Goal: Task Accomplishment & Management: Manage account settings

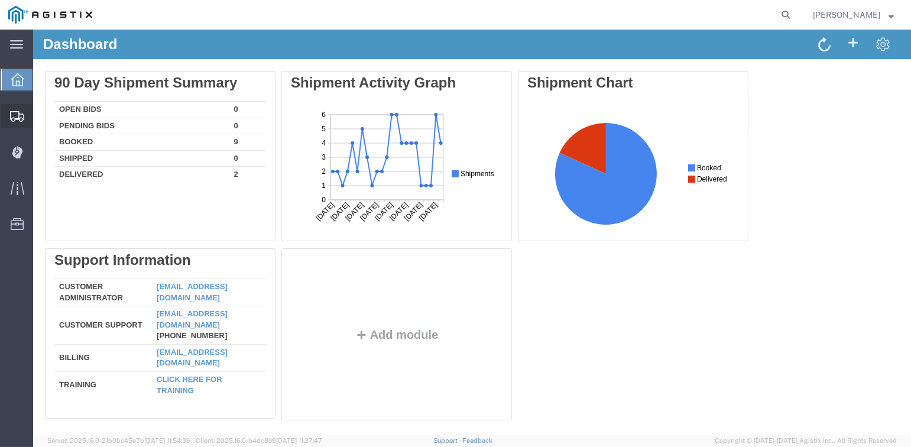
click at [41, 115] on span "Shipments" at bounding box center [37, 116] width 8 height 24
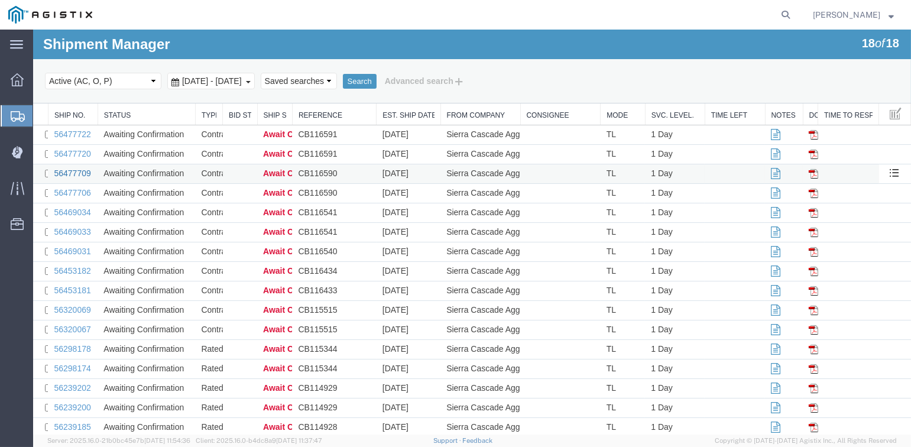
click at [80, 171] on link "56477709" at bounding box center [72, 172] width 37 height 9
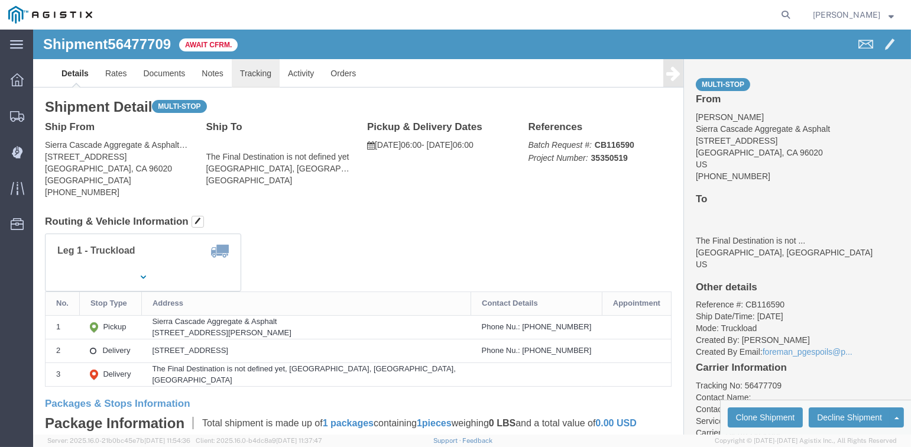
click link "Tracking"
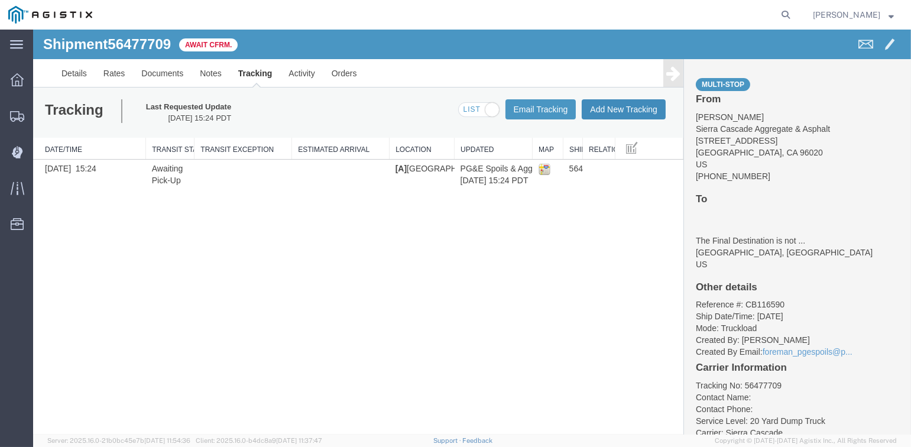
click at [644, 115] on button "Add New Tracking" at bounding box center [624, 109] width 84 height 20
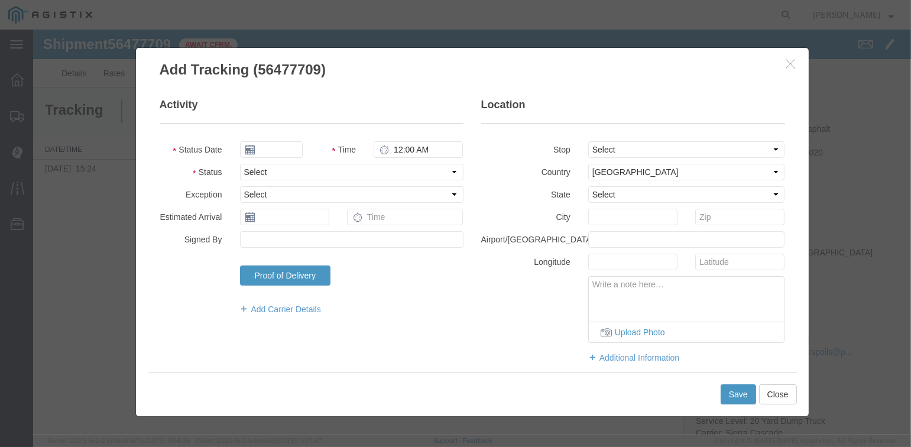
type input "[DATE]"
type input "2:00 PM"
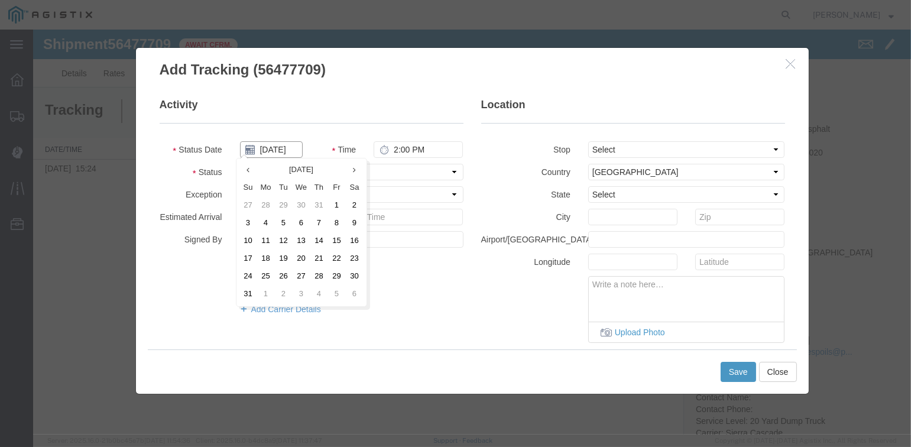
click at [279, 147] on input "[DATE]" at bounding box center [271, 149] width 63 height 17
click at [302, 240] on td "13" at bounding box center [302, 241] width 18 height 18
type input "[DATE]"
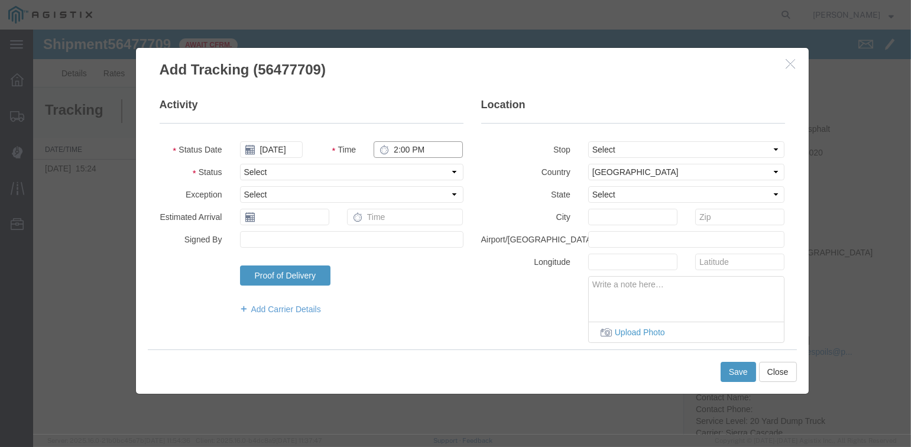
click at [403, 149] on input "2:00 PM" at bounding box center [418, 149] width 89 height 17
type input "11:30 AM"
click at [281, 173] on select "Select Arrival Notice Available Arrival Notice Imported Arrive at Delivery Loca…" at bounding box center [351, 172] width 223 height 17
select select "ARVPULOC"
click at [240, 164] on select "Select Arrival Notice Available Arrival Notice Imported Arrive at Delivery Loca…" at bounding box center [351, 172] width 223 height 17
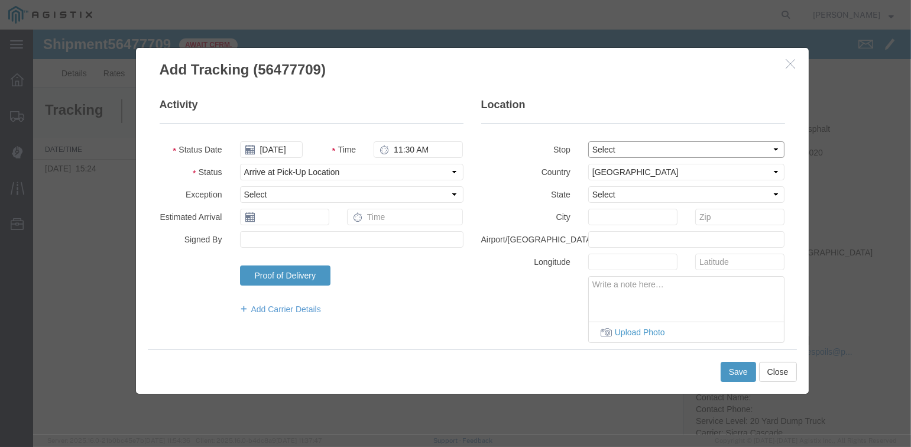
click at [622, 148] on select "Select From: [STREET_ADDRESS][PERSON_NAME] Stop 2: [STREET_ADDRESS] To: The Fin…" at bounding box center [686, 149] width 197 height 17
select select "{"pickupDeliveryInfoId": "122242687","pickupOrDelivery": "P","stopNum": "1","lo…"
click at [588, 141] on select "Select From: [STREET_ADDRESS][PERSON_NAME] Stop 2: [STREET_ADDRESS] To: The Fin…" at bounding box center [686, 149] width 197 height 17
select select "CA"
type input "[PERSON_NAME]"
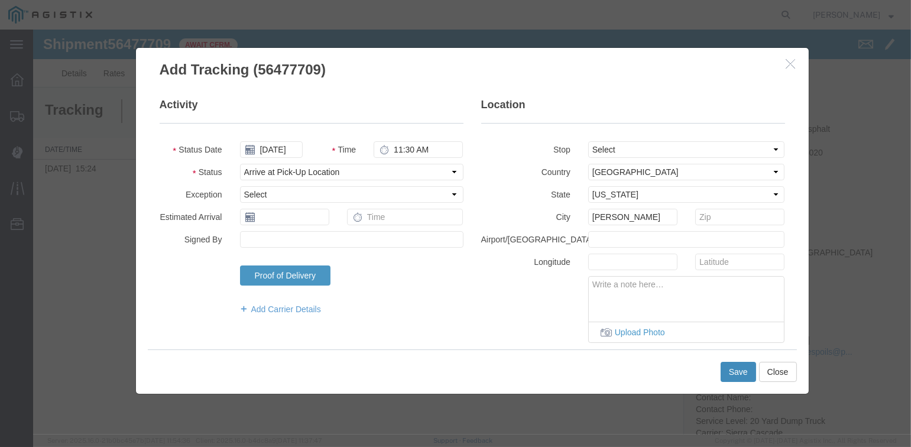
click at [734, 368] on button "Save" at bounding box center [738, 372] width 35 height 20
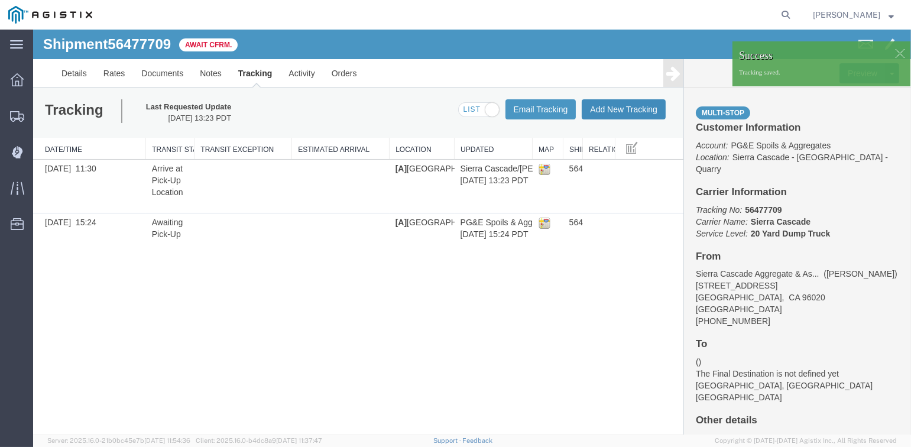
click at [622, 110] on button "Add New Tracking" at bounding box center [624, 109] width 84 height 20
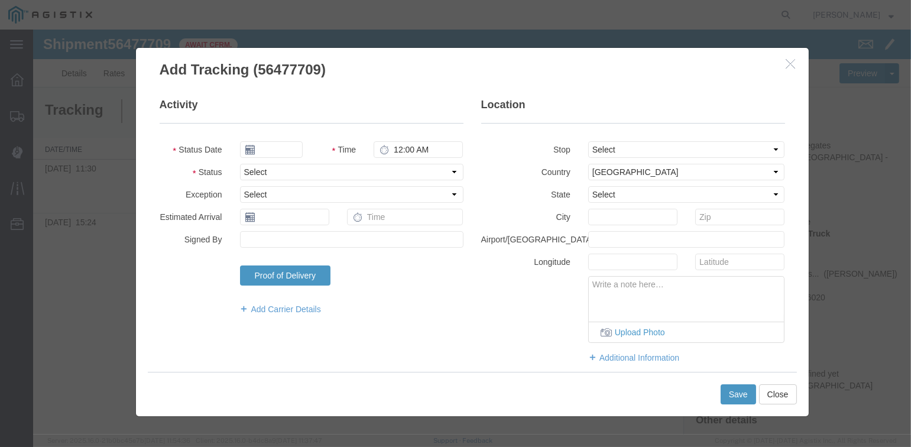
type input "[DATE]"
type input "2:00 PM"
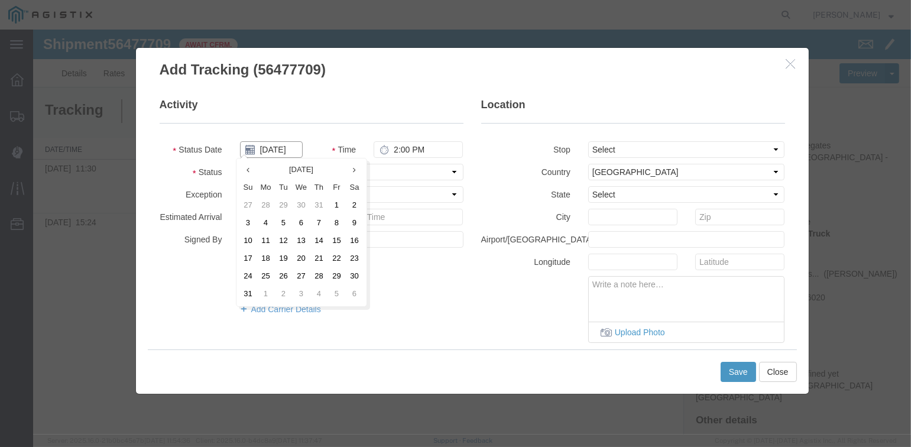
click at [283, 148] on input "[DATE]" at bounding box center [271, 149] width 63 height 17
drag, startPoint x: 302, startPoint y: 239, endPoint x: 307, endPoint y: 217, distance: 23.1
click at [303, 238] on td "13" at bounding box center [302, 241] width 18 height 18
type input "[DATE]"
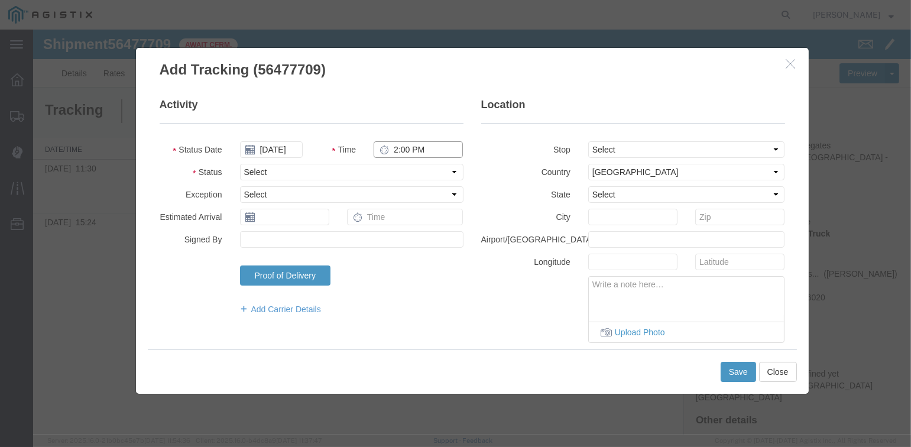
click at [401, 147] on input "2:00 PM" at bounding box center [418, 149] width 89 height 17
type input "12:05 PM"
click at [670, 147] on select "Select From: [STREET_ADDRESS][PERSON_NAME] Stop 2: [STREET_ADDRESS] To: The Fin…" at bounding box center [686, 149] width 197 height 17
select select "{"pickupDeliveryInfoId": "122242687","pickupOrDelivery": "P","stopNum": "1","lo…"
click at [588, 141] on select "Select From: [STREET_ADDRESS][PERSON_NAME] Stop 2: [STREET_ADDRESS] To: The Fin…" at bounding box center [686, 149] width 197 height 17
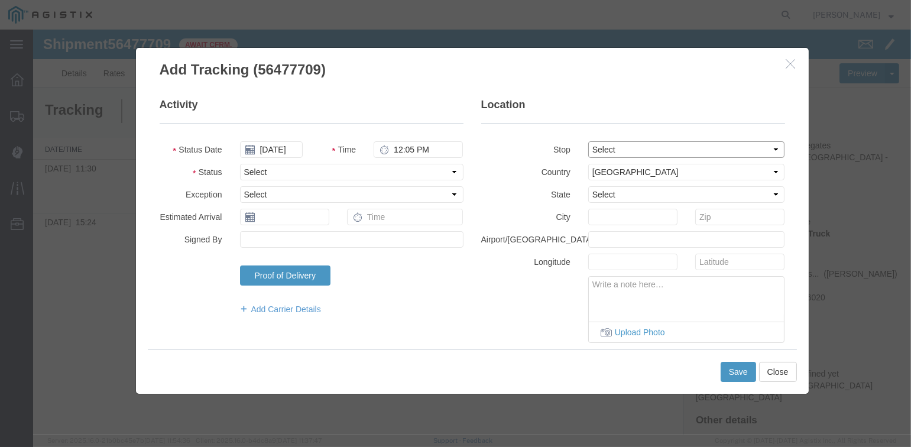
select select "CA"
type input "[PERSON_NAME]"
click at [370, 172] on select "Select Arrival Notice Available Arrival Notice Imported Arrive at Delivery Loca…" at bounding box center [351, 172] width 223 height 17
select select "DPTPULOC"
click at [240, 164] on select "Select Arrival Notice Available Arrival Notice Imported Arrive at Delivery Loca…" at bounding box center [351, 172] width 223 height 17
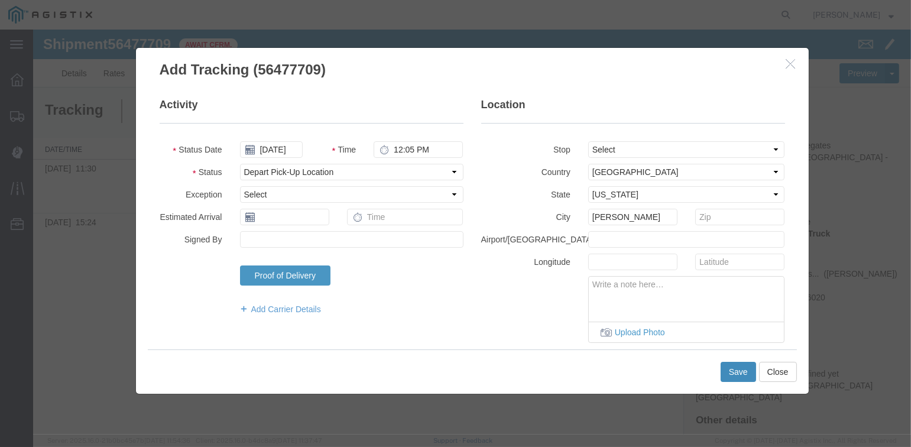
click at [741, 374] on button "Save" at bounding box center [738, 372] width 35 height 20
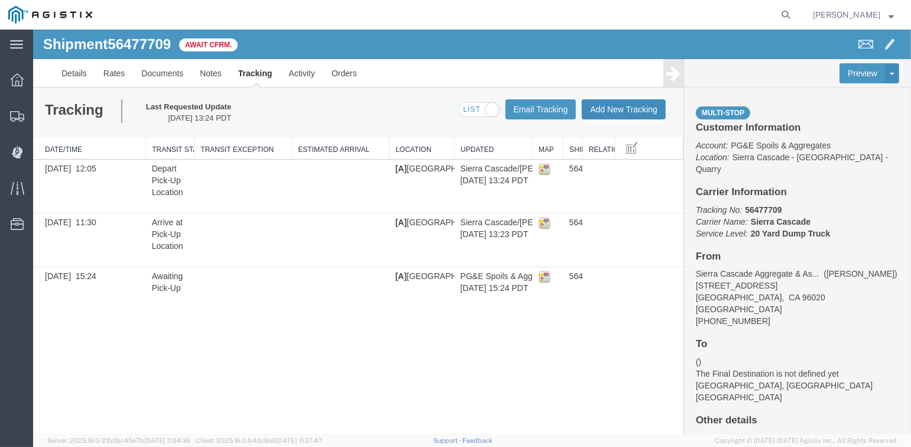
click at [625, 109] on button "Add New Tracking" at bounding box center [624, 109] width 84 height 20
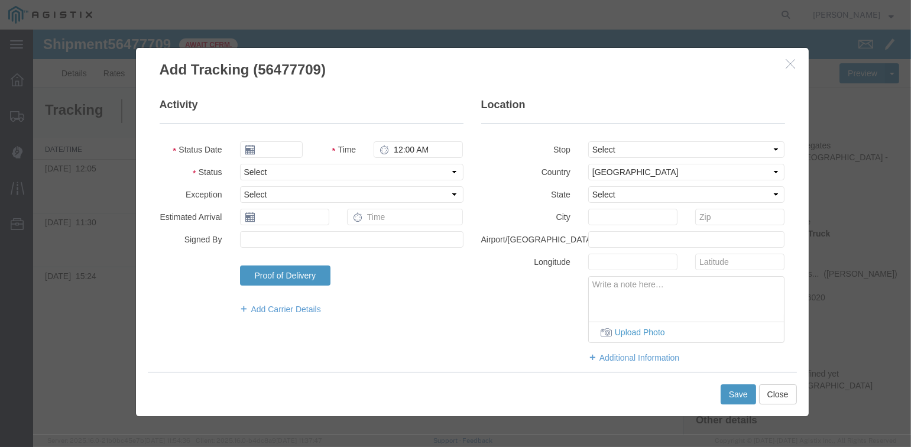
type input "[DATE]"
type input "2:00 PM"
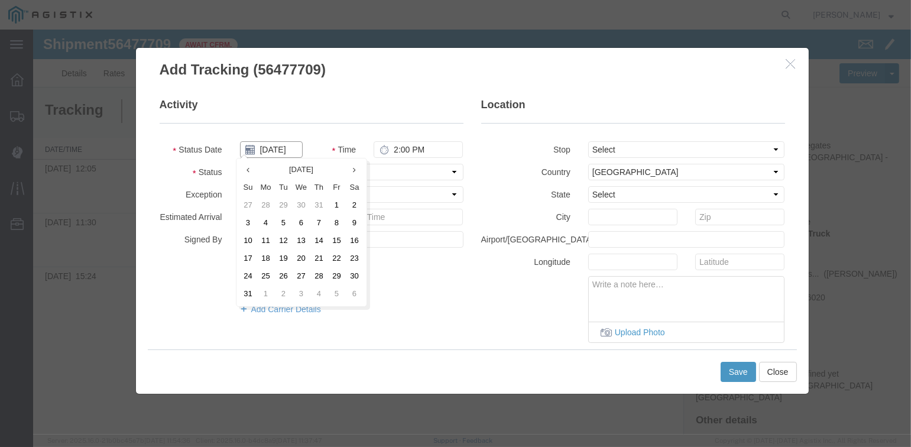
click at [271, 148] on input "[DATE]" at bounding box center [271, 149] width 63 height 17
drag, startPoint x: 296, startPoint y: 239, endPoint x: 357, endPoint y: 210, distance: 68.0
click at [300, 239] on td "13" at bounding box center [302, 241] width 18 height 18
type input "[DATE]"
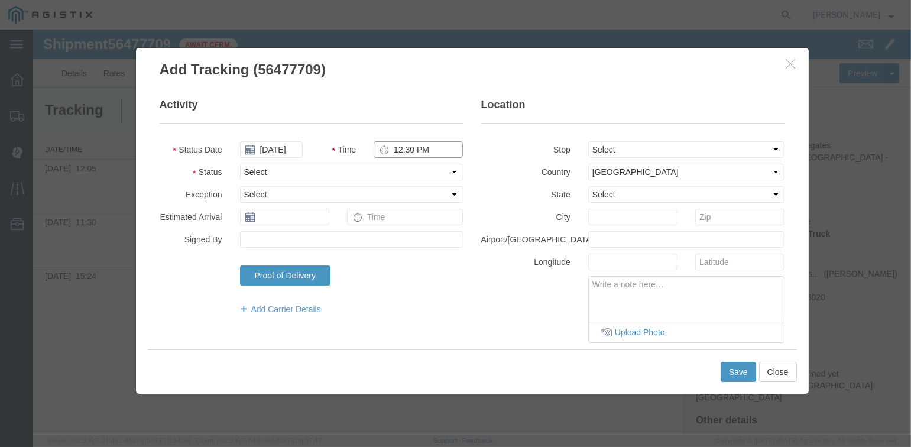
type input "12:30 PM"
click at [665, 149] on select "Select From: [STREET_ADDRESS][PERSON_NAME] Stop 2: [STREET_ADDRESS] To: The Fin…" at bounding box center [686, 149] width 197 height 17
select select "{"pickupDeliveryInfoId": "122242688","pickupOrDelivery": "D","stopNum": "2","lo…"
click at [588, 141] on select "Select From: [STREET_ADDRESS][PERSON_NAME] Stop 2: [STREET_ADDRESS] To: The Fin…" at bounding box center [686, 149] width 197 height 17
select select "CA"
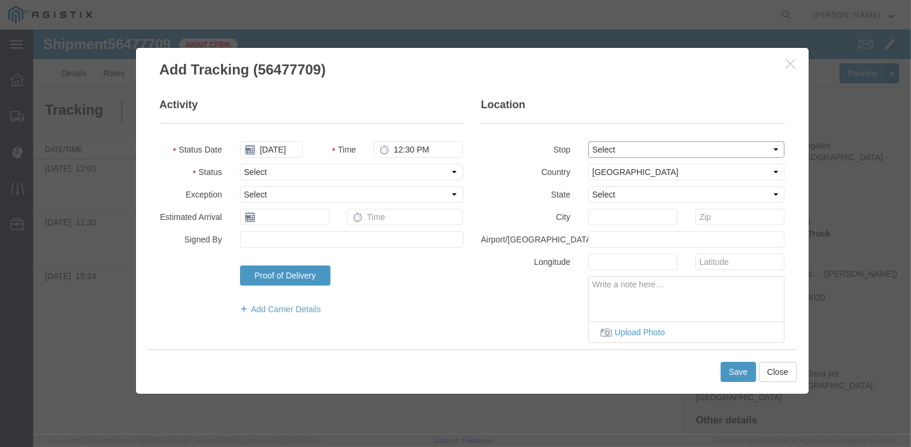
type input "[GEOGRAPHIC_DATA]"
click at [339, 171] on select "Select Arrival Notice Available Arrival Notice Imported Arrive at Delivery Loca…" at bounding box center [351, 172] width 223 height 17
select select "ARVDLVLOC"
click at [240, 164] on select "Select Arrival Notice Available Arrival Notice Imported Arrive at Delivery Loca…" at bounding box center [351, 172] width 223 height 17
click at [738, 371] on button "Save" at bounding box center [738, 372] width 35 height 20
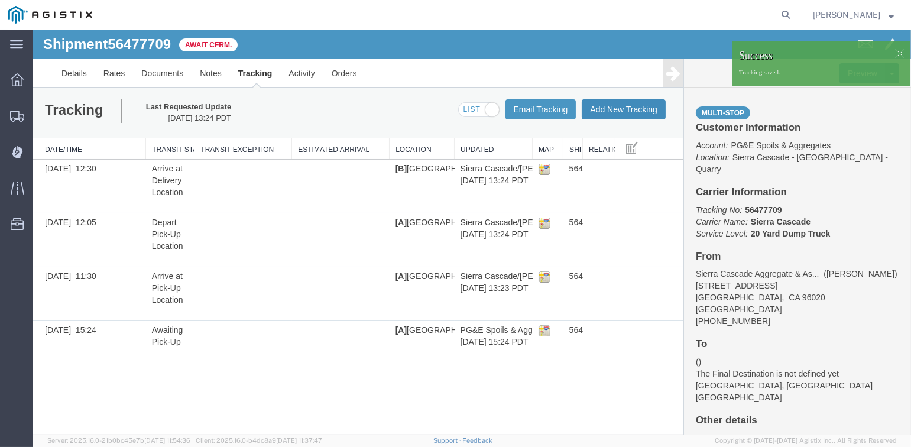
click at [613, 109] on button "Add New Tracking" at bounding box center [624, 109] width 84 height 20
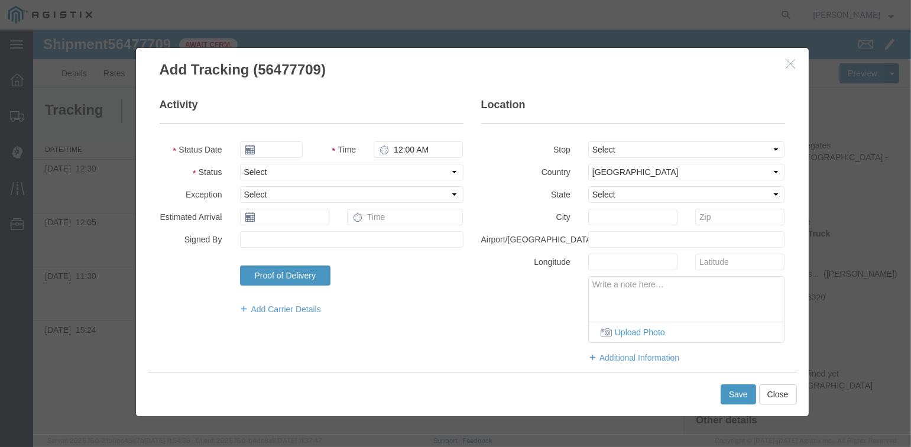
type input "[DATE]"
type input "2:00 PM"
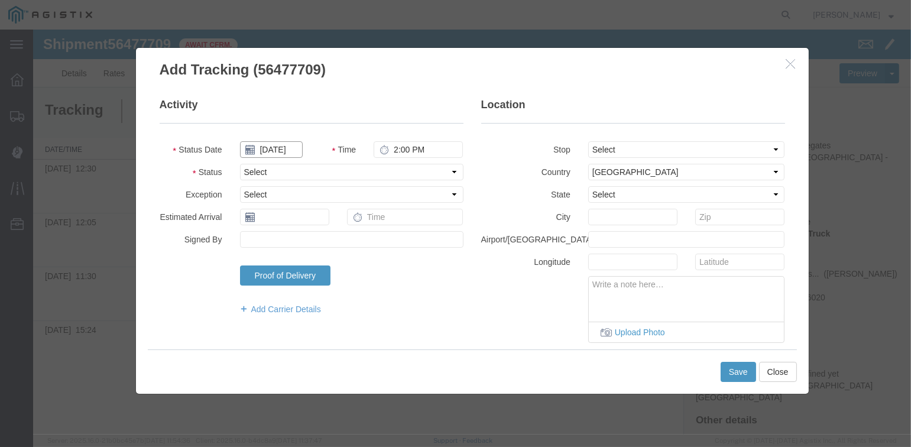
click at [274, 147] on input "[DATE]" at bounding box center [271, 149] width 63 height 17
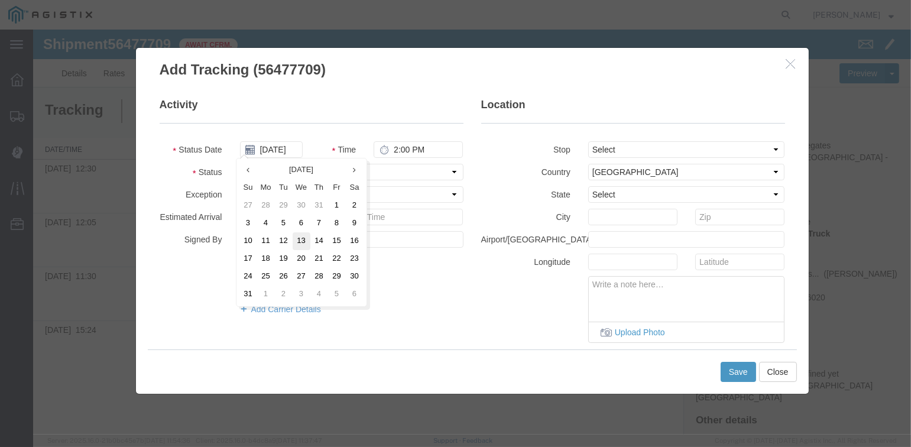
click at [298, 244] on td "13" at bounding box center [302, 241] width 18 height 18
type input "[DATE]"
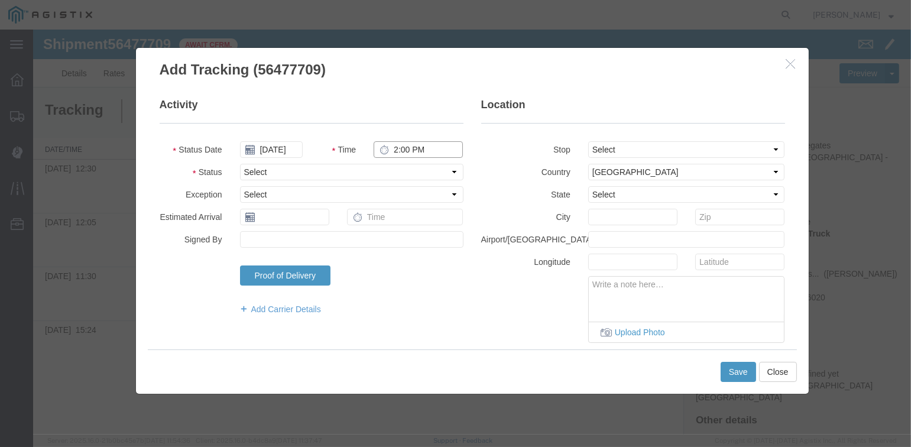
click at [411, 148] on input "2:00 PM" at bounding box center [418, 149] width 89 height 17
type input "12:40 PM"
click at [657, 150] on select "Select From: [STREET_ADDRESS][PERSON_NAME] Stop 2: [STREET_ADDRESS] To: The Fin…" at bounding box center [686, 149] width 197 height 17
select select "{"pickupDeliveryInfoId": "122242688","pickupOrDelivery": "D","stopNum": "2","lo…"
click at [588, 141] on select "Select From: [STREET_ADDRESS][PERSON_NAME] Stop 2: [STREET_ADDRESS] To: The Fin…" at bounding box center [686, 149] width 197 height 17
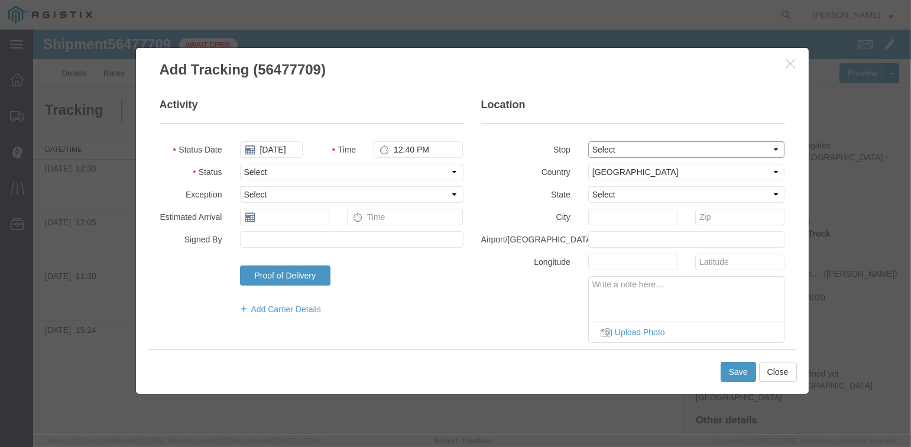
select select "CA"
type input "[GEOGRAPHIC_DATA]"
click at [283, 169] on select "Select Arrival Notice Available Arrival Notice Imported Arrive at Delivery Loca…" at bounding box center [351, 172] width 223 height 17
select select "DPTDLVLOC"
click at [240, 164] on select "Select Arrival Notice Available Arrival Notice Imported Arrive at Delivery Loca…" at bounding box center [351, 172] width 223 height 17
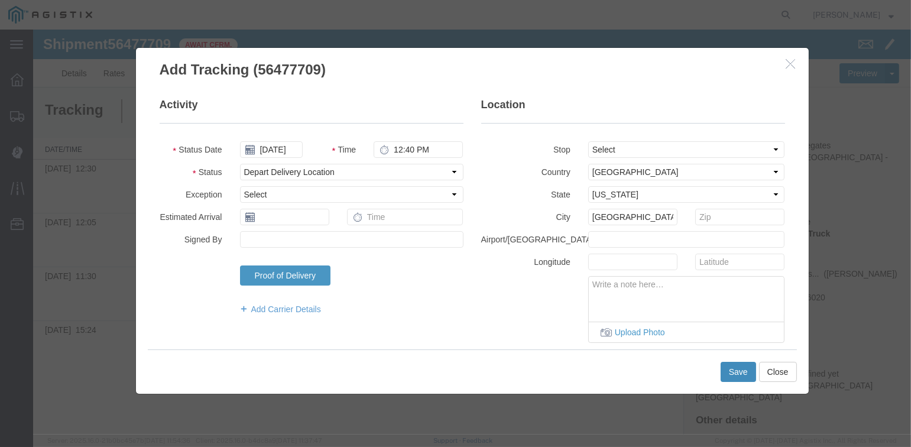
click at [745, 370] on button "Save" at bounding box center [738, 372] width 35 height 20
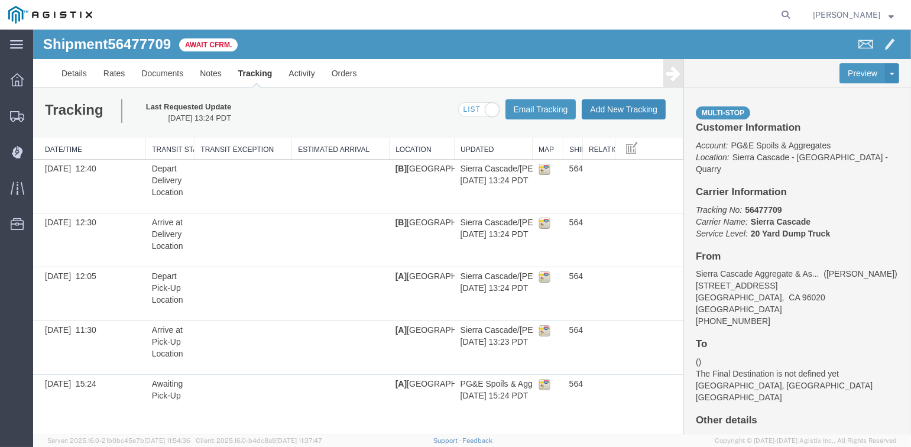
click at [625, 110] on button "Add New Tracking" at bounding box center [624, 109] width 84 height 20
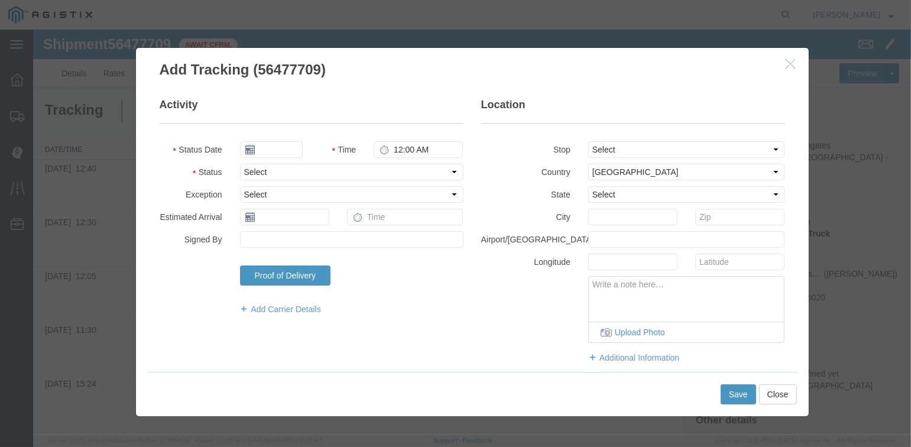
type input "[DATE]"
type input "2:00 PM"
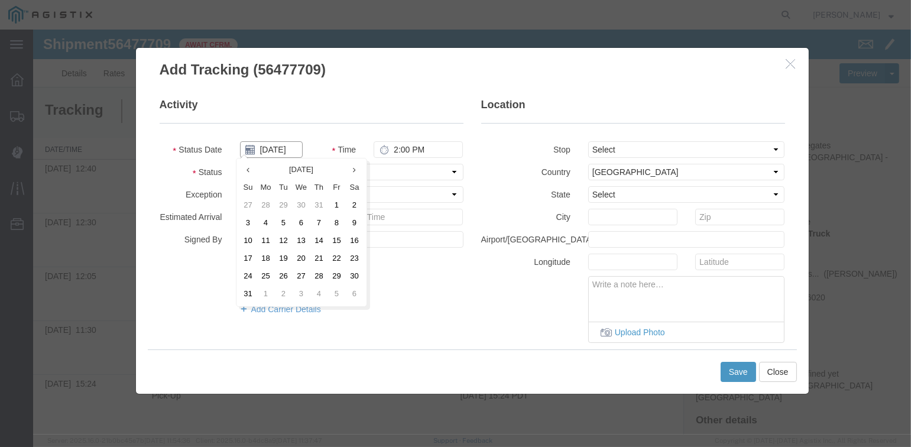
click at [281, 149] on input "[DATE]" at bounding box center [271, 149] width 63 height 17
click at [300, 238] on td "13" at bounding box center [302, 241] width 18 height 18
type input "[DATE]"
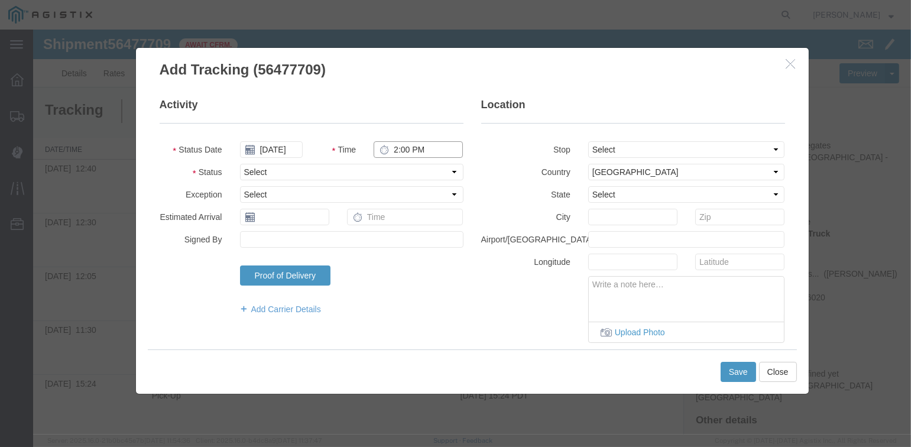
click at [403, 147] on input "2:00 PM" at bounding box center [418, 149] width 89 height 17
type input "1:05 PM"
click at [670, 150] on select "Select From: [STREET_ADDRESS][PERSON_NAME] Stop 2: [STREET_ADDRESS] To: The Fin…" at bounding box center [686, 149] width 197 height 17
select select "{"pickupDeliveryInfoId": "122242687","pickupOrDelivery": "P","stopNum": "1","lo…"
click at [588, 141] on select "Select From: [STREET_ADDRESS][PERSON_NAME] Stop 2: [STREET_ADDRESS] To: The Fin…" at bounding box center [686, 149] width 197 height 17
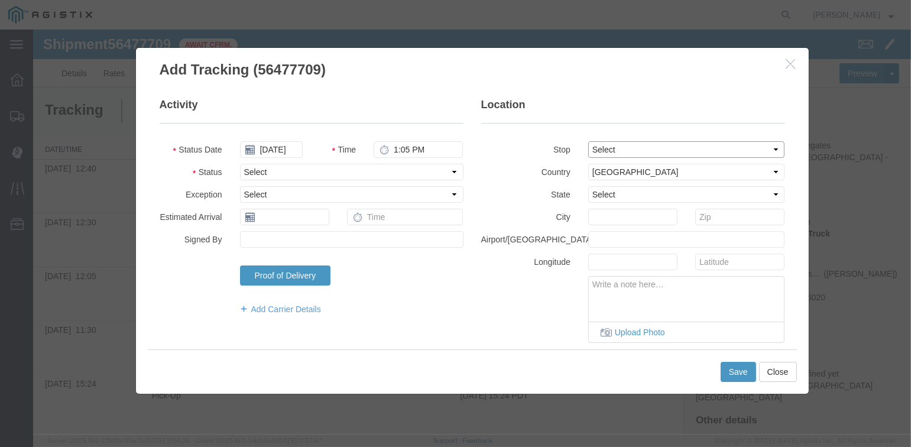
select select "CA"
type input "[PERSON_NAME]"
click at [283, 168] on select "Select Arrival Notice Available Arrival Notice Imported Arrive at Delivery Loca…" at bounding box center [351, 172] width 223 height 17
select select "ARVPULOC"
click at [240, 164] on select "Select Arrival Notice Available Arrival Notice Imported Arrive at Delivery Loca…" at bounding box center [351, 172] width 223 height 17
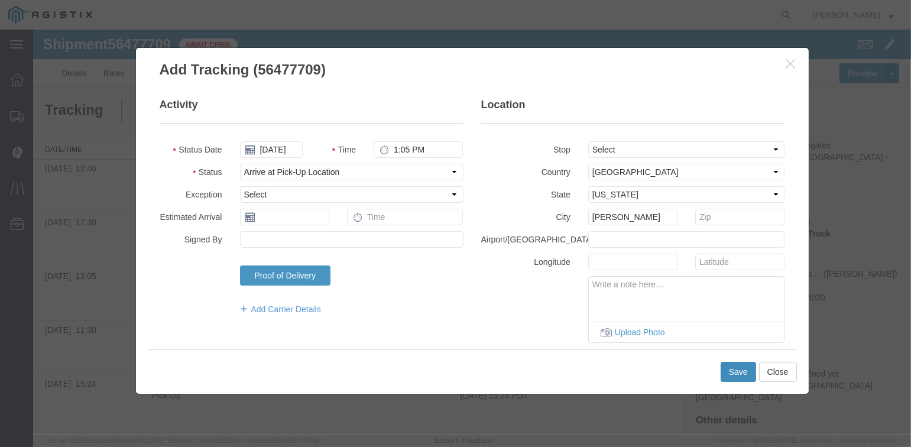
click at [737, 375] on button "Save" at bounding box center [738, 372] width 35 height 20
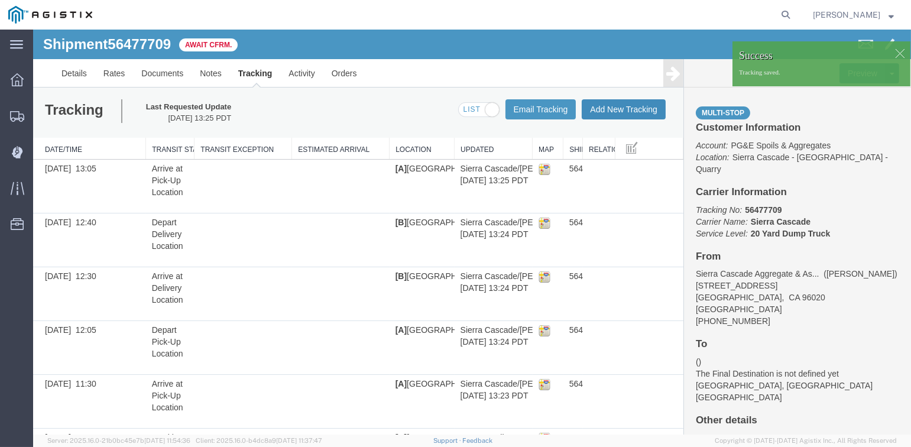
click at [621, 109] on button "Add New Tracking" at bounding box center [624, 109] width 84 height 20
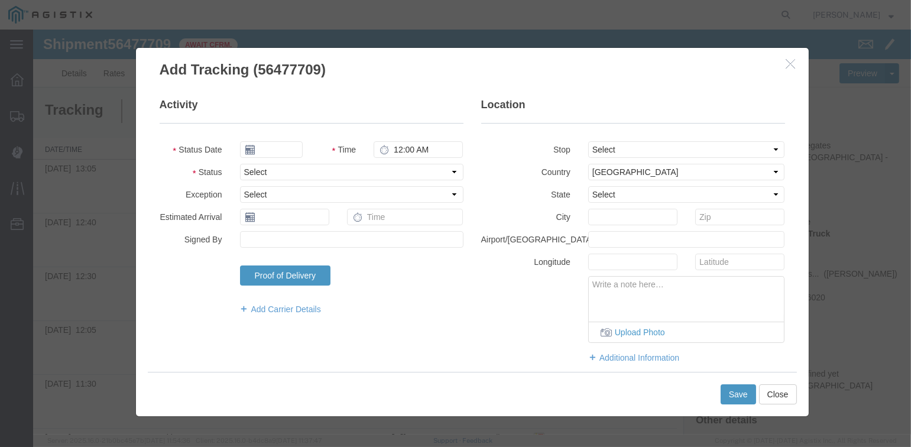
type input "[DATE]"
type input "2:00 PM"
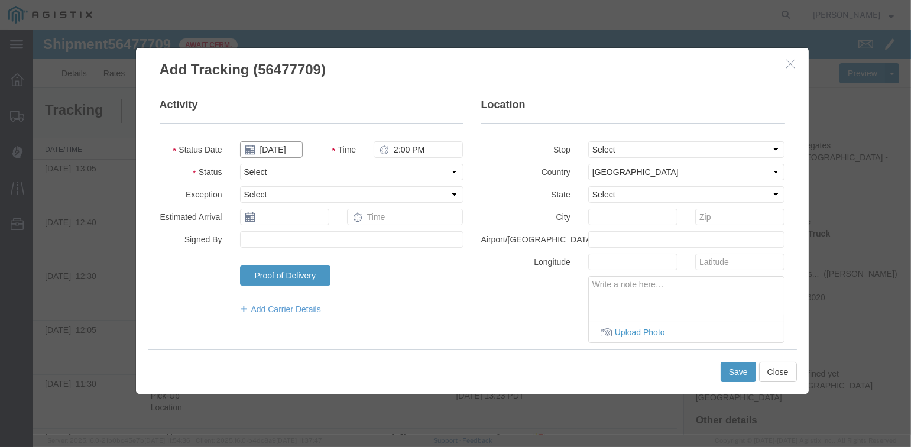
click at [273, 146] on input "[DATE]" at bounding box center [271, 149] width 63 height 17
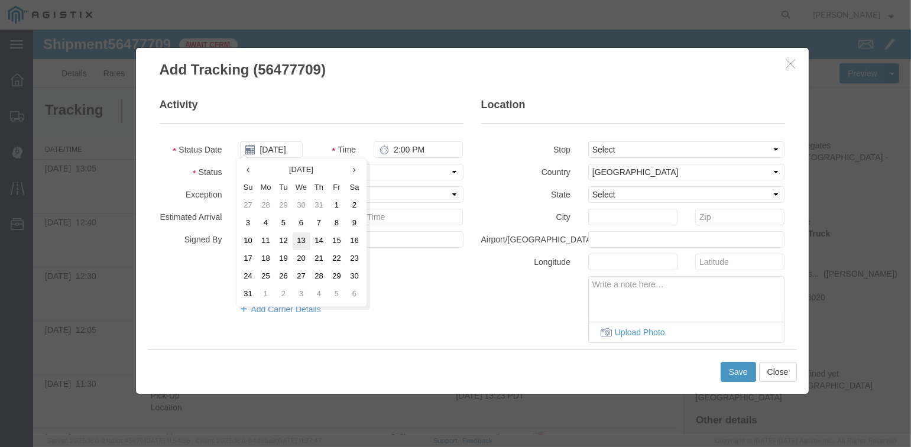
click at [298, 240] on td "13" at bounding box center [302, 241] width 18 height 18
type input "[DATE]"
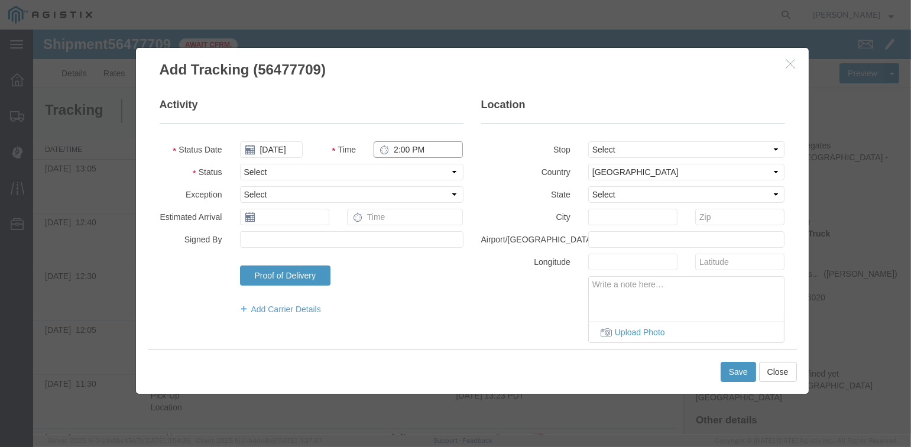
click at [393, 145] on input "2:00 PM" at bounding box center [418, 149] width 89 height 17
type input "1:10 PM"
click at [670, 147] on select "Select From: [STREET_ADDRESS][PERSON_NAME] Stop 2: [STREET_ADDRESS] To: The Fin…" at bounding box center [686, 149] width 197 height 17
select select "{"pickupDeliveryInfoId": "122242687","pickupOrDelivery": "P","stopNum": "1","lo…"
click at [588, 141] on select "Select From: [STREET_ADDRESS][PERSON_NAME] Stop 2: [STREET_ADDRESS] To: The Fin…" at bounding box center [686, 149] width 197 height 17
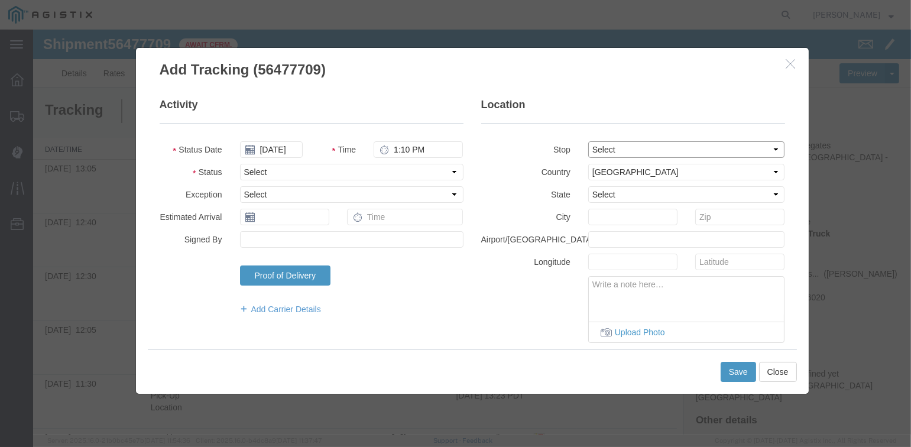
select select "CA"
type input "[PERSON_NAME]"
drag, startPoint x: 330, startPoint y: 166, endPoint x: 333, endPoint y: 180, distance: 15.0
click at [330, 166] on select "Select Arrival Notice Available Arrival Notice Imported Arrive at Delivery Loca…" at bounding box center [351, 172] width 223 height 17
select select "DPTPULOC"
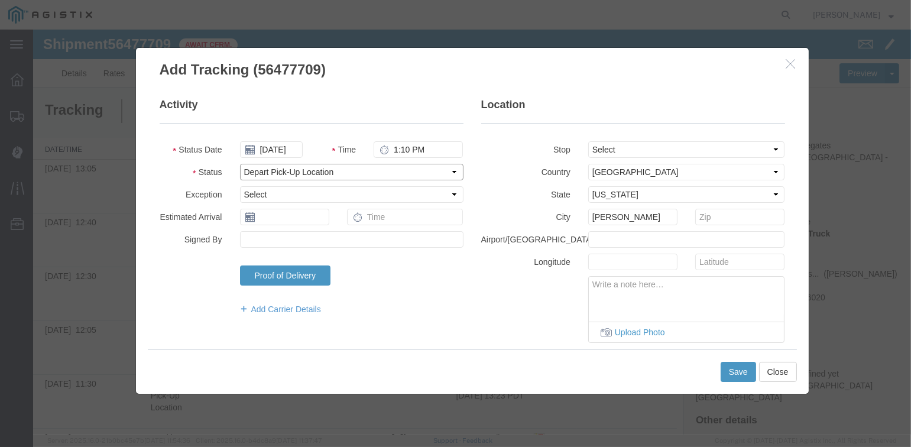
click at [240, 164] on select "Select Arrival Notice Available Arrival Notice Imported Arrive at Delivery Loca…" at bounding box center [351, 172] width 223 height 17
click at [731, 375] on button "Save" at bounding box center [738, 372] width 35 height 20
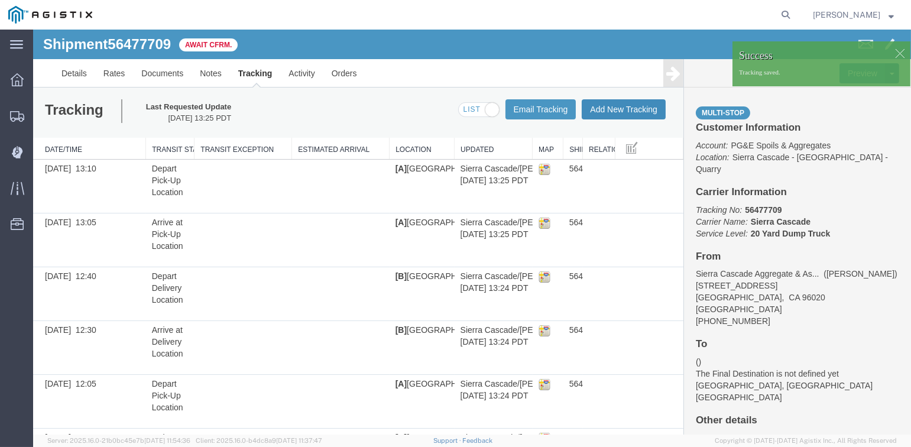
click at [611, 112] on button "Add New Tracking" at bounding box center [624, 109] width 84 height 20
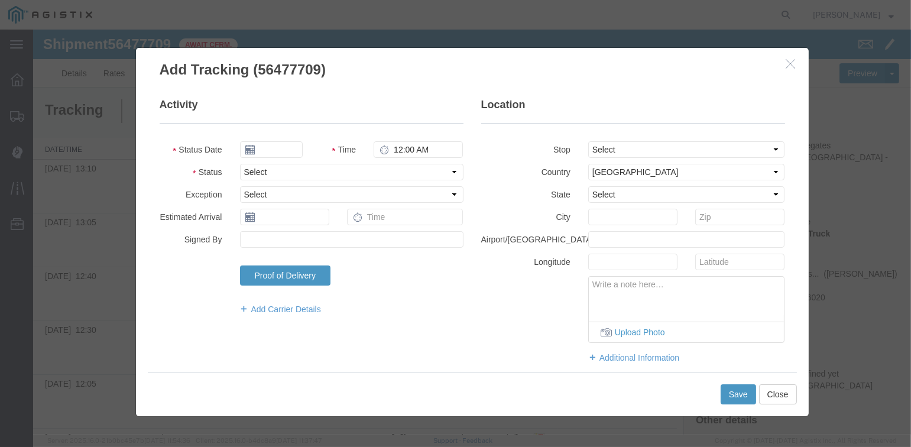
type input "[DATE]"
type input "2:00 PM"
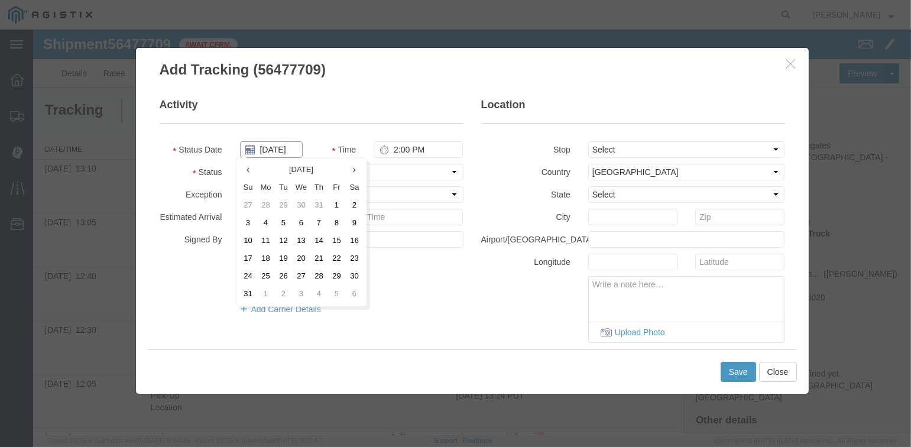
click at [269, 148] on input "[DATE]" at bounding box center [271, 149] width 63 height 17
click at [298, 242] on td "13" at bounding box center [302, 241] width 18 height 18
type input "[DATE]"
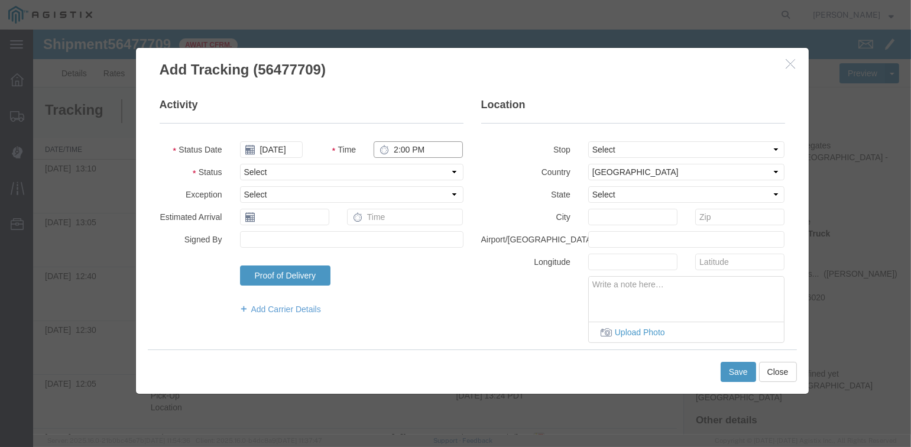
click at [391, 148] on input "2:00 PM" at bounding box center [418, 149] width 89 height 17
type input "1:40 PM"
click at [640, 150] on select "Select From: [STREET_ADDRESS][PERSON_NAME] Stop 2: [STREET_ADDRESS] To: The Fin…" at bounding box center [686, 149] width 197 height 17
select select "{"pickupDeliveryInfoId": "122242688","pickupOrDelivery": "D","stopNum": "2","lo…"
click at [588, 141] on select "Select From: [STREET_ADDRESS][PERSON_NAME] Stop 2: [STREET_ADDRESS] To: The Fin…" at bounding box center [686, 149] width 197 height 17
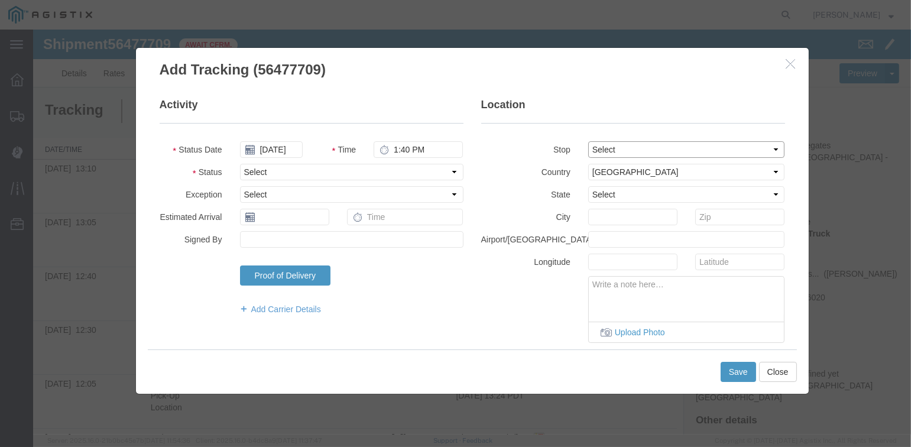
select select "CA"
type input "[GEOGRAPHIC_DATA]"
click at [299, 173] on select "Select Arrival Notice Available Arrival Notice Imported Arrive at Delivery Loca…" at bounding box center [351, 172] width 223 height 17
select select "ARVDLVLOC"
click at [240, 164] on select "Select Arrival Notice Available Arrival Notice Imported Arrive at Delivery Loca…" at bounding box center [351, 172] width 223 height 17
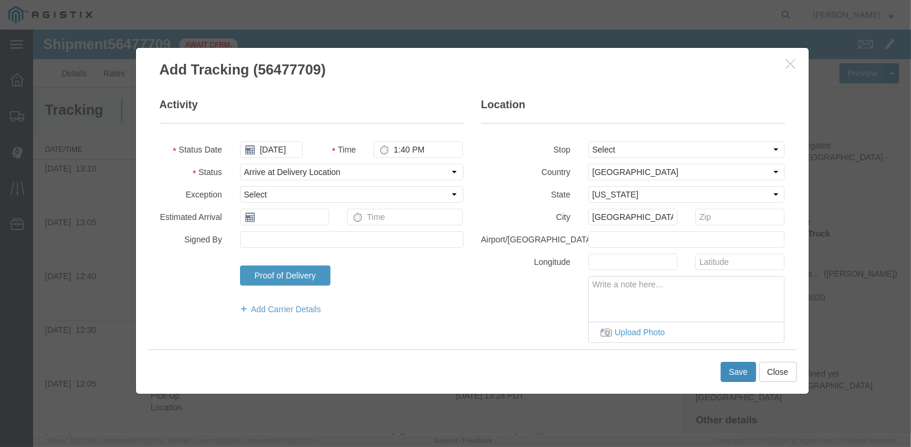
click at [744, 370] on button "Save" at bounding box center [738, 372] width 35 height 20
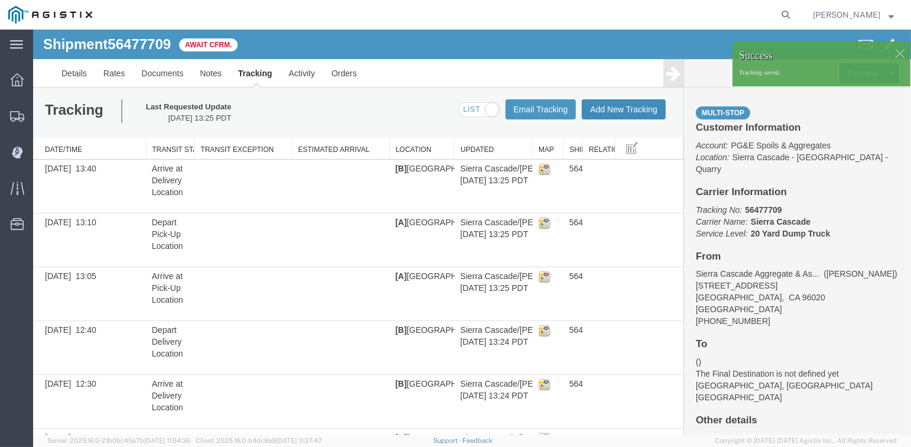
click at [620, 113] on button "Add New Tracking" at bounding box center [624, 109] width 84 height 20
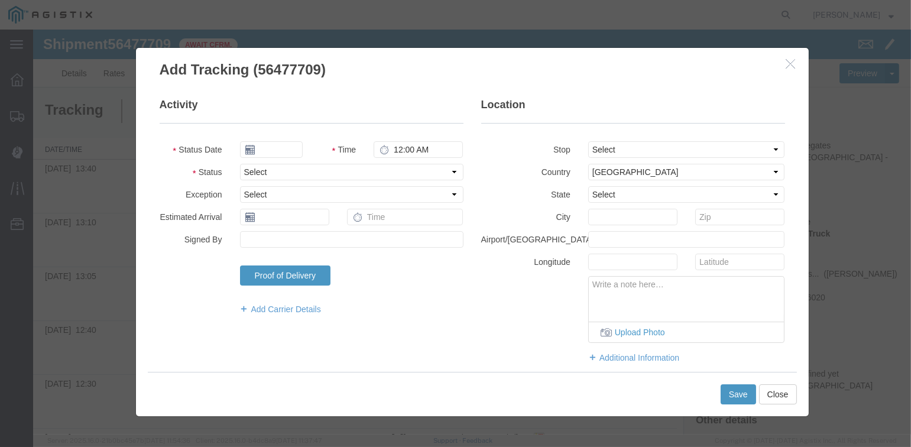
type input "[DATE]"
type input "2:00 PM"
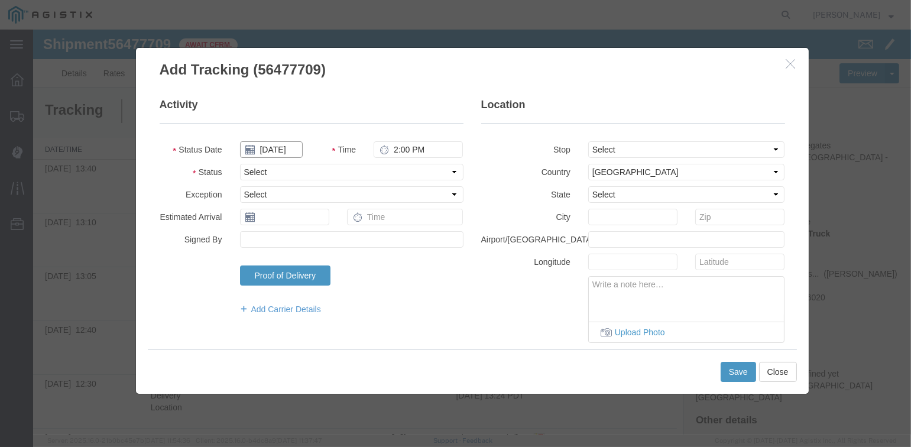
click at [275, 151] on input "[DATE]" at bounding box center [271, 149] width 63 height 17
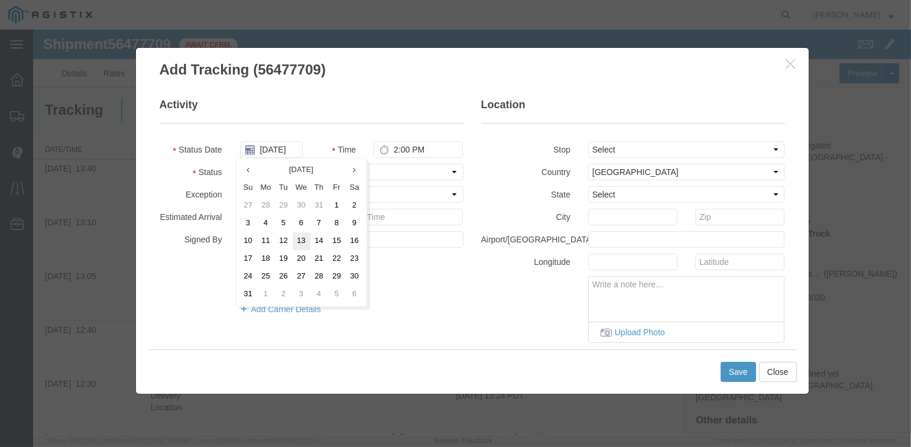
click at [301, 242] on td "13" at bounding box center [302, 241] width 18 height 18
type input "[DATE]"
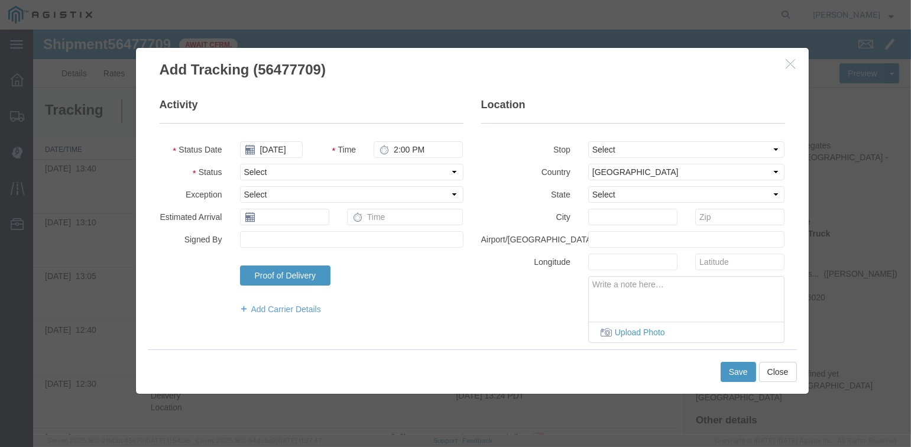
click at [383, 145] on icon at bounding box center [384, 149] width 9 height 9
click at [387, 150] on input "2:00 PM" at bounding box center [418, 149] width 89 height 17
type input "1:50 PM"
click at [657, 151] on select "Select From: [STREET_ADDRESS][PERSON_NAME] Stop 2: [STREET_ADDRESS] To: The Fin…" at bounding box center [686, 149] width 197 height 17
select select "{"pickupDeliveryInfoId": "122242688","pickupOrDelivery": "D","stopNum": "2","lo…"
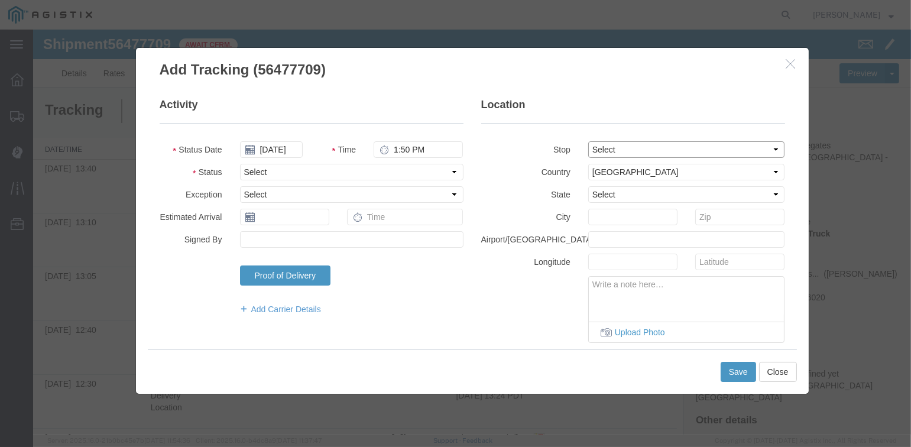
click at [588, 141] on select "Select From: [STREET_ADDRESS][PERSON_NAME] Stop 2: [STREET_ADDRESS] To: The Fin…" at bounding box center [686, 149] width 197 height 17
select select "CA"
type input "[GEOGRAPHIC_DATA]"
click at [352, 167] on select "Select Arrival Notice Available Arrival Notice Imported Arrive at Delivery Loca…" at bounding box center [351, 172] width 223 height 17
select select "DPTDLVLOC"
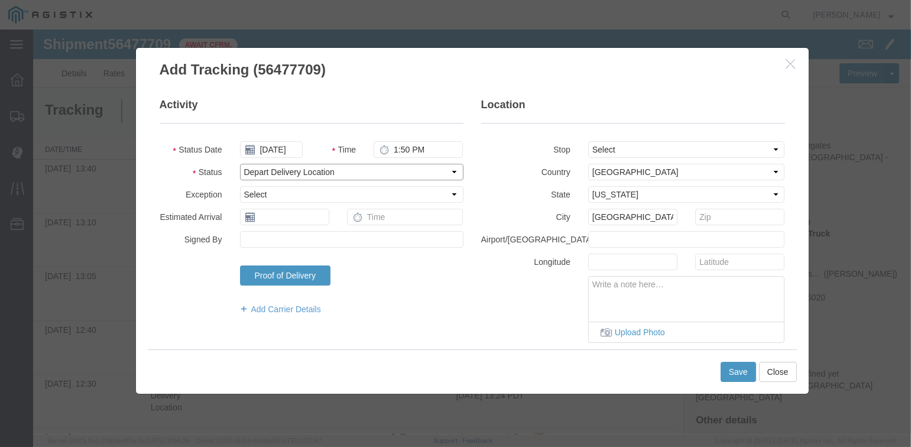
click at [240, 164] on select "Select Arrival Notice Available Arrival Notice Imported Arrive at Delivery Loca…" at bounding box center [351, 172] width 223 height 17
click at [727, 371] on button "Save" at bounding box center [738, 372] width 35 height 20
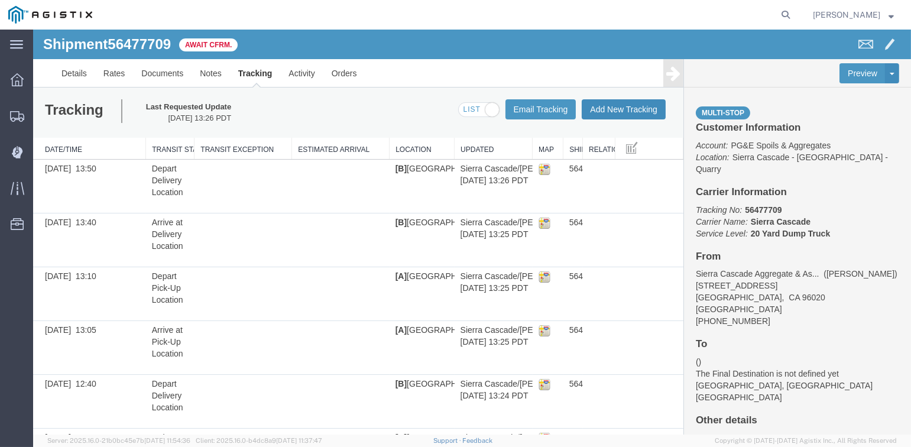
click at [609, 110] on button "Add New Tracking" at bounding box center [624, 109] width 84 height 20
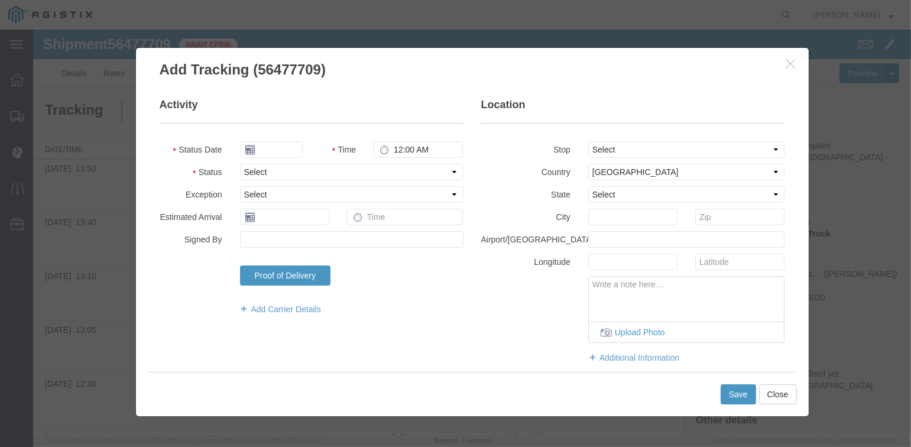
type input "[DATE]"
type input "2:00 PM"
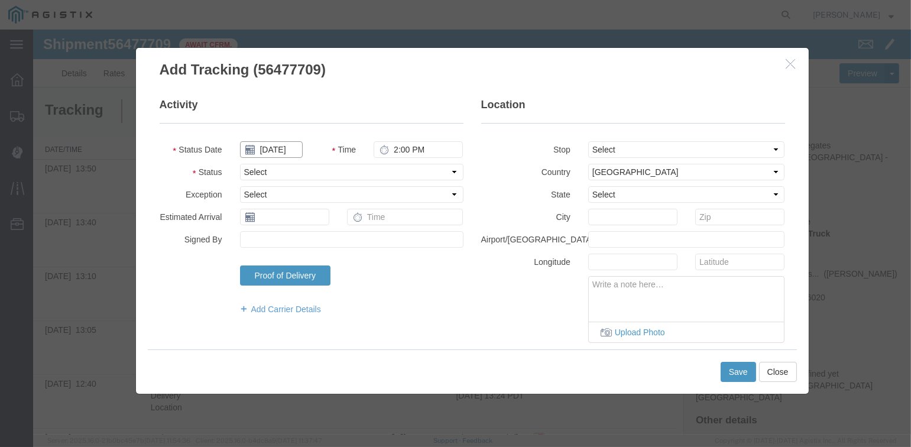
click at [271, 148] on input "[DATE]" at bounding box center [271, 149] width 63 height 17
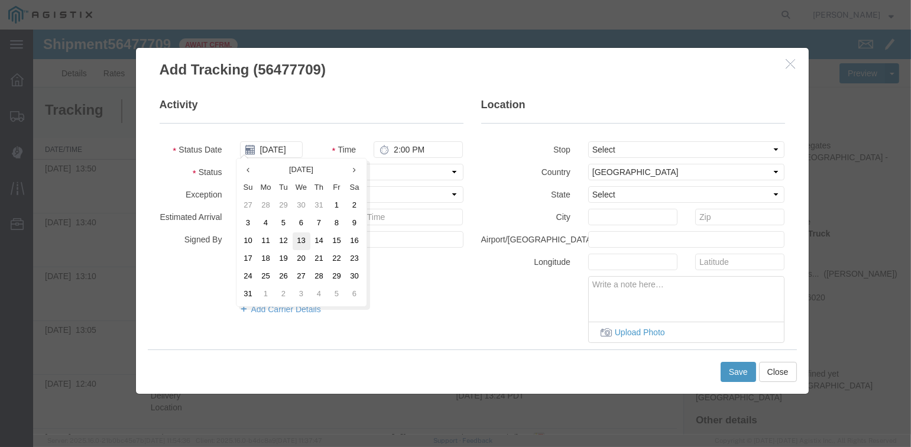
click at [303, 241] on td "13" at bounding box center [302, 241] width 18 height 18
type input "[DATE]"
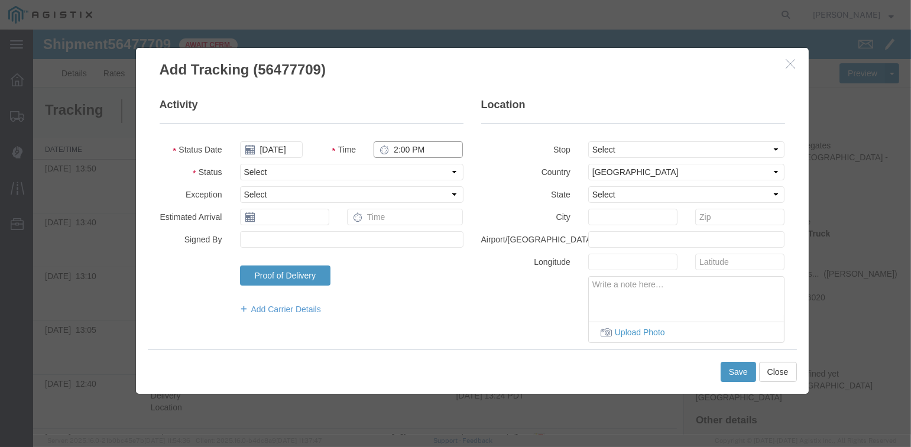
click at [393, 147] on input "2:00 PM" at bounding box center [418, 149] width 89 height 17
type input "2:15 PM"
click at [610, 151] on select "Select From: [STREET_ADDRESS][PERSON_NAME] Stop 2: [STREET_ADDRESS] To: The Fin…" at bounding box center [686, 149] width 197 height 17
select select "{"pickupDeliveryInfoId": "122242687","pickupOrDelivery": "P","stopNum": "1","lo…"
click at [588, 141] on select "Select From: [STREET_ADDRESS][PERSON_NAME] Stop 2: [STREET_ADDRESS] To: The Fin…" at bounding box center [686, 149] width 197 height 17
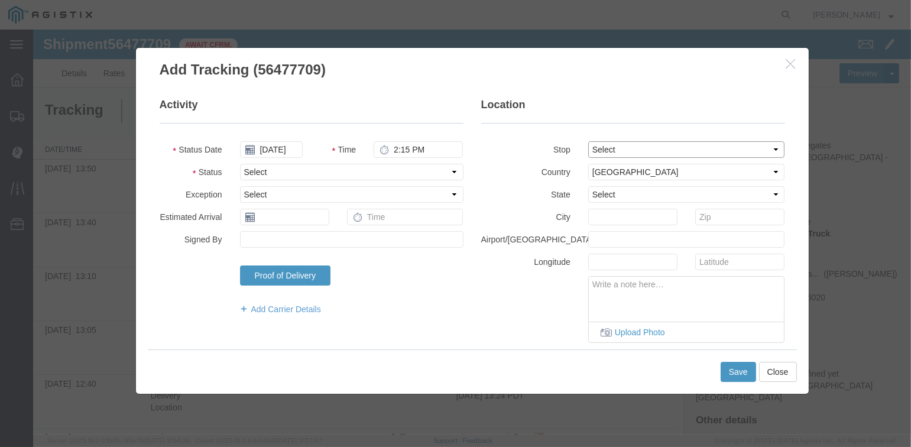
select select "CA"
type input "[PERSON_NAME]"
click at [315, 168] on select "Select Arrival Notice Available Arrival Notice Imported Arrive at Delivery Loca…" at bounding box center [351, 172] width 223 height 17
select select "ARVTERM"
click at [240, 164] on select "Select Arrival Notice Available Arrival Notice Imported Arrive at Delivery Loca…" at bounding box center [351, 172] width 223 height 17
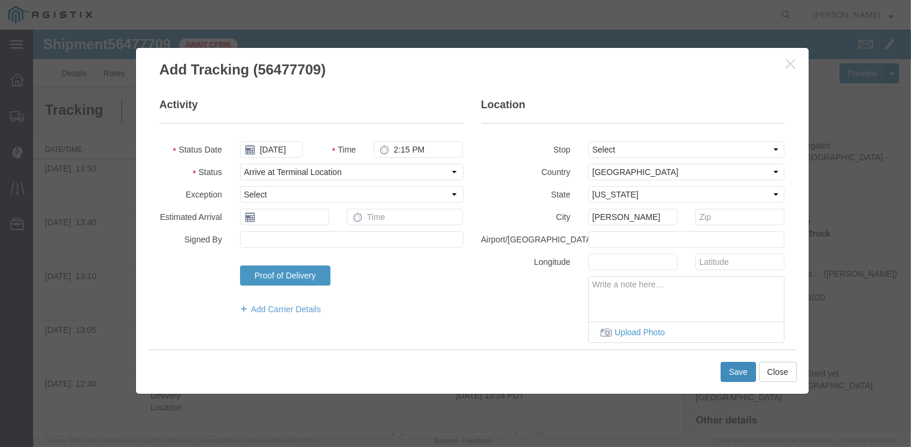
click at [743, 367] on button "Save" at bounding box center [738, 372] width 35 height 20
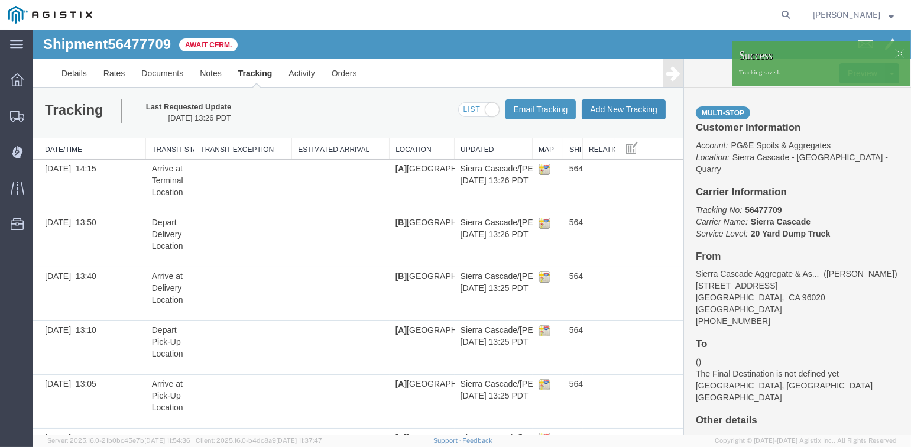
click at [618, 109] on button "Add New Tracking" at bounding box center [624, 109] width 84 height 20
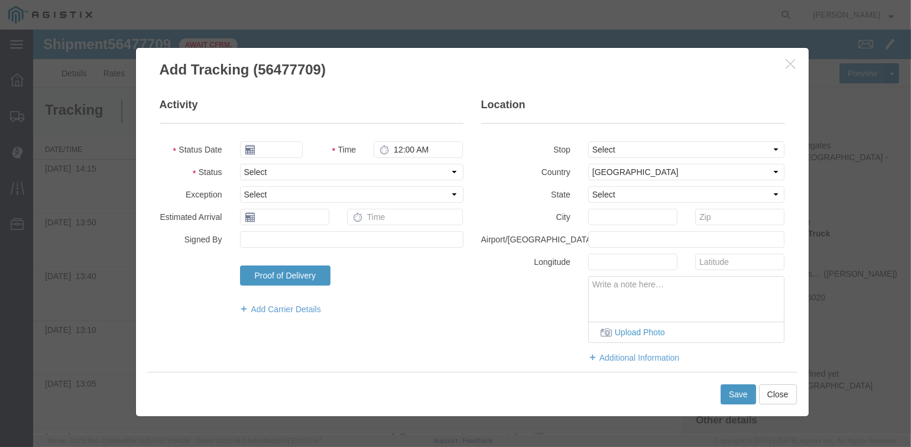
type input "[DATE]"
type input "2:00 PM"
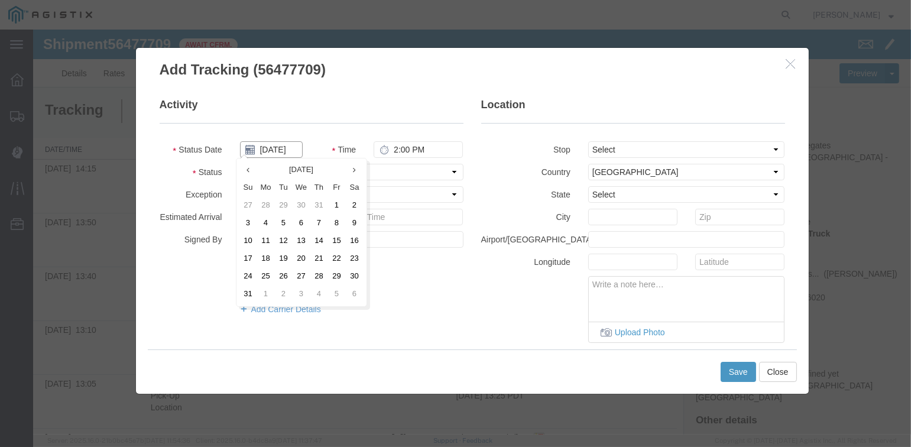
click at [277, 148] on input "[DATE]" at bounding box center [271, 149] width 63 height 17
click at [302, 240] on td "13" at bounding box center [302, 241] width 18 height 18
type input "[DATE]"
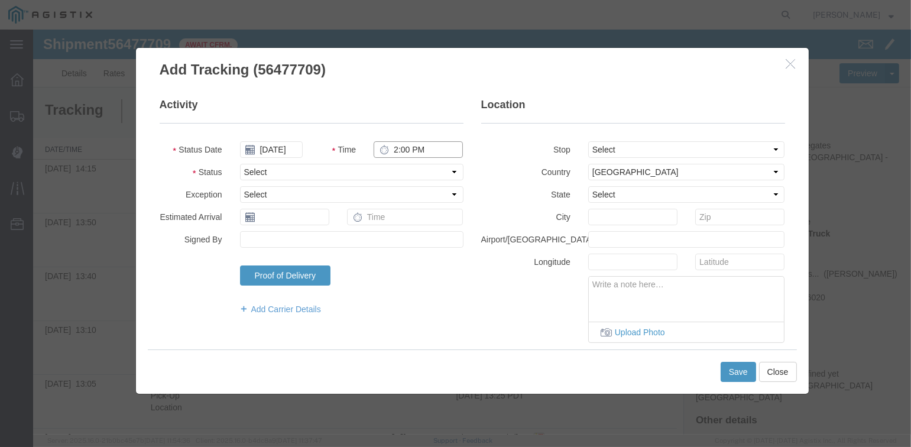
click at [390, 148] on input "2:00 PM" at bounding box center [418, 149] width 89 height 17
type input "2:15 PM"
click at [361, 171] on select "Select Arrival Notice Available Arrival Notice Imported Arrive at Delivery Loca…" at bounding box center [351, 172] width 223 height 17
select select "DELIVRED"
click at [240, 164] on select "Select Arrival Notice Available Arrival Notice Imported Arrive at Delivery Loca…" at bounding box center [351, 172] width 223 height 17
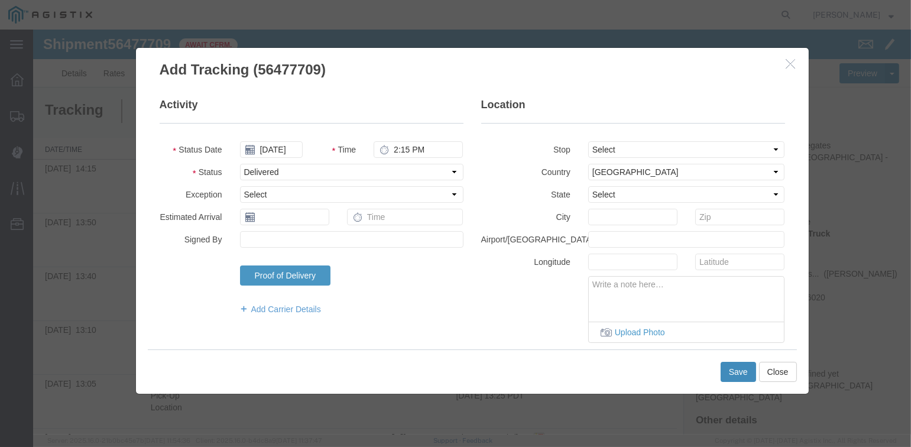
click at [738, 372] on button "Save" at bounding box center [738, 372] width 35 height 20
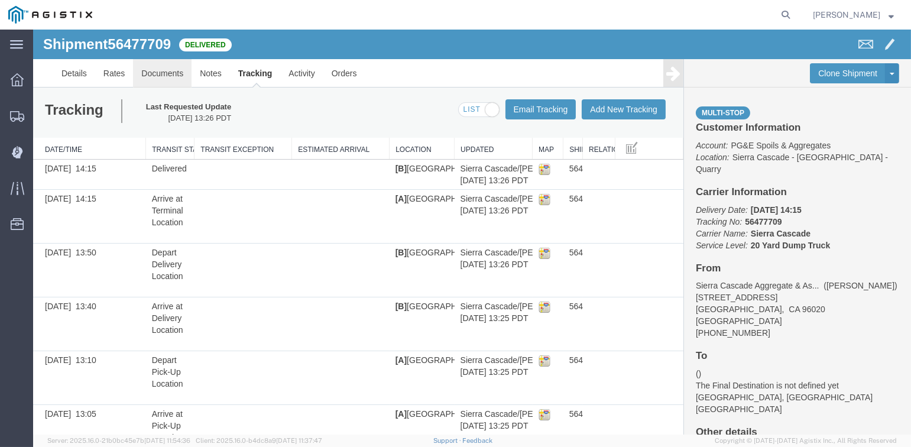
click at [163, 73] on link "Documents" at bounding box center [162, 73] width 59 height 28
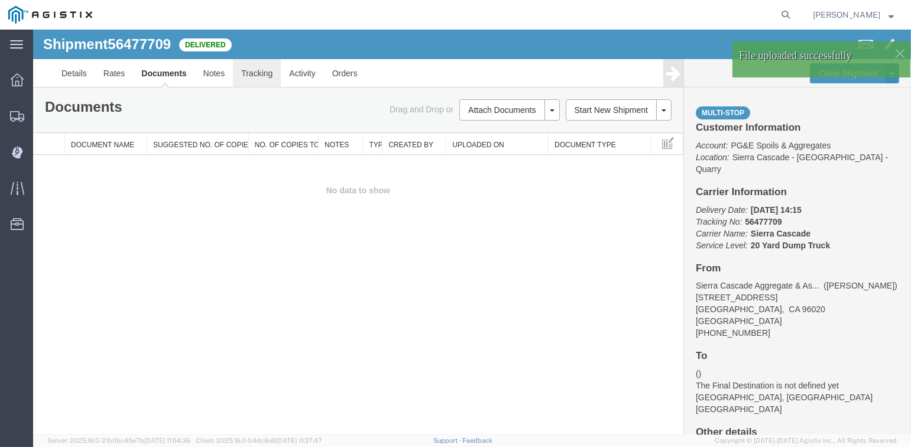
click at [257, 75] on link "Tracking" at bounding box center [257, 73] width 48 height 28
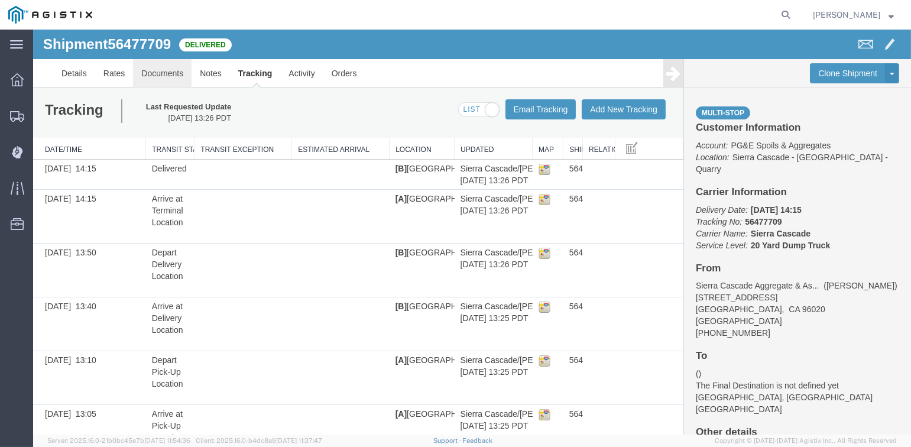
click at [172, 74] on link "Documents" at bounding box center [162, 73] width 59 height 28
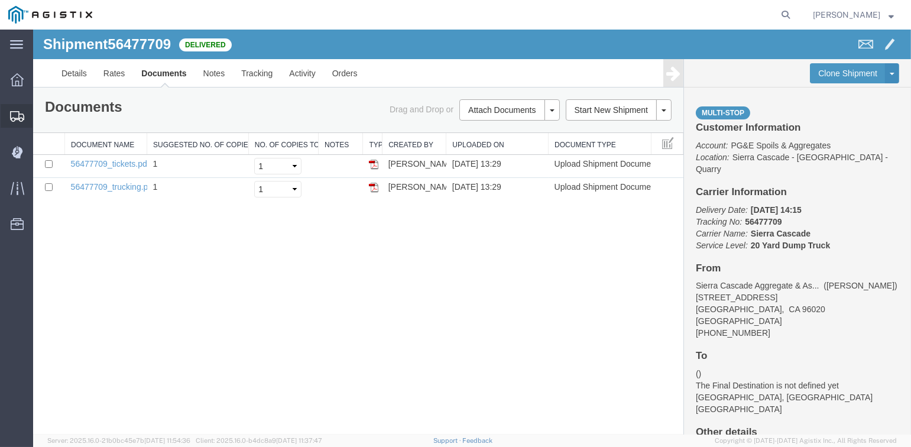
click at [41, 114] on span "Shipments" at bounding box center [37, 116] width 8 height 24
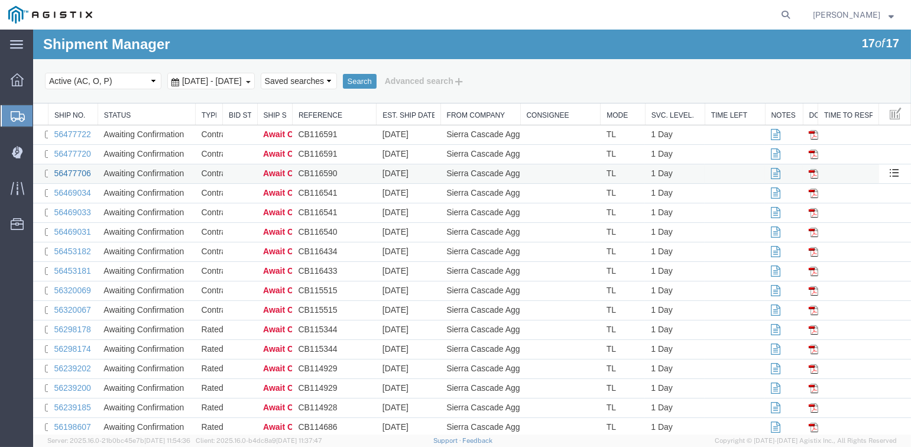
click at [71, 173] on link "56477706" at bounding box center [72, 172] width 37 height 9
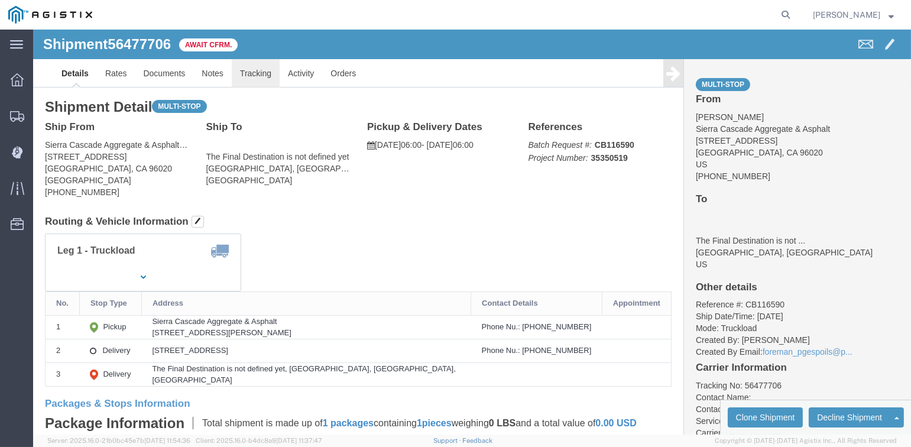
click link "Tracking"
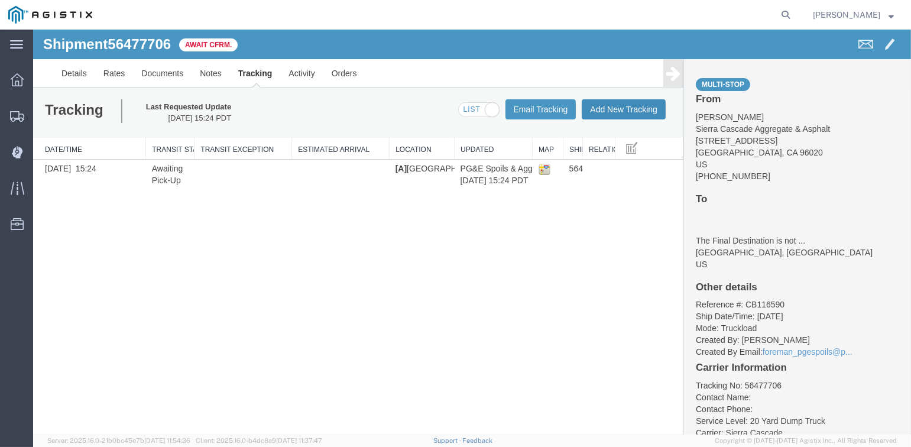
click at [645, 113] on button "Add New Tracking" at bounding box center [624, 109] width 84 height 20
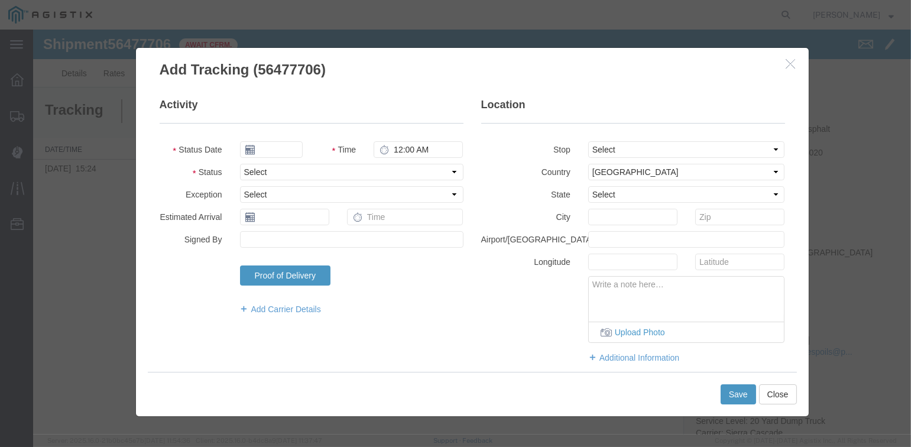
type input "[DATE]"
type input "2:00 PM"
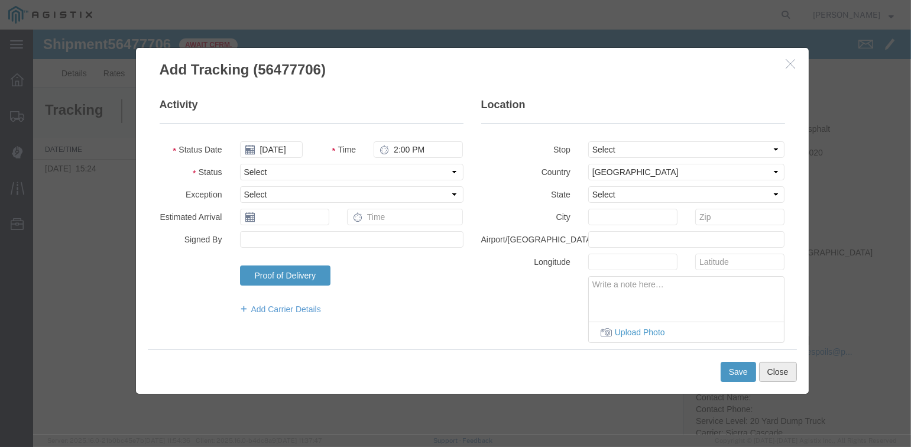
click at [780, 375] on button "Close" at bounding box center [778, 372] width 38 height 20
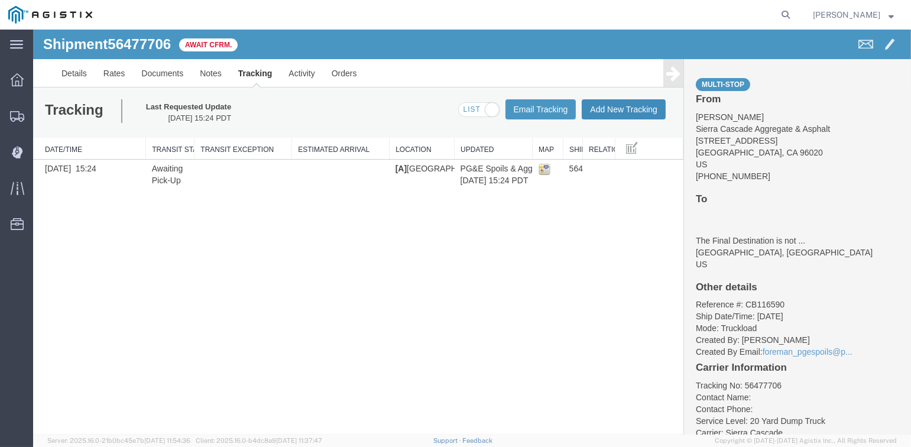
click at [625, 111] on button "Add New Tracking" at bounding box center [624, 109] width 84 height 20
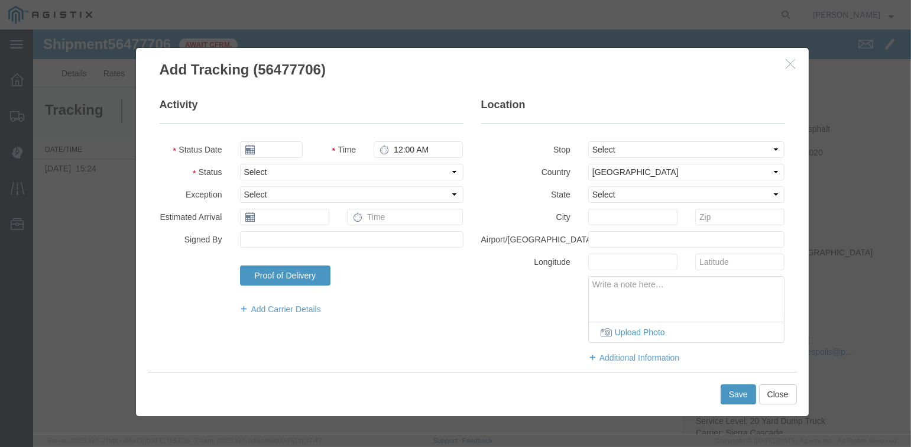
type input "[DATE]"
type input "2:00 PM"
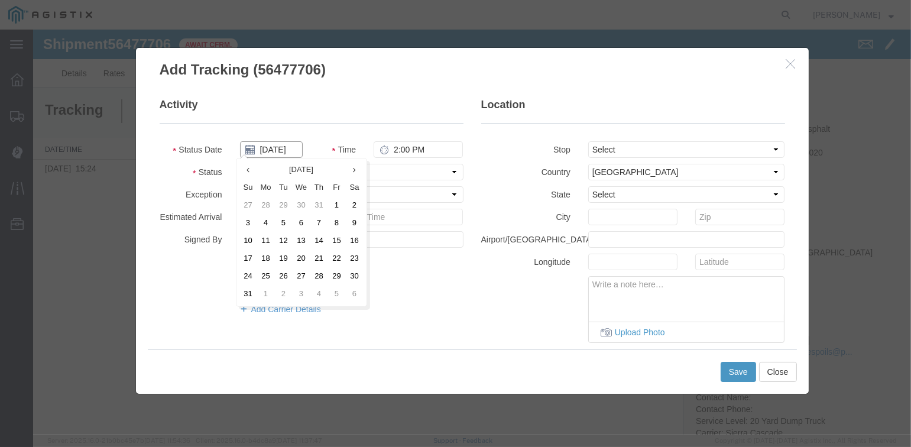
click at [278, 148] on input "[DATE]" at bounding box center [271, 149] width 63 height 17
click at [300, 238] on td "13" at bounding box center [302, 241] width 18 height 18
type input "[DATE]"
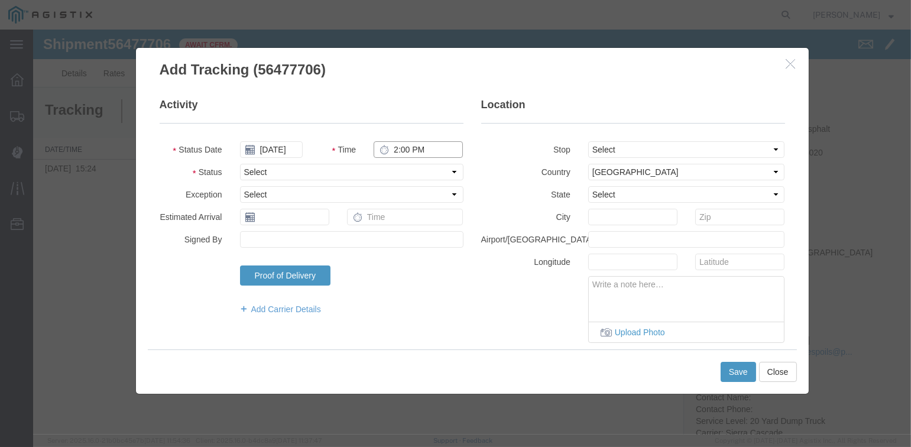
click at [392, 151] on input "2:00 PM" at bounding box center [418, 149] width 89 height 17
type input "5:30 AM"
click at [293, 169] on select "Select Arrival Notice Available Arrival Notice Imported Arrive at Delivery Loca…" at bounding box center [351, 172] width 223 height 17
select select "ARVPULOC"
click at [240, 164] on select "Select Arrival Notice Available Arrival Notice Imported Arrive at Delivery Loca…" at bounding box center [351, 172] width 223 height 17
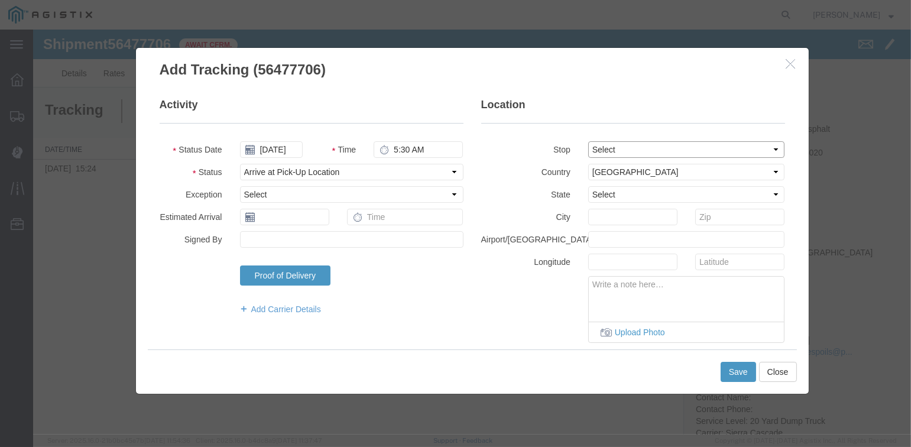
drag, startPoint x: 640, startPoint y: 144, endPoint x: 653, endPoint y: 151, distance: 14.3
click at [640, 144] on select "Select From: [STREET_ADDRESS][PERSON_NAME] Stop 2: [STREET_ADDRESS] To: The Fin…" at bounding box center [686, 149] width 197 height 17
select select "{"pickupDeliveryInfoId": "122242680","pickupOrDelivery": "P","stopNum": "1","lo…"
click at [588, 141] on select "Select From: [STREET_ADDRESS][PERSON_NAME] Stop 2: [STREET_ADDRESS] To: The Fin…" at bounding box center [686, 149] width 197 height 17
select select "CA"
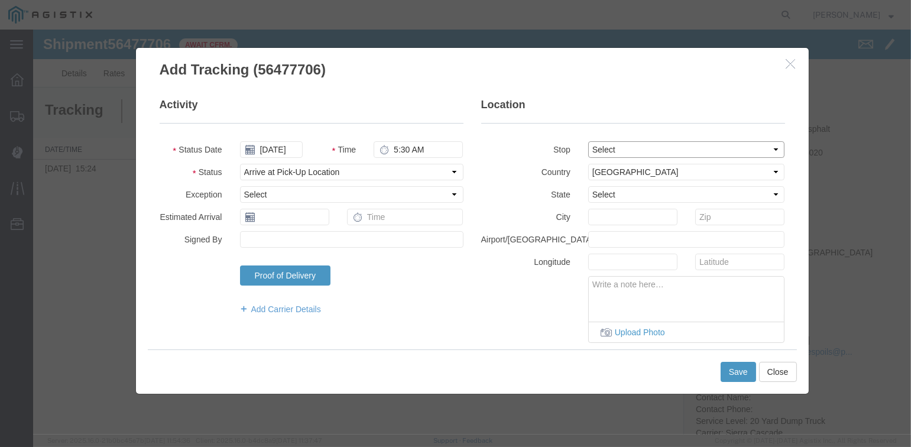
type input "[PERSON_NAME]"
click at [731, 371] on button "Save" at bounding box center [738, 372] width 35 height 20
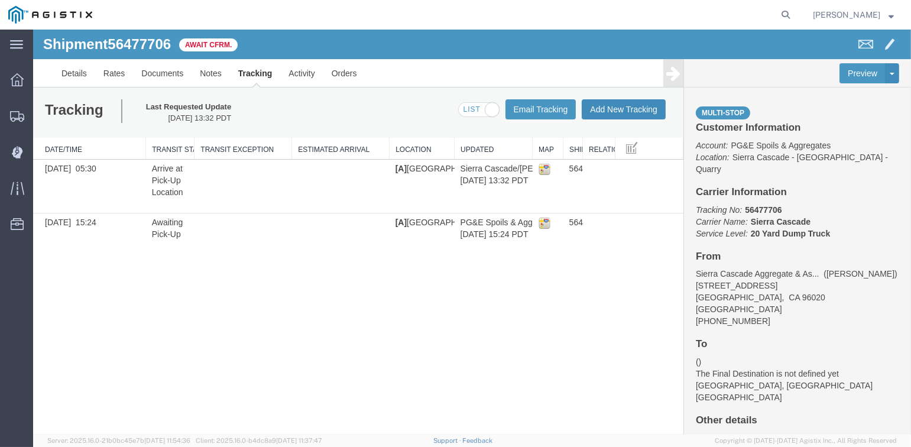
click at [625, 115] on button "Add New Tracking" at bounding box center [624, 109] width 84 height 20
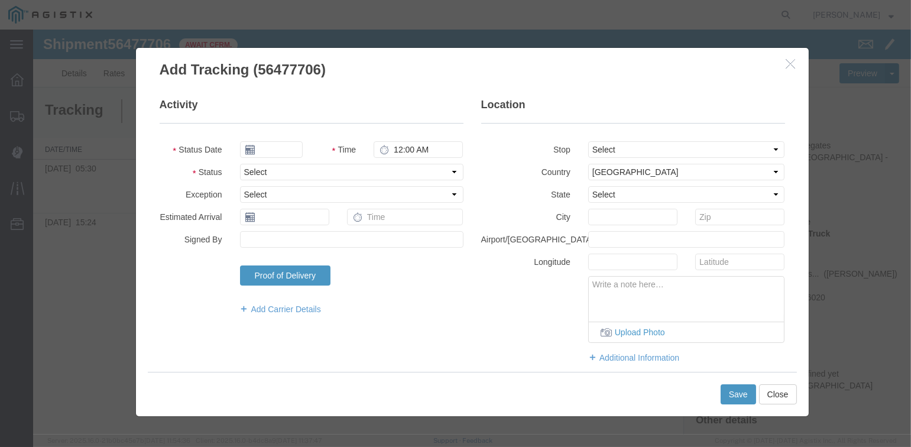
type input "[DATE]"
type input "2:00 PM"
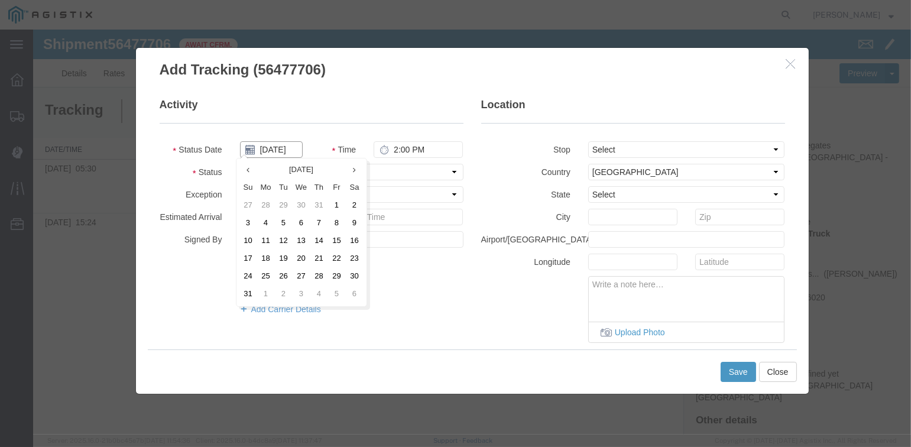
click at [273, 148] on input "[DATE]" at bounding box center [271, 149] width 63 height 17
drag, startPoint x: 299, startPoint y: 240, endPoint x: 371, endPoint y: 173, distance: 98.3
click at [303, 239] on td "13" at bounding box center [302, 241] width 18 height 18
type input "[DATE]"
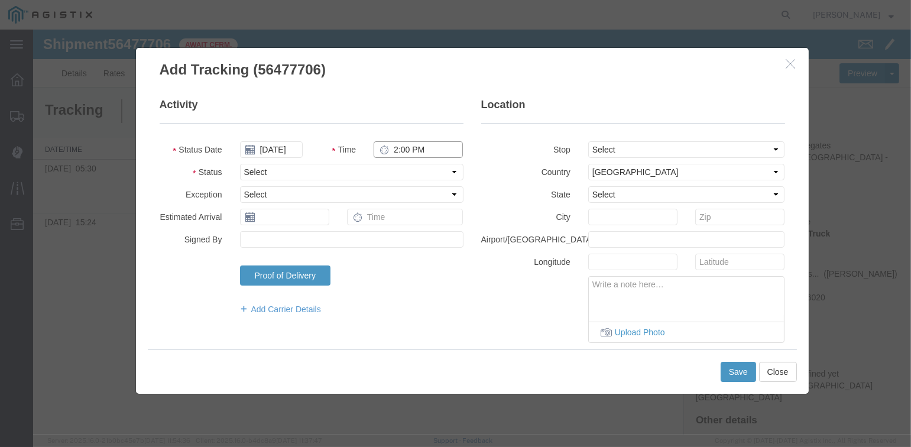
click at [395, 150] on input "2:00 PM" at bounding box center [418, 149] width 89 height 17
type input "6:15 AM"
click at [266, 169] on select "Select Arrival Notice Available Arrival Notice Imported Arrive at Delivery Loca…" at bounding box center [351, 172] width 223 height 17
select select "DPTPULOC"
click at [240, 164] on select "Select Arrival Notice Available Arrival Notice Imported Arrive at Delivery Loca…" at bounding box center [351, 172] width 223 height 17
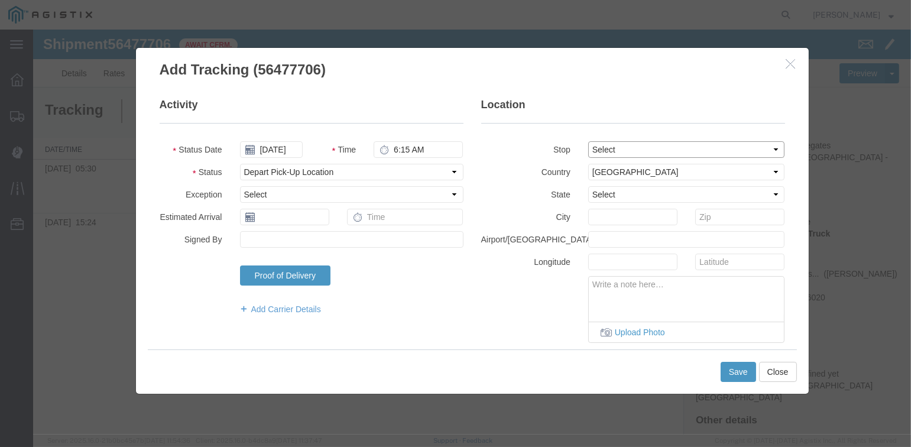
drag, startPoint x: 623, startPoint y: 144, endPoint x: 629, endPoint y: 150, distance: 8.0
click at [623, 144] on select "Select From: [STREET_ADDRESS][PERSON_NAME] Stop 2: [STREET_ADDRESS] To: The Fin…" at bounding box center [686, 149] width 197 height 17
select select "{"pickupDeliveryInfoId": "122242680","pickupOrDelivery": "P","stopNum": "1","lo…"
click at [588, 141] on select "Select From: [STREET_ADDRESS][PERSON_NAME] Stop 2: [STREET_ADDRESS] To: The Fin…" at bounding box center [686, 149] width 197 height 17
select select "CA"
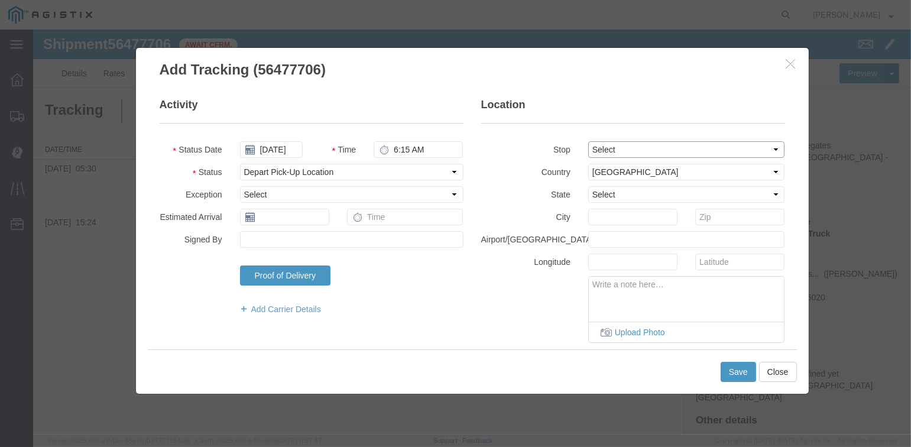
type input "[PERSON_NAME]"
click at [737, 372] on button "Save" at bounding box center [738, 372] width 35 height 20
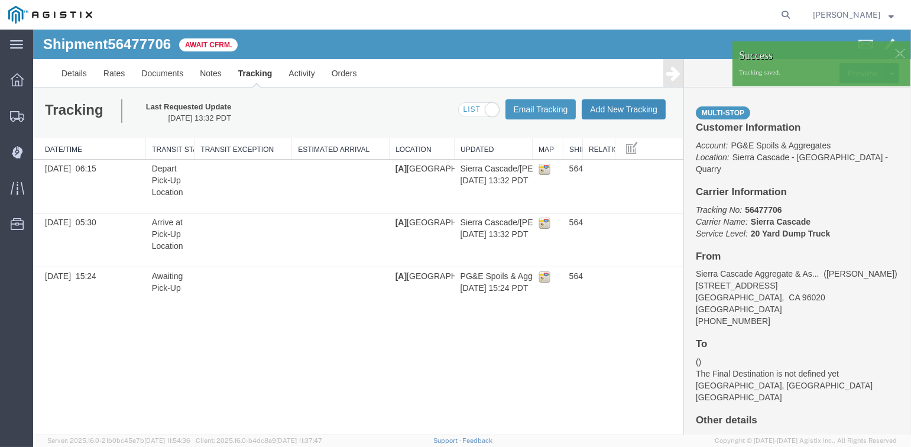
click at [610, 111] on button "Add New Tracking" at bounding box center [624, 109] width 84 height 20
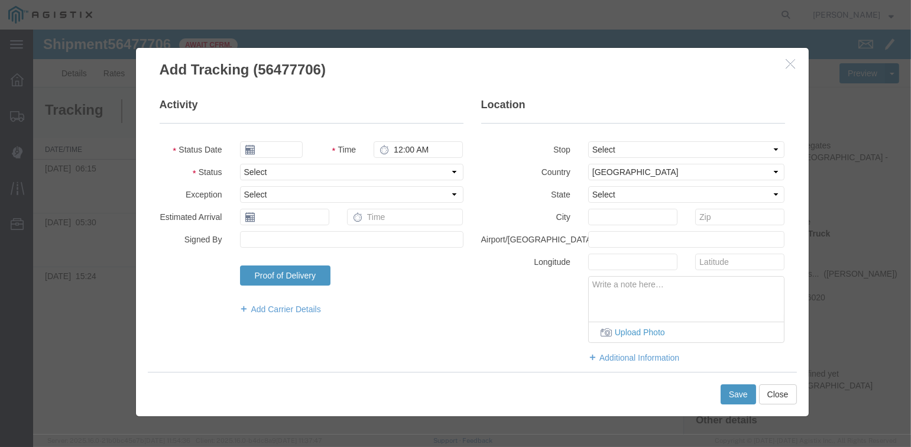
type input "[DATE]"
type input "2:00 PM"
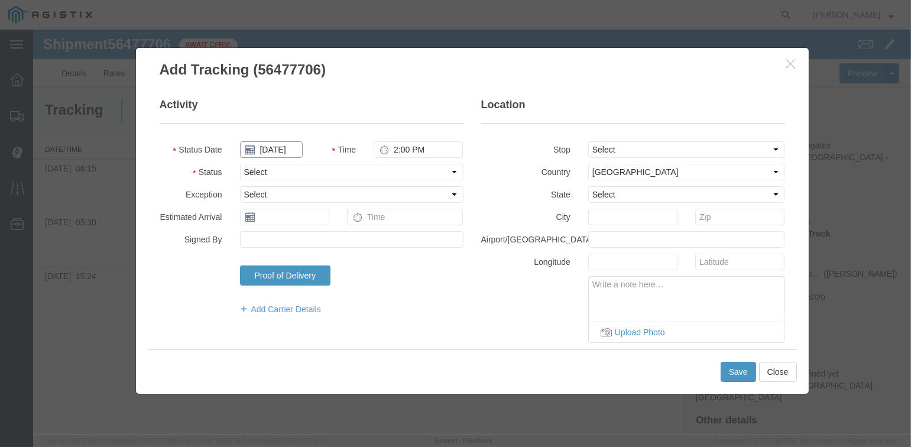
click at [274, 147] on input "[DATE]" at bounding box center [271, 149] width 63 height 17
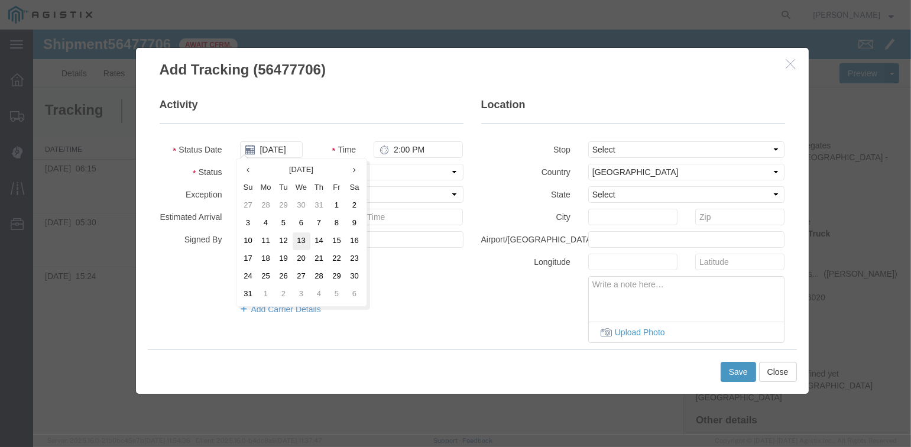
click at [300, 245] on td "13" at bounding box center [302, 241] width 18 height 18
type input "[DATE]"
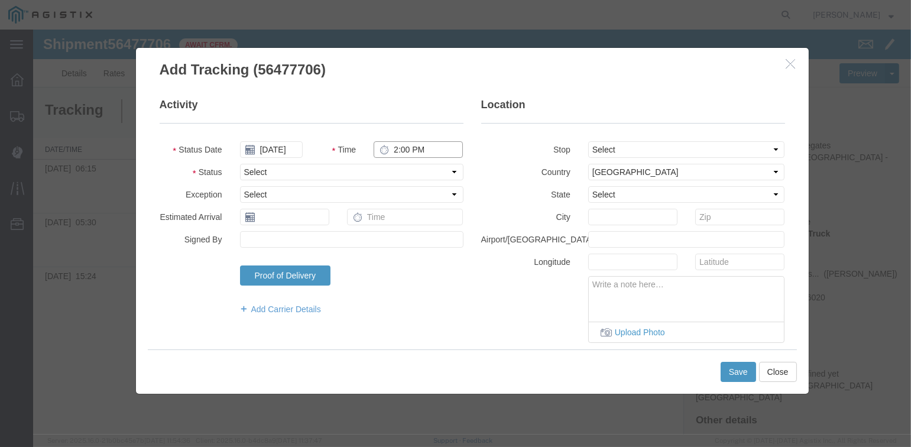
click at [396, 150] on input "2:00 PM" at bounding box center [418, 149] width 89 height 17
type input "6:55 AM"
click at [320, 171] on select "Select Arrival Notice Available Arrival Notice Imported Arrive at Delivery Loca…" at bounding box center [351, 172] width 223 height 17
select select "ARVDLVLOC"
click at [240, 164] on select "Select Arrival Notice Available Arrival Notice Imported Arrive at Delivery Loca…" at bounding box center [351, 172] width 223 height 17
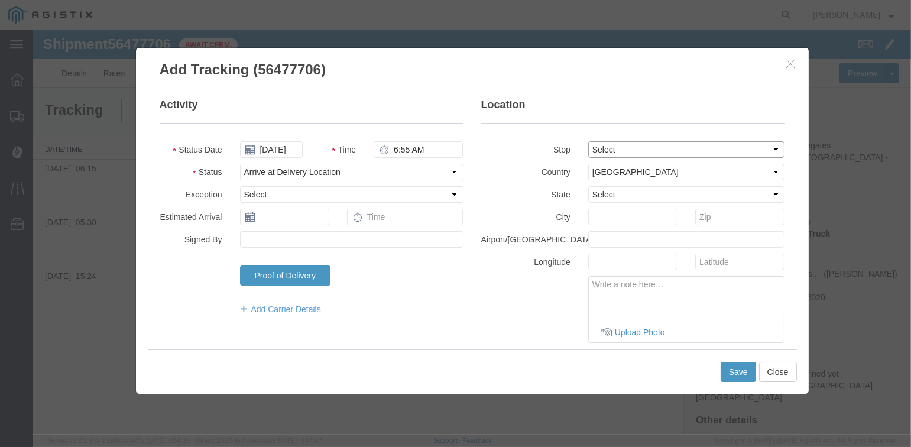
click at [618, 150] on select "Select From: [STREET_ADDRESS][PERSON_NAME] Stop 2: [STREET_ADDRESS] To: The Fin…" at bounding box center [686, 149] width 197 height 17
select select "{"pickupDeliveryInfoId": "122242681","pickupOrDelivery": "D","stopNum": "2","lo…"
click at [588, 141] on select "Select From: [STREET_ADDRESS][PERSON_NAME] Stop 2: [STREET_ADDRESS] To: The Fin…" at bounding box center [686, 149] width 197 height 17
select select "CA"
type input "[GEOGRAPHIC_DATA]"
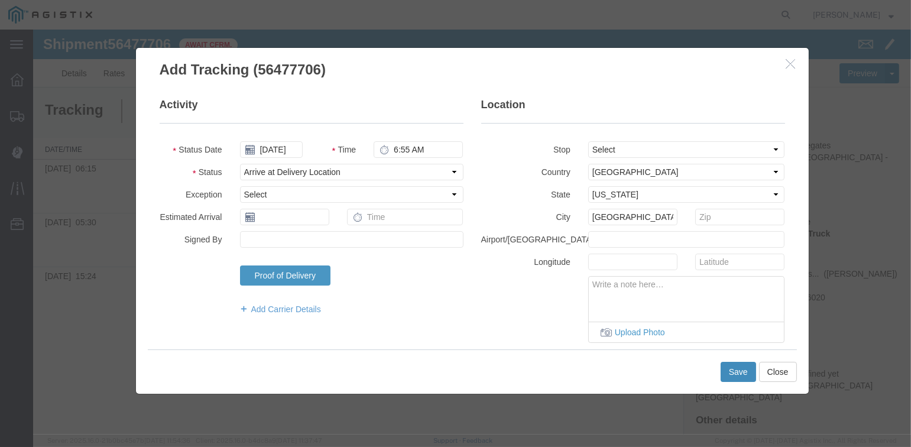
click at [735, 374] on button "Save" at bounding box center [738, 372] width 35 height 20
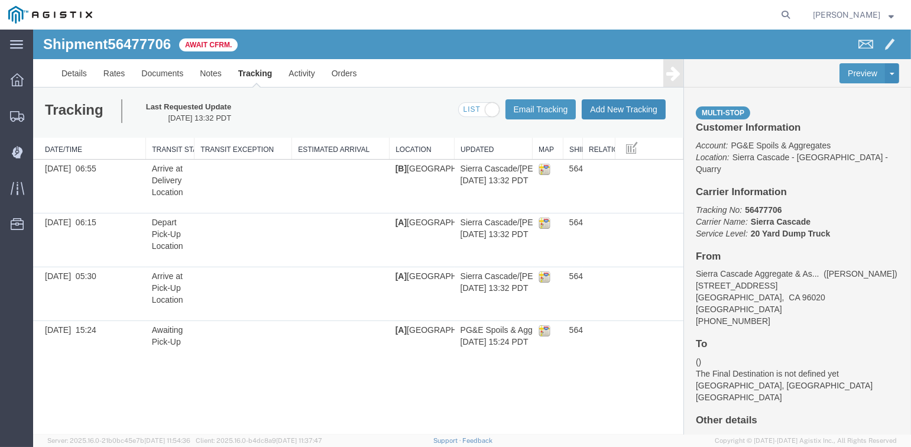
click at [607, 111] on button "Add New Tracking" at bounding box center [624, 109] width 84 height 20
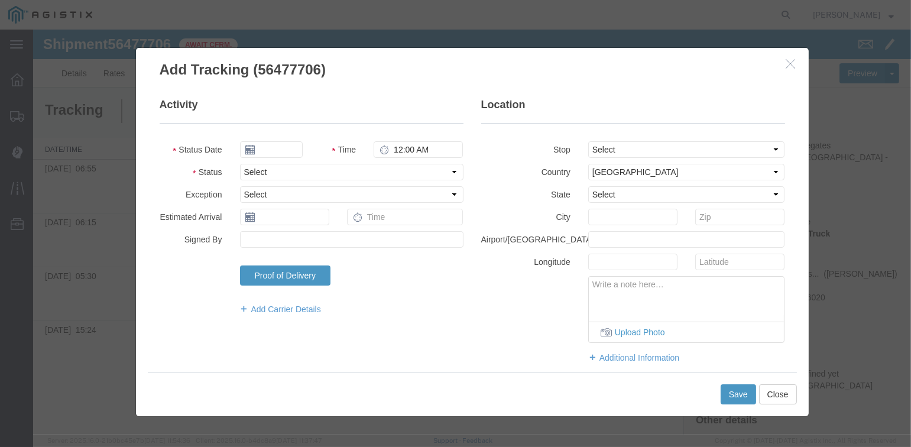
type input "[DATE]"
type input "2:00 PM"
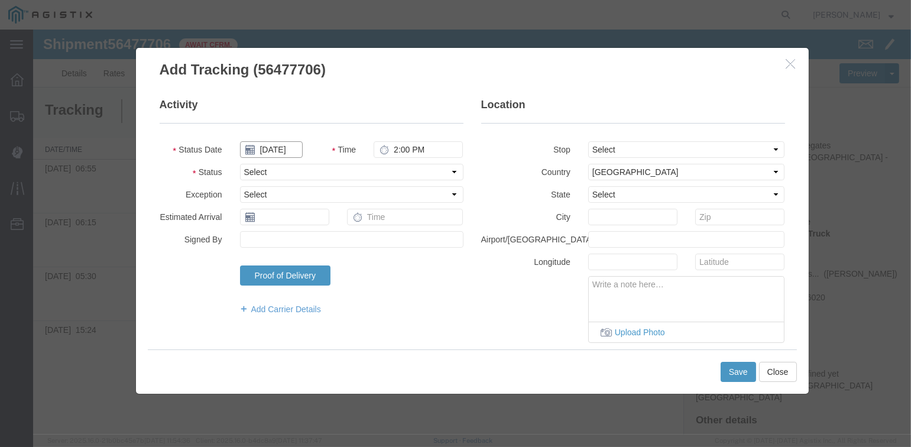
click at [278, 148] on input "[DATE]" at bounding box center [271, 149] width 63 height 17
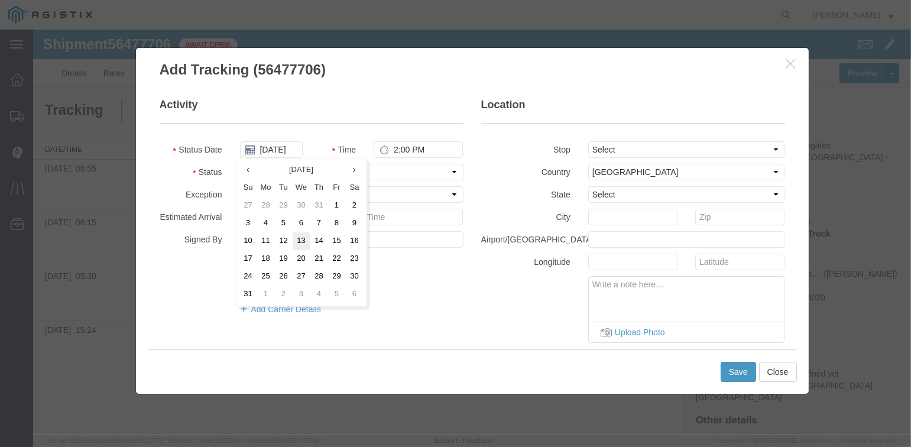
click at [299, 241] on td "13" at bounding box center [302, 241] width 18 height 18
type input "[DATE]"
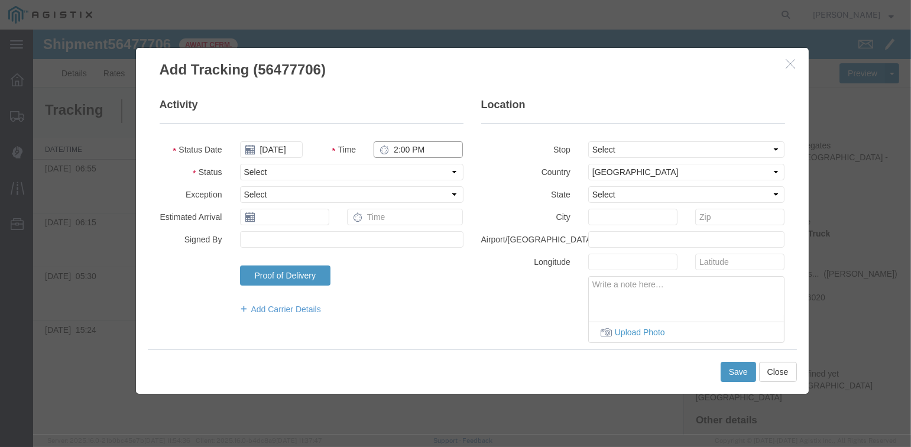
drag, startPoint x: 394, startPoint y: 148, endPoint x: 488, endPoint y: 134, distance: 95.1
click at [395, 148] on input "2:00 PM" at bounding box center [418, 149] width 89 height 17
type input "7:15 AM"
click at [352, 171] on select "Select Arrival Notice Available Arrival Notice Imported Arrive at Delivery Loca…" at bounding box center [351, 172] width 223 height 17
select select "DPTDLVLOC"
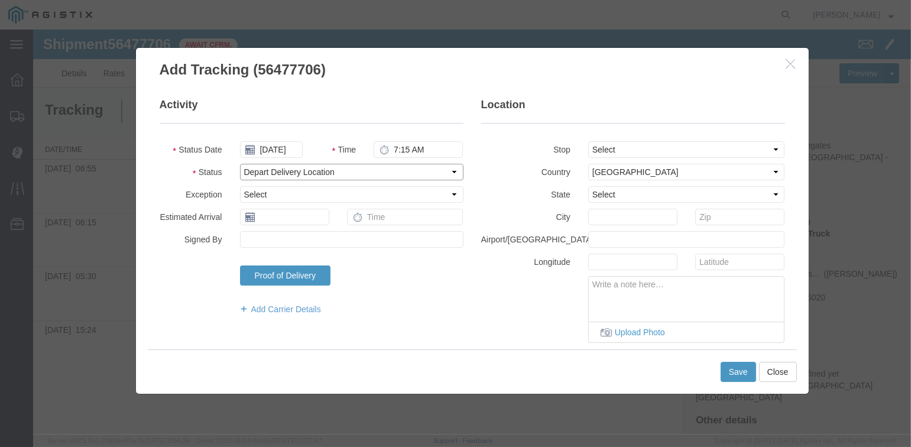
click at [240, 164] on select "Select Arrival Notice Available Arrival Notice Imported Arrive at Delivery Loca…" at bounding box center [351, 172] width 223 height 17
click at [603, 145] on select "Select From: [STREET_ADDRESS][PERSON_NAME] Stop 2: [STREET_ADDRESS] To: The Fin…" at bounding box center [686, 149] width 197 height 17
select select "{"pickupDeliveryInfoId": "122242681","pickupOrDelivery": "D","stopNum": "2","lo…"
click at [588, 141] on select "Select From: [STREET_ADDRESS][PERSON_NAME] Stop 2: [STREET_ADDRESS] To: The Fin…" at bounding box center [686, 149] width 197 height 17
select select "CA"
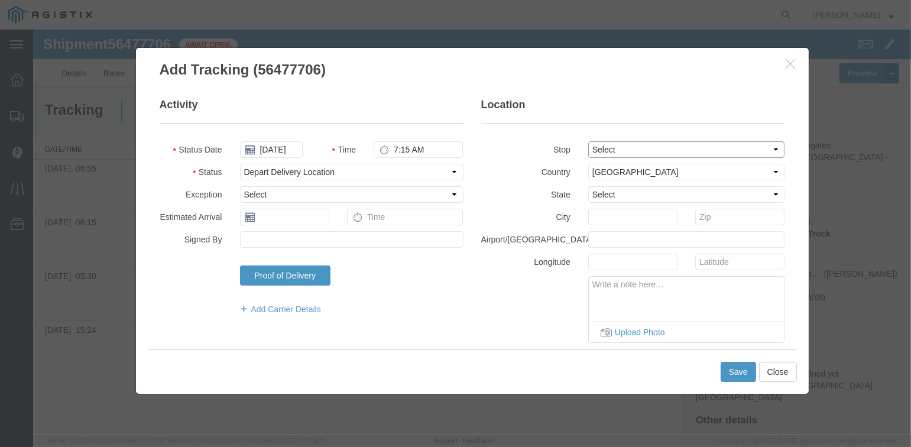
type input "[GEOGRAPHIC_DATA]"
click at [731, 373] on button "Save" at bounding box center [738, 372] width 35 height 20
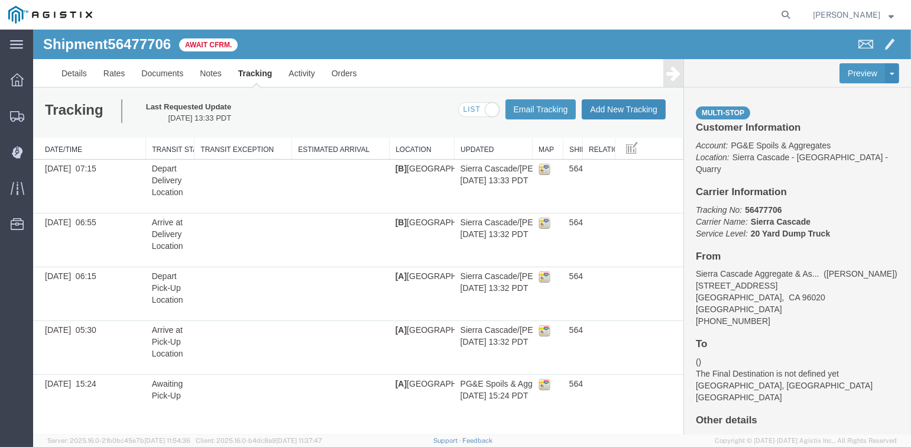
click at [610, 114] on button "Add New Tracking" at bounding box center [624, 109] width 84 height 20
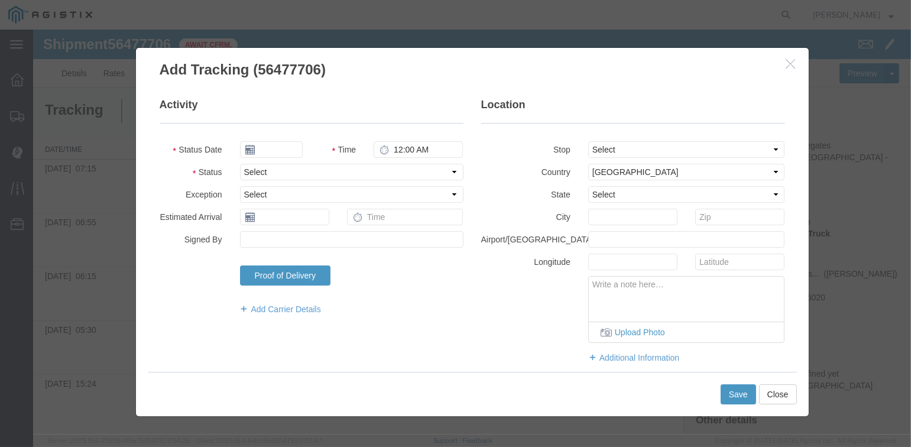
type input "[DATE]"
type input "2:00 PM"
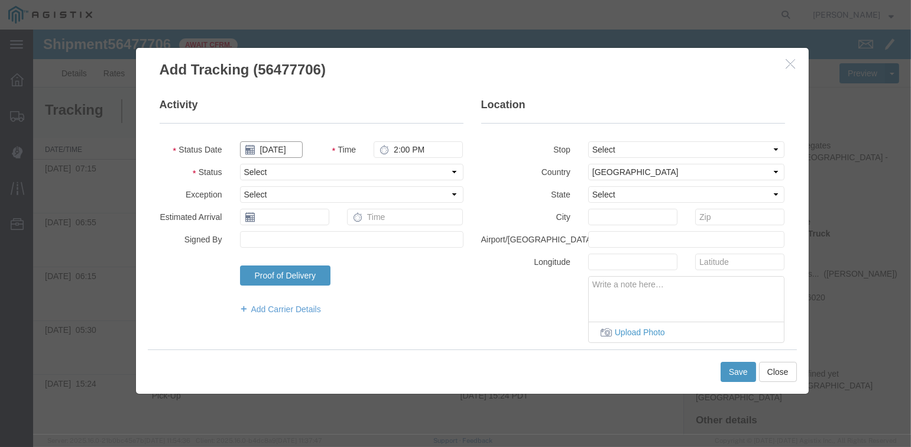
click at [275, 146] on input "[DATE]" at bounding box center [271, 149] width 63 height 17
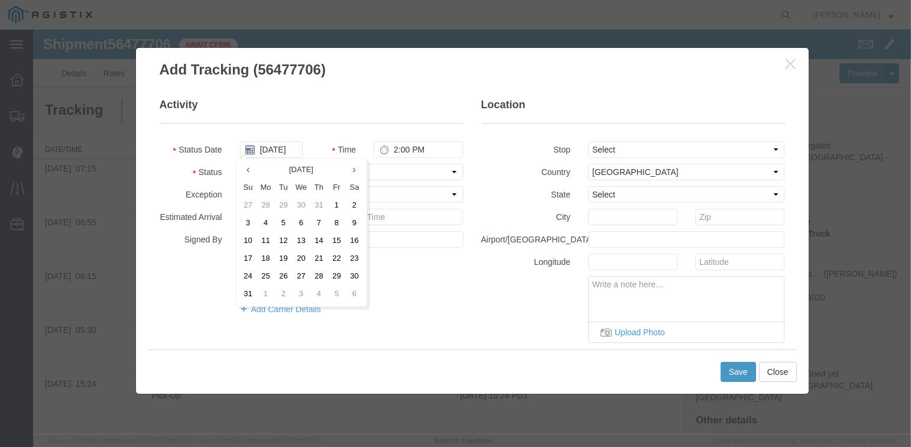
drag, startPoint x: 303, startPoint y: 241, endPoint x: 352, endPoint y: 165, distance: 90.2
click at [303, 239] on td "13" at bounding box center [302, 241] width 18 height 18
type input "[DATE]"
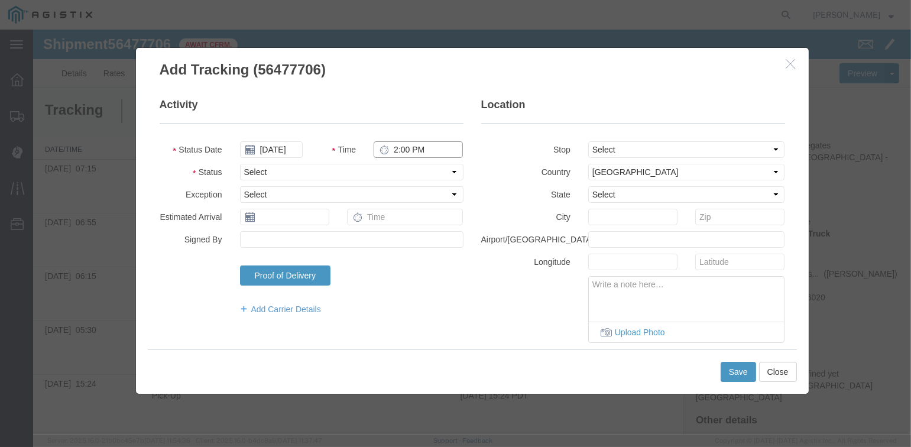
click at [394, 146] on input "2:00 PM" at bounding box center [418, 149] width 89 height 17
type input "7:40 AM"
click at [288, 172] on select "Select Arrival Notice Available Arrival Notice Imported Arrive at Delivery Loca…" at bounding box center [351, 172] width 223 height 17
select select "ARVPULOC"
click at [240, 164] on select "Select Arrival Notice Available Arrival Notice Imported Arrive at Delivery Loca…" at bounding box center [351, 172] width 223 height 17
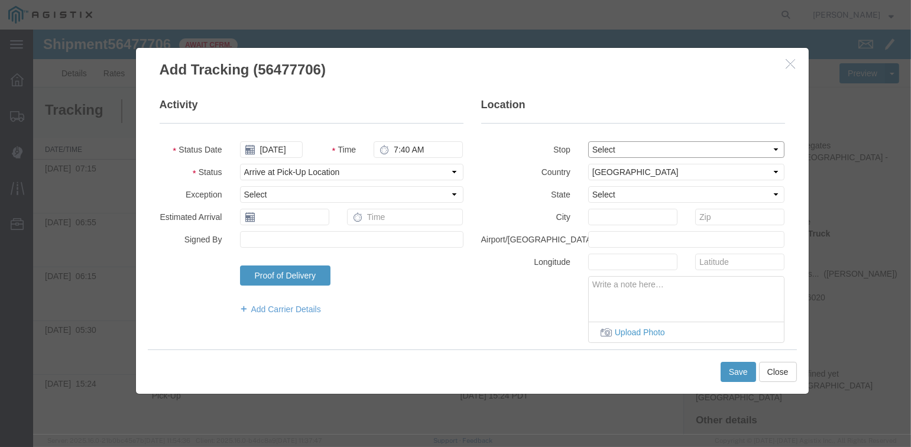
click at [621, 148] on select "Select From: [STREET_ADDRESS][PERSON_NAME] Stop 2: [STREET_ADDRESS] To: The Fin…" at bounding box center [686, 149] width 197 height 17
select select "{"pickupDeliveryInfoId": "122242680","pickupOrDelivery": "P","stopNum": "1","lo…"
click at [588, 141] on select "Select From: [STREET_ADDRESS][PERSON_NAME] Stop 2: [STREET_ADDRESS] To: The Fin…" at bounding box center [686, 149] width 197 height 17
select select "CA"
type input "[PERSON_NAME]"
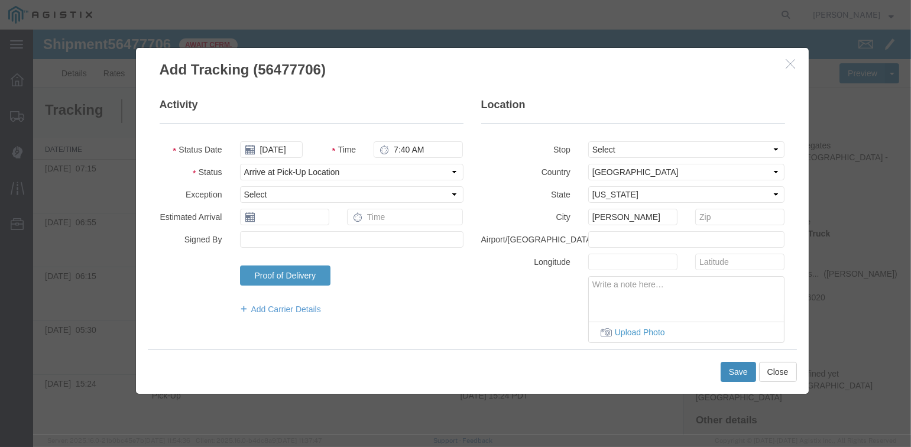
click at [743, 370] on button "Save" at bounding box center [738, 372] width 35 height 20
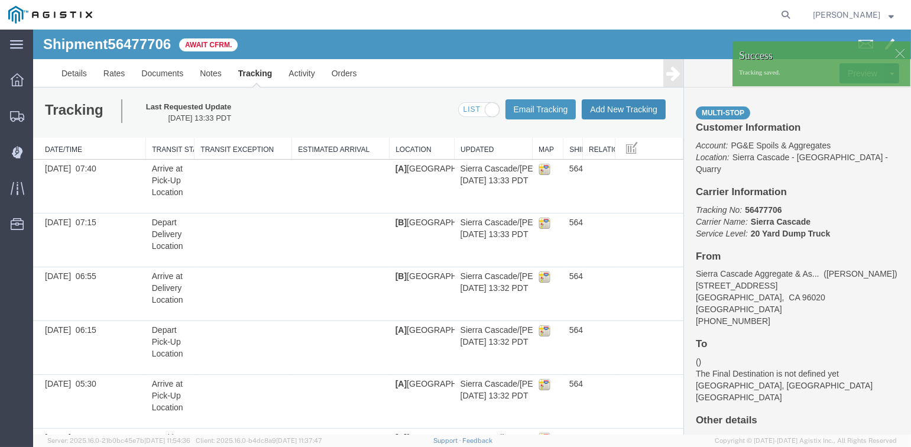
click at [627, 105] on button "Add New Tracking" at bounding box center [624, 109] width 84 height 20
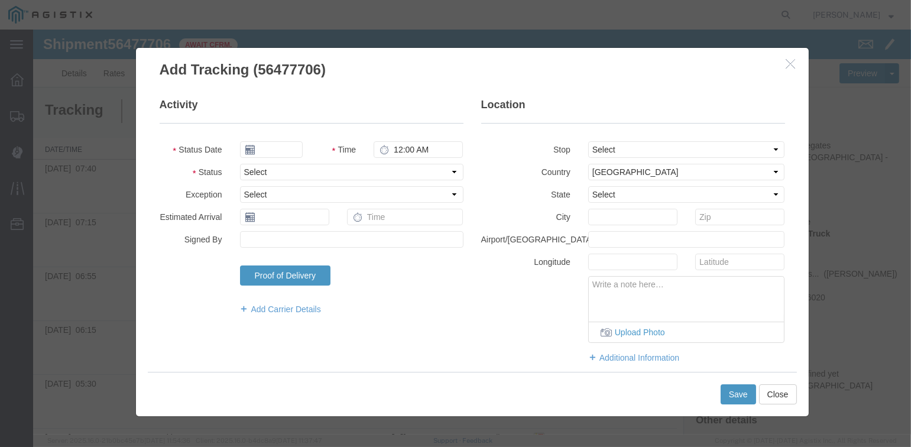
type input "[DATE]"
type input "2:00 PM"
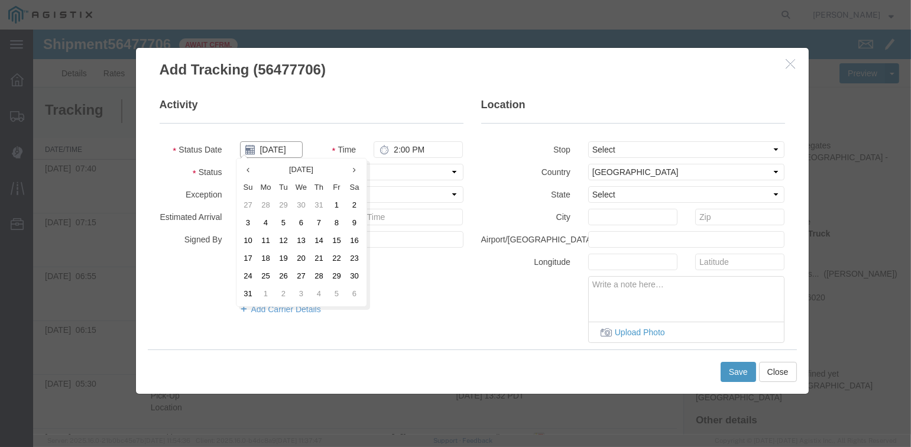
click at [274, 147] on input "[DATE]" at bounding box center [271, 149] width 63 height 17
drag, startPoint x: 300, startPoint y: 242, endPoint x: 369, endPoint y: 167, distance: 102.1
click at [301, 242] on td "13" at bounding box center [302, 241] width 18 height 18
type input "[DATE]"
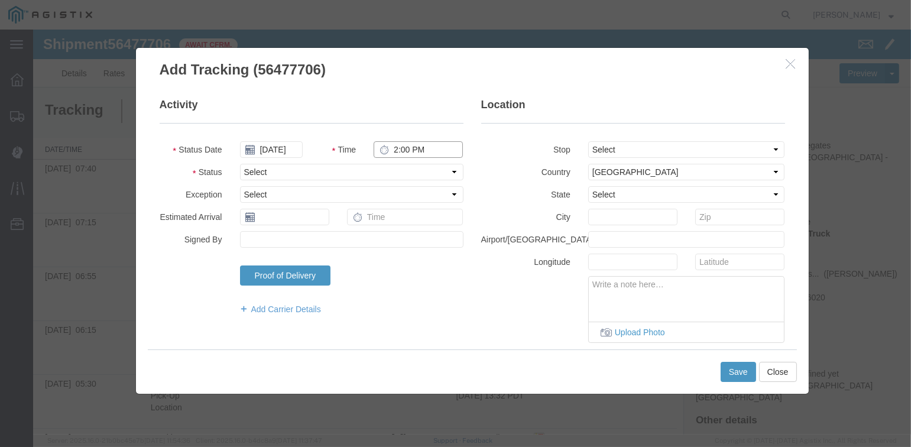
drag, startPoint x: 393, startPoint y: 148, endPoint x: 408, endPoint y: 148, distance: 15.4
click at [394, 148] on input "2:00 PM" at bounding box center [418, 149] width 89 height 17
type input "7:51 AM"
click at [614, 148] on select "Select From: [STREET_ADDRESS][PERSON_NAME] Stop 2: [STREET_ADDRESS] To: The Fin…" at bounding box center [686, 149] width 197 height 17
select select "{"pickupDeliveryInfoId": "122242680","pickupOrDelivery": "P","stopNum": "1","lo…"
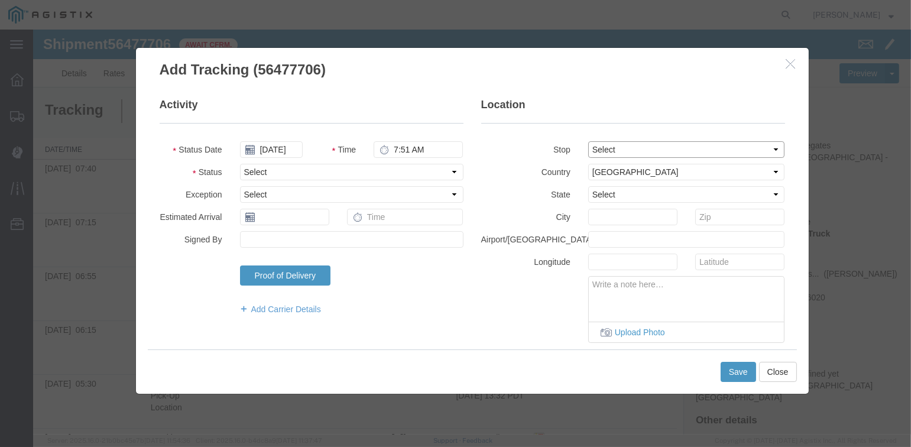
click at [588, 141] on select "Select From: [STREET_ADDRESS][PERSON_NAME] Stop 2: [STREET_ADDRESS] To: The Fin…" at bounding box center [686, 149] width 197 height 17
select select "CA"
type input "[PERSON_NAME]"
click at [343, 169] on select "Select Arrival Notice Available Arrival Notice Imported Arrive at Delivery Loca…" at bounding box center [351, 172] width 223 height 17
select select "DPTPULOC"
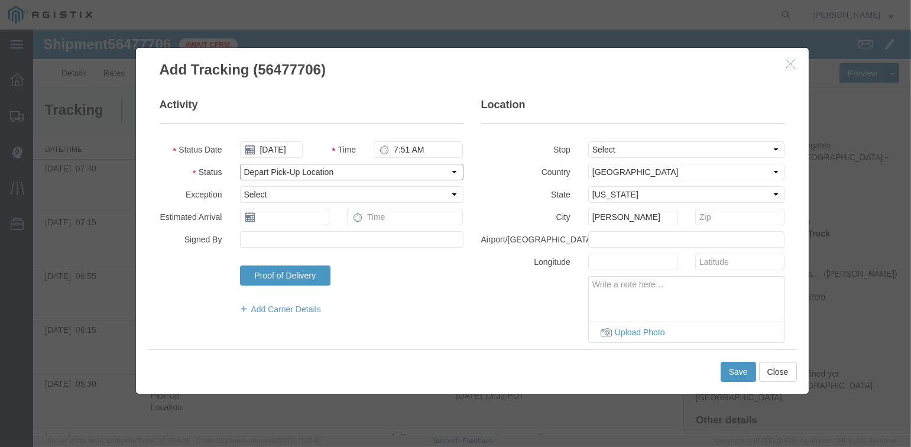
click at [240, 164] on select "Select Arrival Notice Available Arrival Notice Imported Arrive at Delivery Loca…" at bounding box center [351, 172] width 223 height 17
click at [733, 370] on button "Save" at bounding box center [738, 372] width 35 height 20
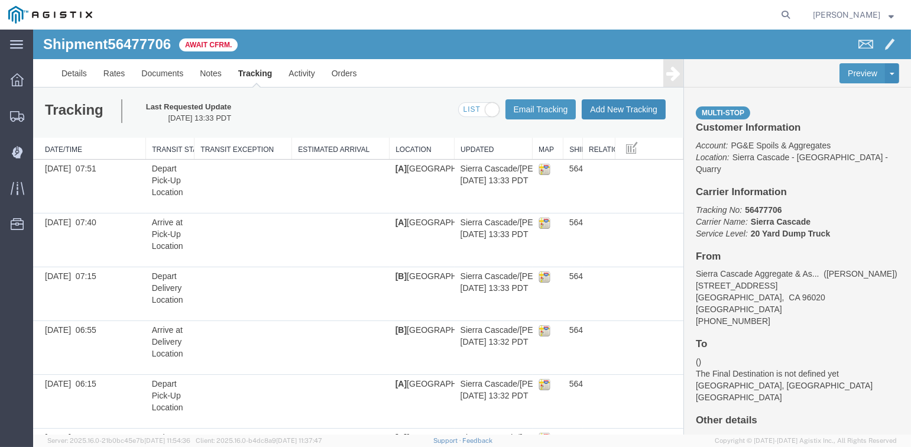
click at [614, 111] on button "Add New Tracking" at bounding box center [624, 109] width 84 height 20
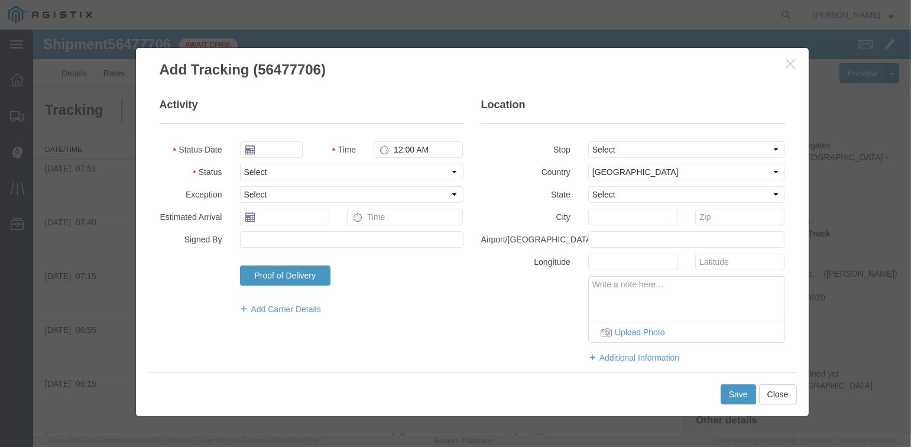
type input "[DATE]"
type input "2:00 PM"
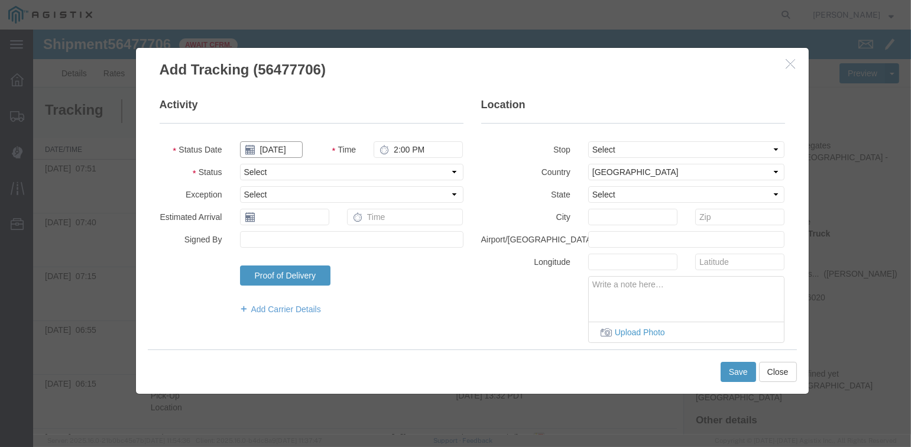
click at [278, 148] on input "[DATE]" at bounding box center [271, 149] width 63 height 17
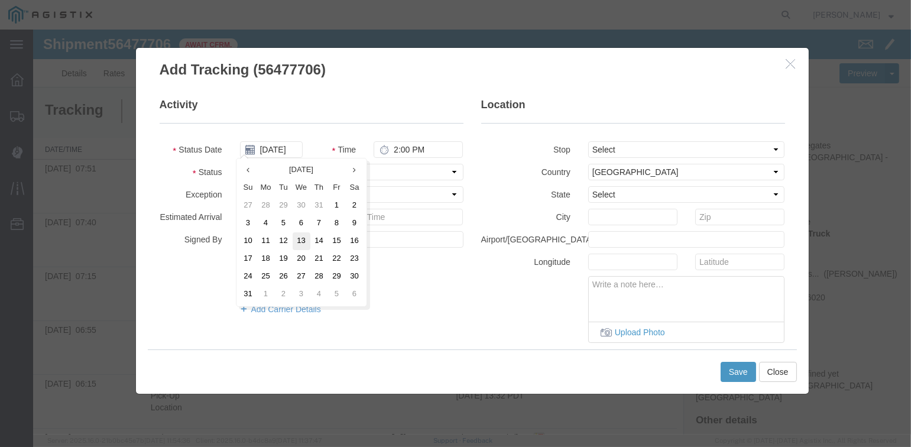
click at [301, 239] on td "13" at bounding box center [302, 241] width 18 height 18
type input "[DATE]"
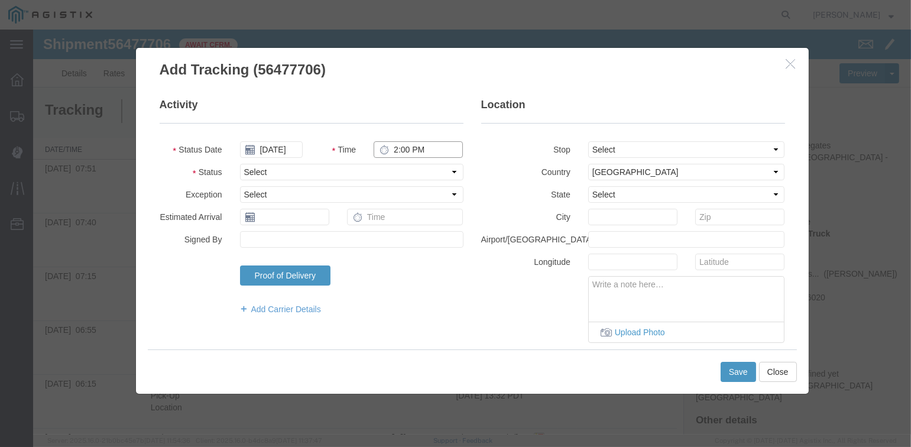
click at [384, 145] on input "2:00 PM" at bounding box center [418, 149] width 89 height 17
type input "8:18 AM"
click at [670, 148] on select "Select From: [STREET_ADDRESS][PERSON_NAME] Stop 2: [STREET_ADDRESS] To: The Fin…" at bounding box center [686, 149] width 197 height 17
select select "{"pickupDeliveryInfoId": "122242681","pickupOrDelivery": "D","stopNum": "2","lo…"
click at [588, 141] on select "Select From: [STREET_ADDRESS][PERSON_NAME] Stop 2: [STREET_ADDRESS] To: The Fin…" at bounding box center [686, 149] width 197 height 17
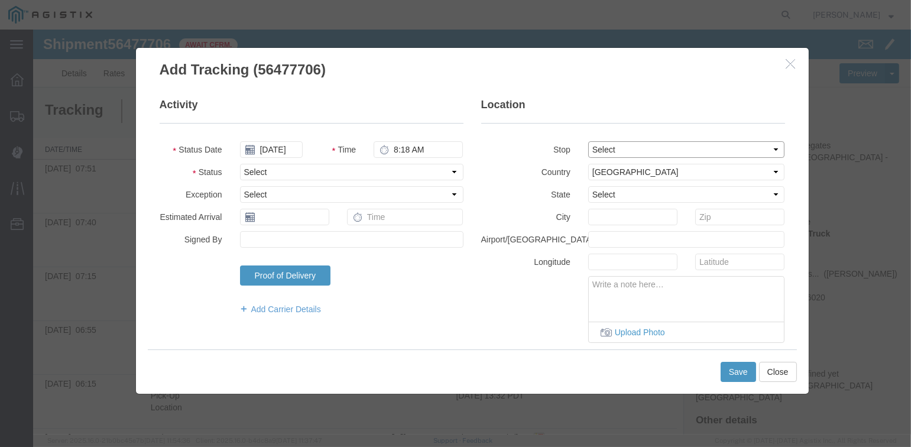
select select "CA"
type input "[GEOGRAPHIC_DATA]"
click at [382, 173] on select "Select Arrival Notice Available Arrival Notice Imported Arrive at Delivery Loca…" at bounding box center [351, 172] width 223 height 17
select select "ARVDLVLOC"
click at [240, 164] on select "Select Arrival Notice Available Arrival Notice Imported Arrive at Delivery Loca…" at bounding box center [351, 172] width 223 height 17
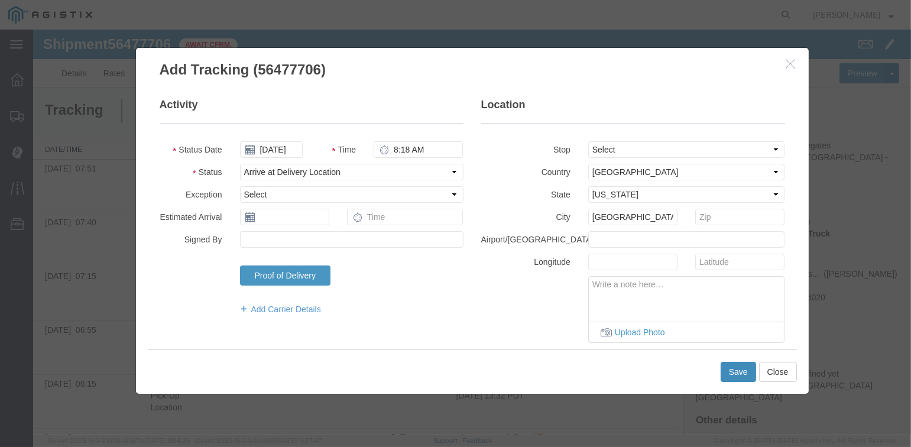
click at [737, 369] on button "Save" at bounding box center [738, 372] width 35 height 20
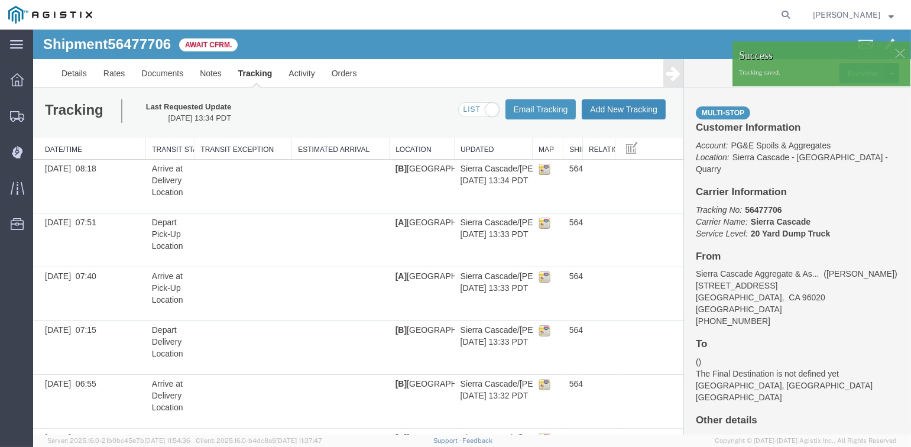
click at [613, 109] on button "Add New Tracking" at bounding box center [624, 109] width 84 height 20
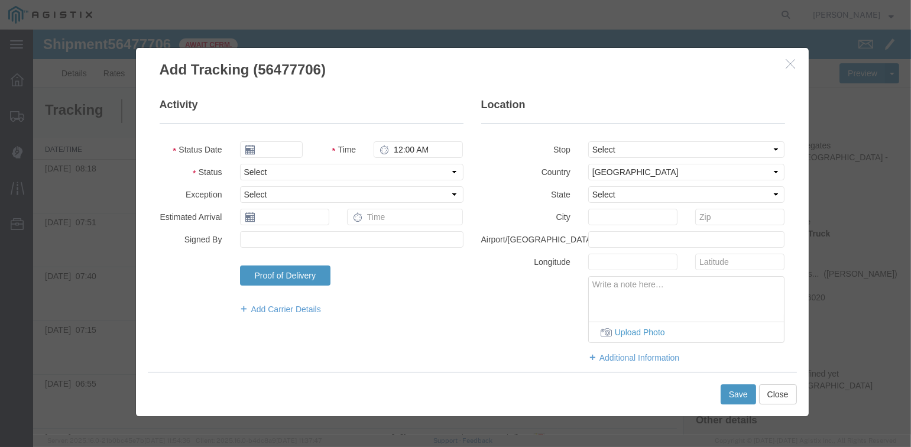
type input "[DATE]"
type input "2:00 PM"
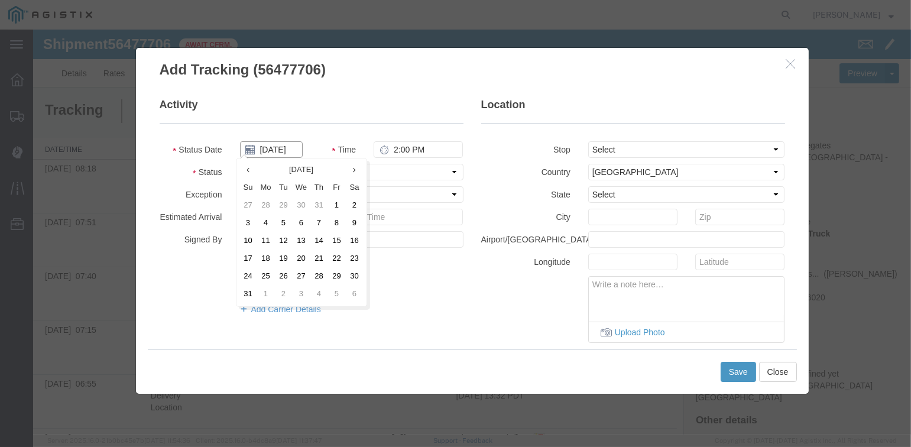
click at [273, 148] on input "[DATE]" at bounding box center [271, 149] width 63 height 17
drag, startPoint x: 303, startPoint y: 237, endPoint x: 359, endPoint y: 181, distance: 79.4
click at [304, 237] on td "13" at bounding box center [302, 241] width 18 height 18
type input "[DATE]"
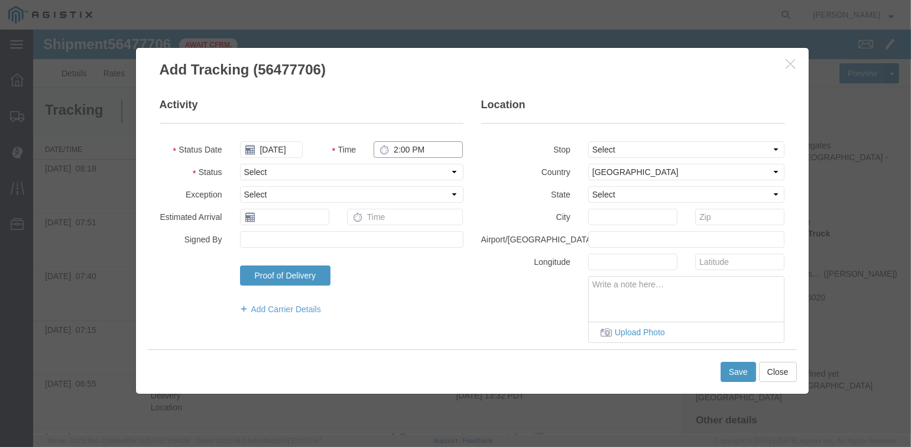
click at [393, 153] on input "2:00 PM" at bounding box center [418, 149] width 89 height 17
type input "8:32 AM"
click at [614, 145] on select "Select From: [STREET_ADDRESS][PERSON_NAME] Stop 2: [STREET_ADDRESS] To: The Fin…" at bounding box center [686, 149] width 197 height 17
select select "{"pickupDeliveryInfoId": "122242681","pickupOrDelivery": "D","stopNum": "2","lo…"
click at [588, 141] on select "Select From: [STREET_ADDRESS][PERSON_NAME] Stop 2: [STREET_ADDRESS] To: The Fin…" at bounding box center [686, 149] width 197 height 17
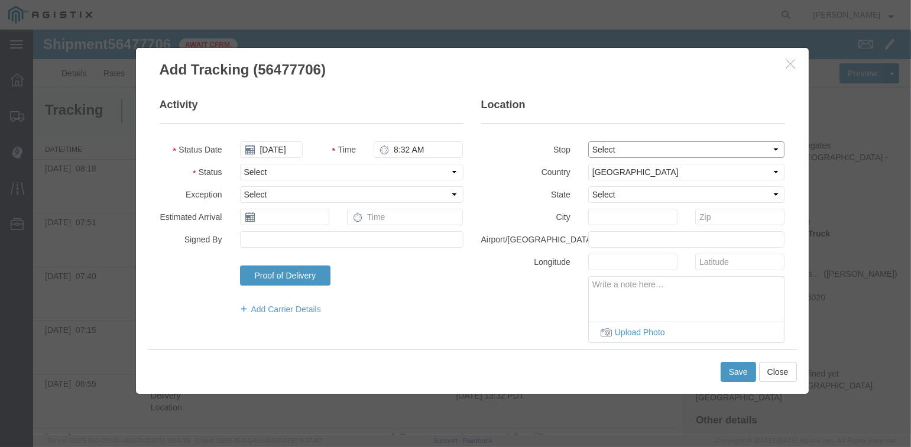
select select "CA"
type input "[GEOGRAPHIC_DATA]"
click at [332, 166] on select "Select Arrival Notice Available Arrival Notice Imported Arrive at Delivery Loca…" at bounding box center [351, 172] width 223 height 17
select select "DPTDLVLOC"
click at [240, 164] on select "Select Arrival Notice Available Arrival Notice Imported Arrive at Delivery Loca…" at bounding box center [351, 172] width 223 height 17
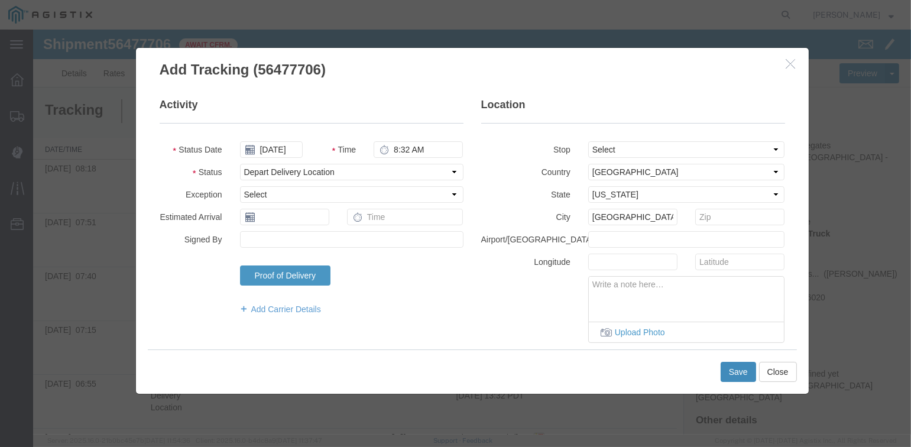
click at [740, 368] on button "Save" at bounding box center [738, 372] width 35 height 20
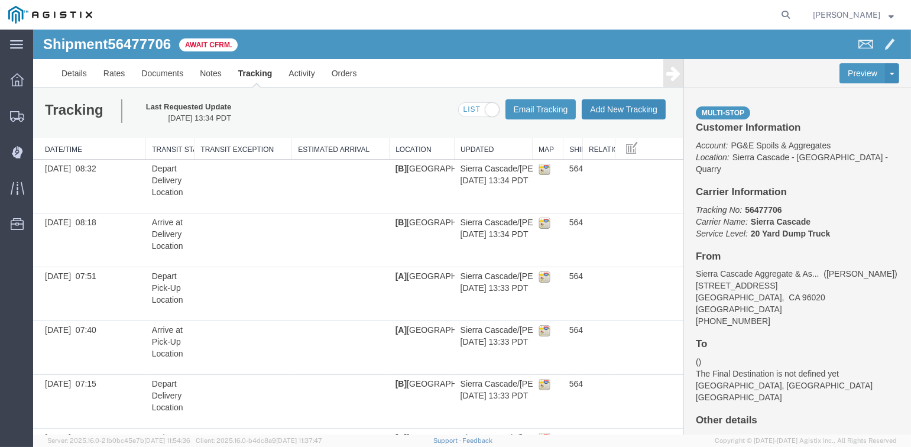
click at [612, 106] on button "Add New Tracking" at bounding box center [624, 109] width 84 height 20
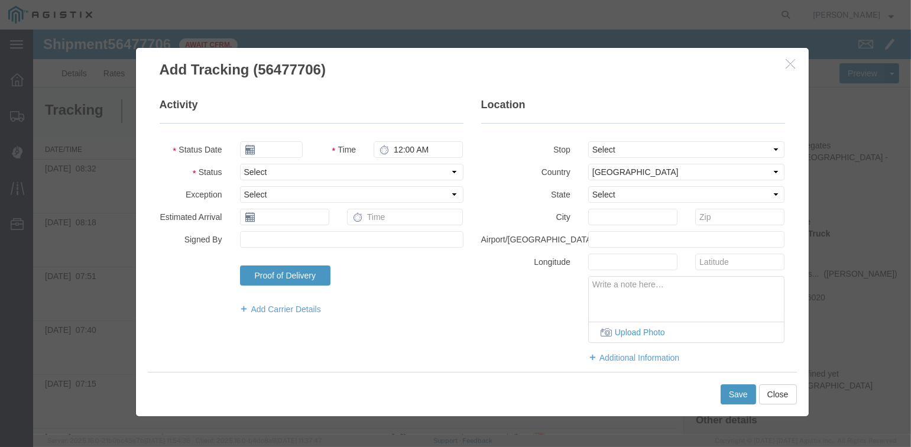
type input "[DATE]"
type input "2:00 PM"
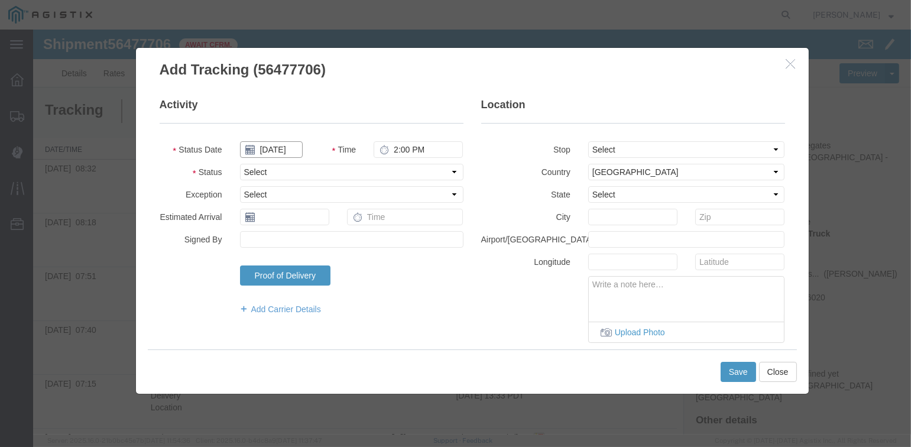
click at [273, 151] on input "[DATE]" at bounding box center [271, 149] width 63 height 17
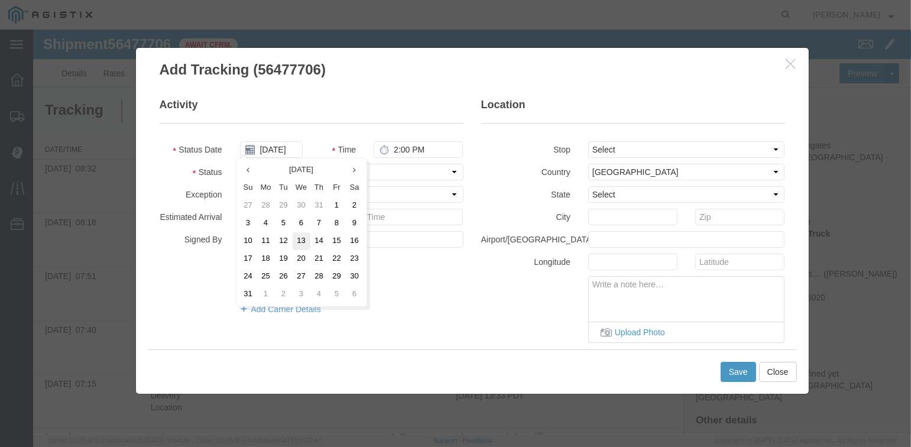
drag, startPoint x: 298, startPoint y: 239, endPoint x: 335, endPoint y: 186, distance: 65.1
click at [300, 237] on td "13" at bounding box center [302, 241] width 18 height 18
type input "[DATE]"
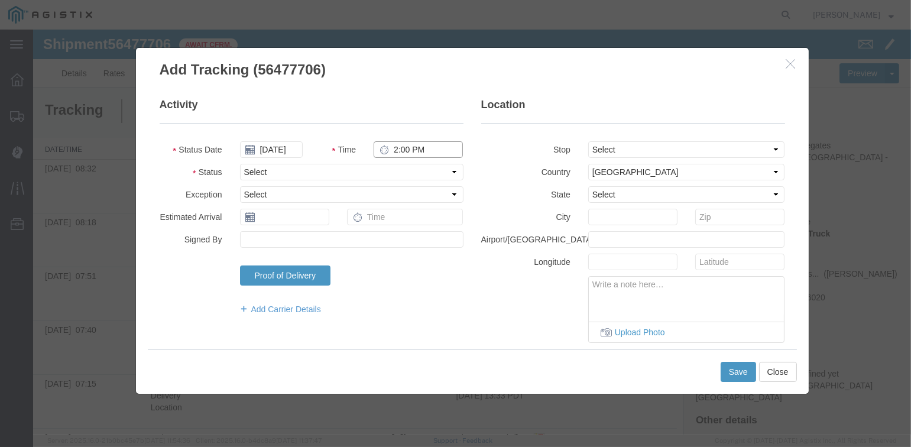
drag, startPoint x: 387, startPoint y: 150, endPoint x: 429, endPoint y: 155, distance: 43.0
click at [387, 149] on input "2:00 PM" at bounding box center [418, 149] width 89 height 17
type input "8:56 AM"
click at [665, 150] on select "Select From: [STREET_ADDRESS][PERSON_NAME] Stop 2: [STREET_ADDRESS] To: The Fin…" at bounding box center [686, 149] width 197 height 17
select select "{"pickupDeliveryInfoId": "122242680","pickupOrDelivery": "P","stopNum": "1","lo…"
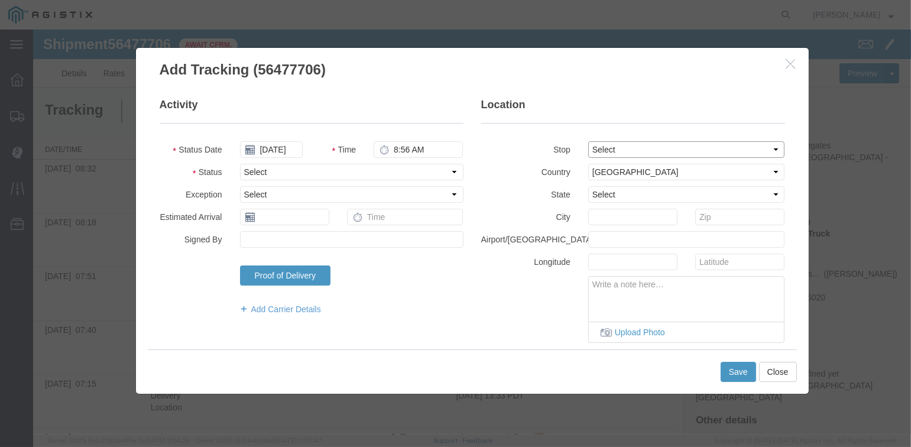
click at [588, 141] on select "Select From: [STREET_ADDRESS][PERSON_NAME] Stop 2: [STREET_ADDRESS] To: The Fin…" at bounding box center [686, 149] width 197 height 17
select select "CA"
type input "[PERSON_NAME]"
click at [310, 170] on select "Select Arrival Notice Available Arrival Notice Imported Arrive at Delivery Loca…" at bounding box center [351, 172] width 223 height 17
select select "ARVPULOC"
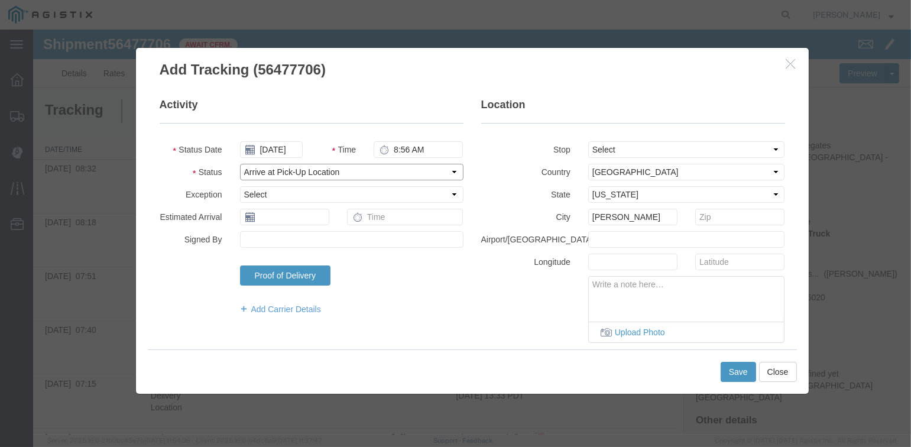
click at [240, 164] on select "Select Arrival Notice Available Arrival Notice Imported Arrive at Delivery Loca…" at bounding box center [351, 172] width 223 height 17
click at [734, 368] on button "Save" at bounding box center [738, 372] width 35 height 20
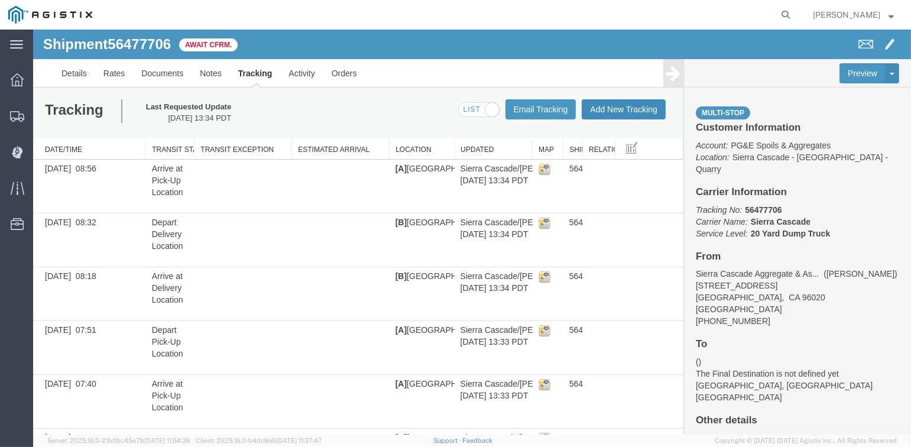
click at [613, 108] on button "Add New Tracking" at bounding box center [624, 109] width 84 height 20
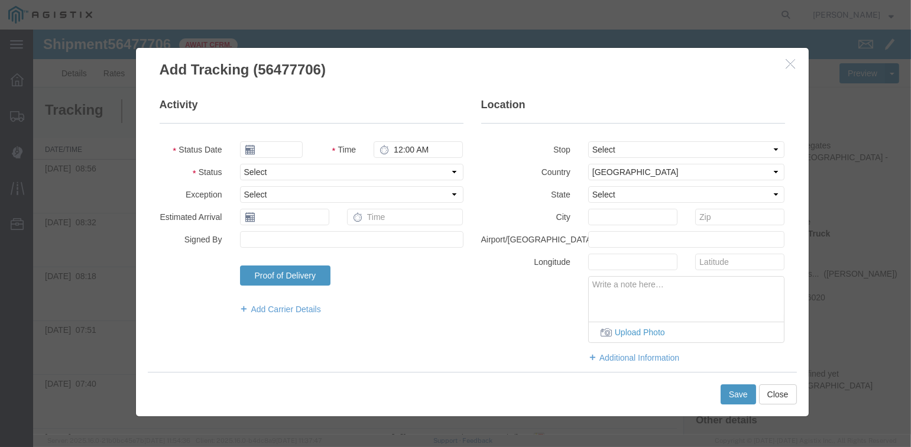
type input "[DATE]"
type input "2:00 PM"
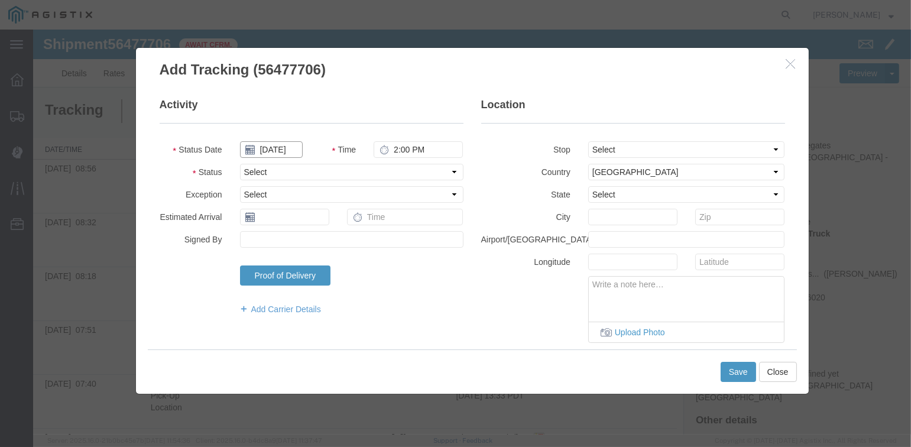
click at [271, 147] on input "[DATE]" at bounding box center [271, 149] width 63 height 17
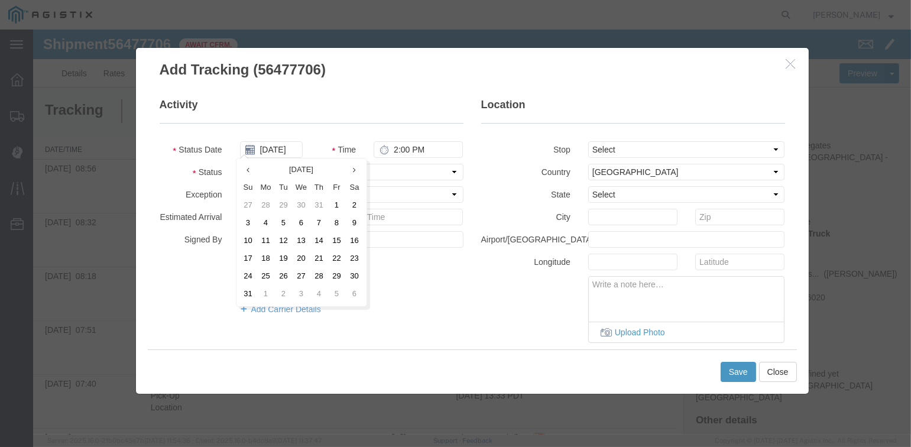
click at [296, 236] on td "13" at bounding box center [302, 241] width 18 height 18
type input "[DATE]"
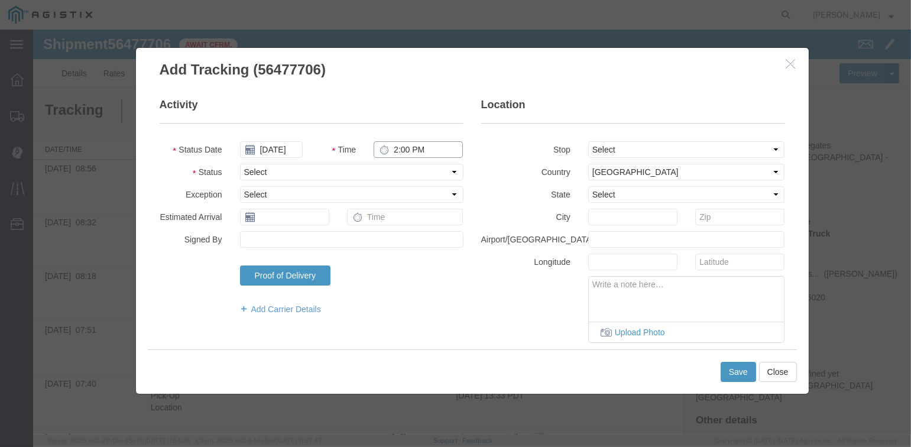
click at [387, 154] on input "2:00 PM" at bounding box center [418, 149] width 89 height 17
type input "9:07 AM"
click at [692, 150] on select "Select From: [STREET_ADDRESS][PERSON_NAME] Stop 2: [STREET_ADDRESS] To: The Fin…" at bounding box center [686, 149] width 197 height 17
select select "{"pickupDeliveryInfoId": "122242680","pickupOrDelivery": "P","stopNum": "1","lo…"
click at [588, 141] on select "Select From: [STREET_ADDRESS][PERSON_NAME] Stop 2: [STREET_ADDRESS] To: The Fin…" at bounding box center [686, 149] width 197 height 17
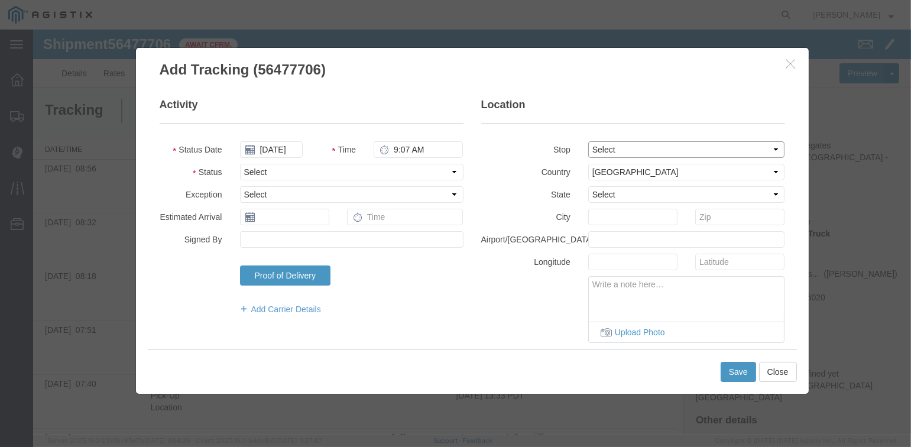
select select "CA"
type input "[PERSON_NAME]"
click at [313, 168] on select "Select Arrival Notice Available Arrival Notice Imported Arrive at Delivery Loca…" at bounding box center [351, 172] width 223 height 17
select select "DPTPULOC"
click at [240, 164] on select "Select Arrival Notice Available Arrival Notice Imported Arrive at Delivery Loca…" at bounding box center [351, 172] width 223 height 17
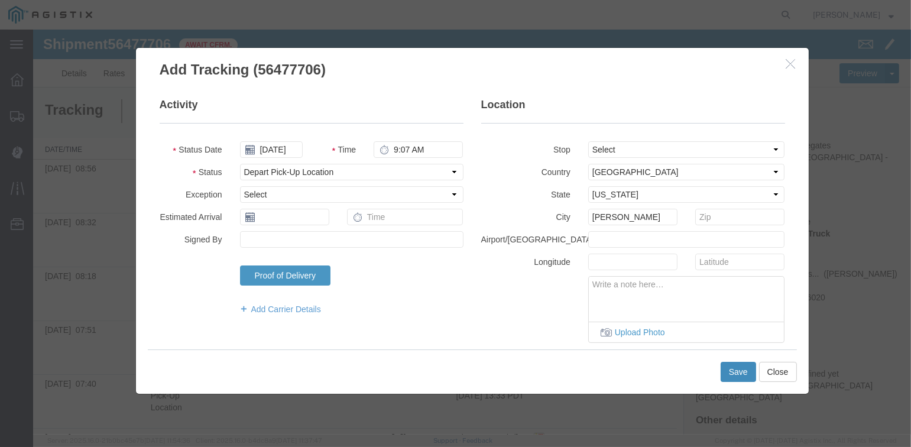
click at [733, 368] on button "Save" at bounding box center [738, 372] width 35 height 20
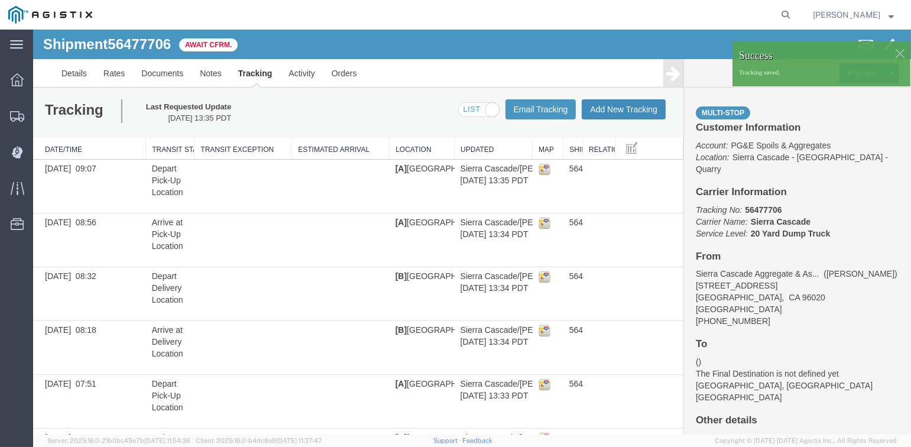
click at [620, 109] on button "Add New Tracking" at bounding box center [624, 109] width 84 height 20
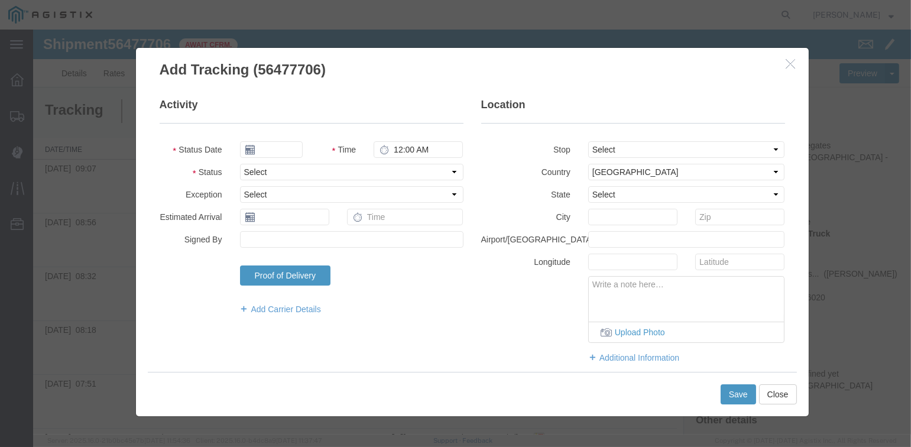
type input "[DATE]"
type input "2:00 PM"
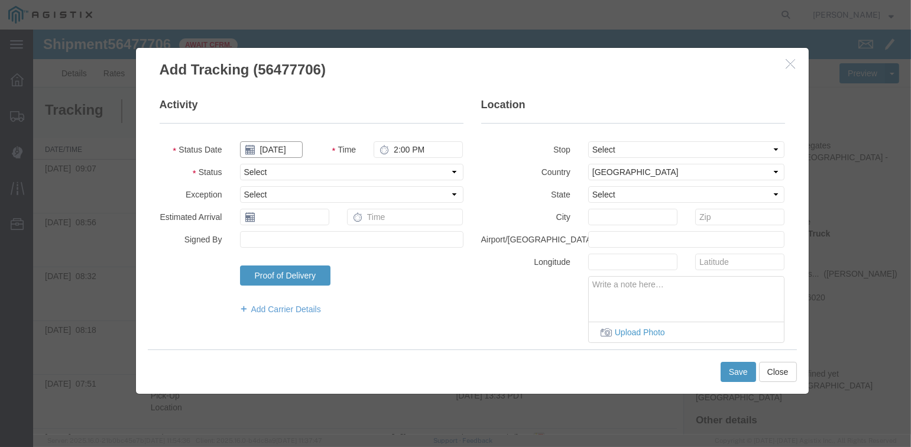
click at [269, 148] on input "[DATE]" at bounding box center [271, 149] width 63 height 17
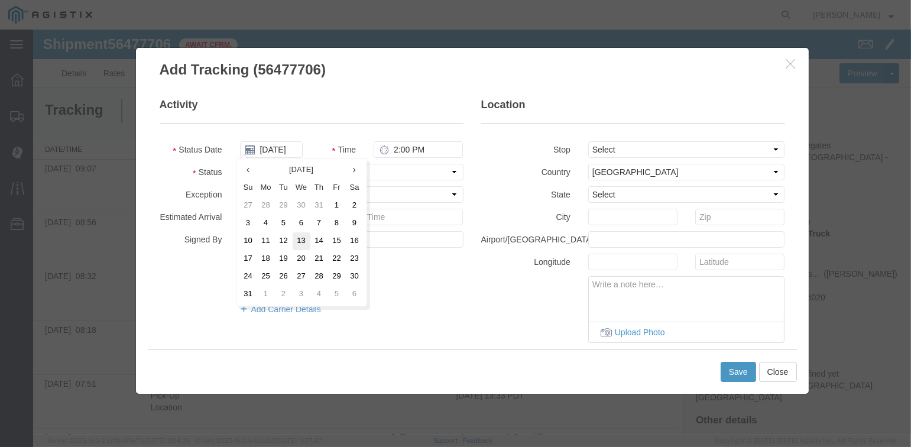
click at [301, 249] on td "13" at bounding box center [302, 241] width 18 height 18
type input "[DATE]"
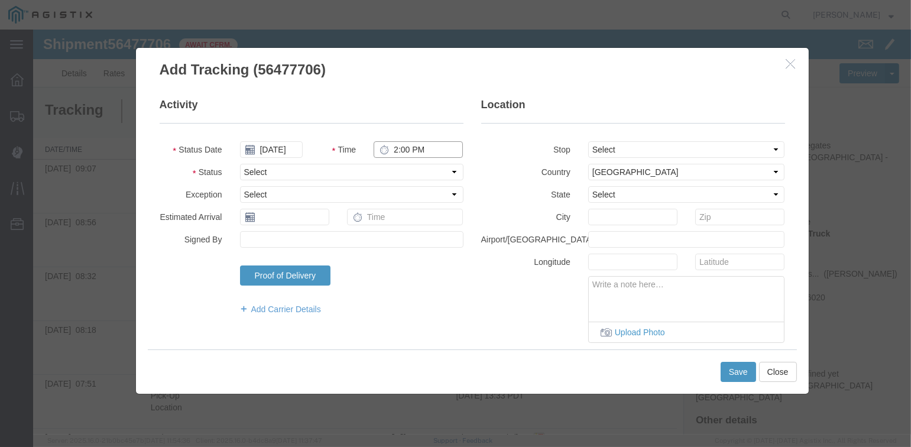
click at [401, 149] on input "2:00 PM" at bounding box center [418, 149] width 89 height 17
type input "9:34 AM"
click at [615, 148] on select "Select From: [STREET_ADDRESS][PERSON_NAME] Stop 2: [STREET_ADDRESS] To: The Fin…" at bounding box center [686, 149] width 197 height 17
select select "{"pickupDeliveryInfoId": "122242681","pickupOrDelivery": "D","stopNum": "2","lo…"
click at [588, 141] on select "Select From: [STREET_ADDRESS][PERSON_NAME] Stop 2: [STREET_ADDRESS] To: The Fin…" at bounding box center [686, 149] width 197 height 17
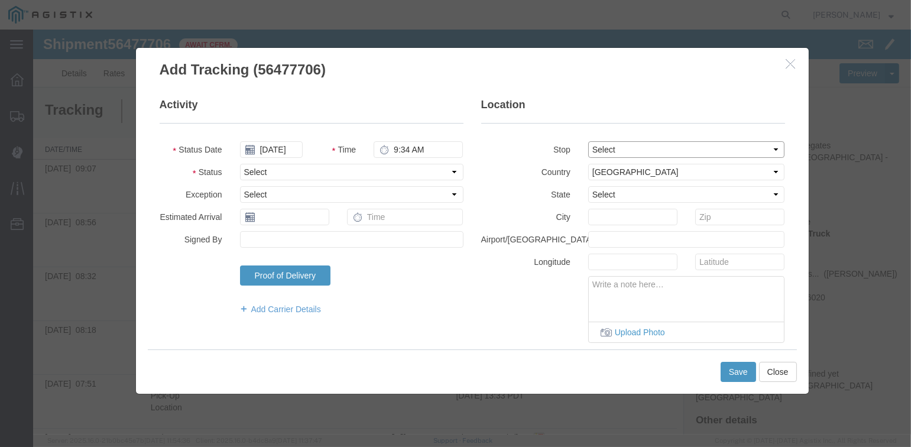
select select "CA"
type input "[GEOGRAPHIC_DATA]"
click at [273, 184] on fieldset "Activity Status Date [DATE] Time 9:34 AM Status Select Arrival Notice Available…" at bounding box center [312, 212] width 304 height 229
click at [277, 173] on select "Select Arrival Notice Available Arrival Notice Imported Arrive at Delivery Loca…" at bounding box center [351, 172] width 223 height 17
select select "ARVDLVLOC"
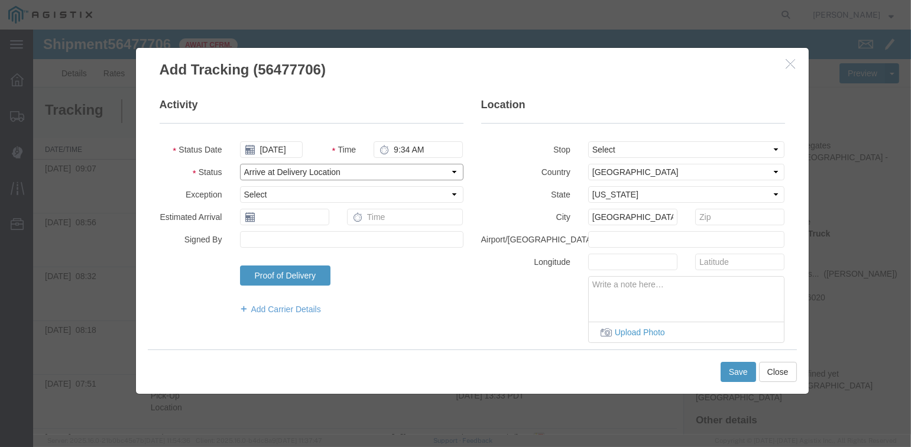
click at [240, 164] on select "Select Arrival Notice Available Arrival Notice Imported Arrive at Delivery Loca…" at bounding box center [351, 172] width 223 height 17
drag, startPoint x: 740, startPoint y: 372, endPoint x: 746, endPoint y: 370, distance: 6.9
click at [742, 372] on button "Save" at bounding box center [738, 372] width 35 height 20
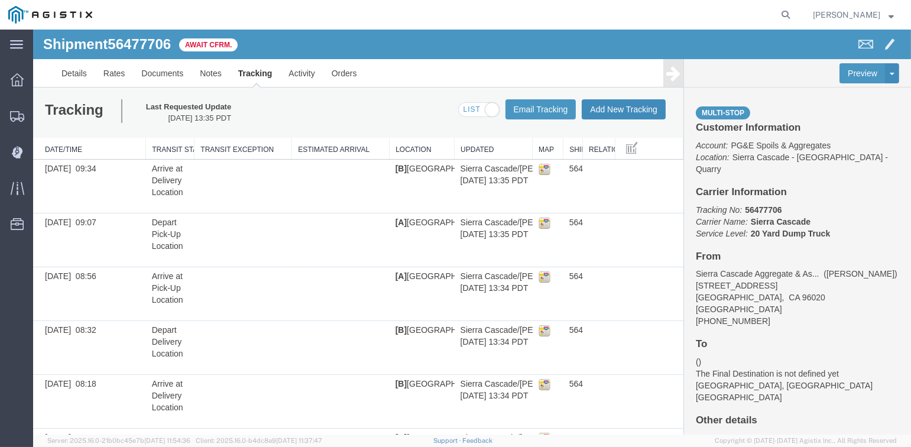
click at [601, 108] on button "Add New Tracking" at bounding box center [624, 109] width 84 height 20
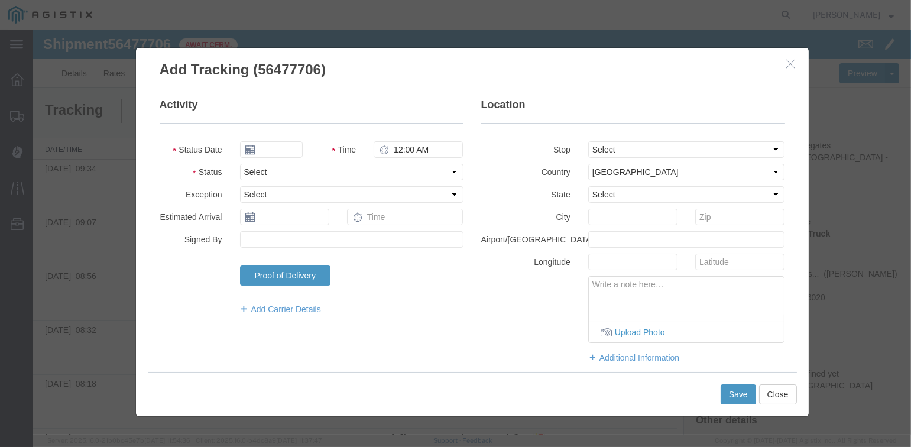
type input "[DATE]"
type input "2:00 PM"
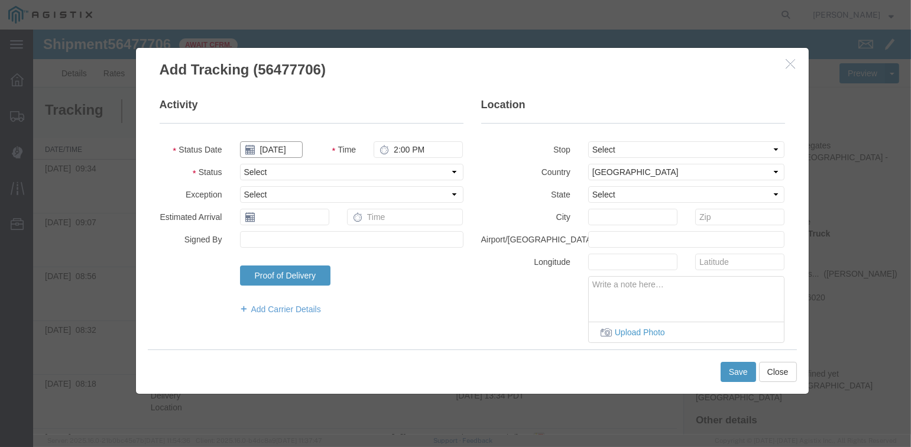
click at [272, 151] on input "[DATE]" at bounding box center [271, 149] width 63 height 17
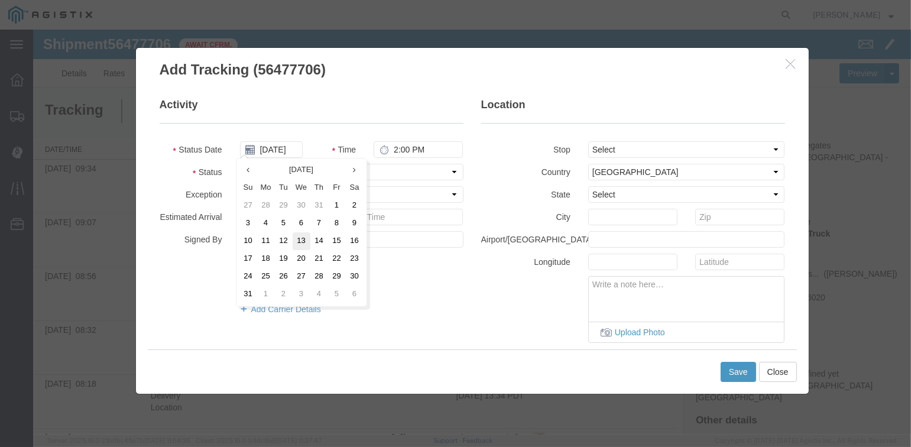
drag, startPoint x: 303, startPoint y: 239, endPoint x: 372, endPoint y: 173, distance: 95.7
click at [303, 239] on td "13" at bounding box center [302, 241] width 18 height 18
type input "[DATE]"
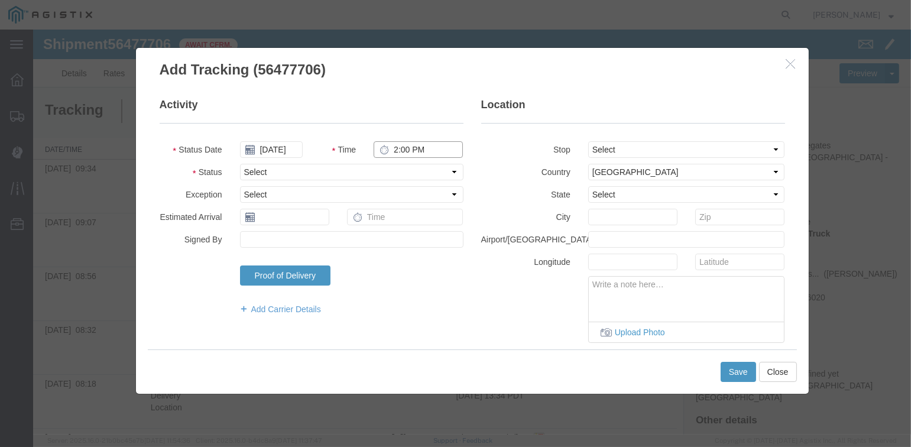
click at [394, 145] on input "2:00 PM" at bounding box center [418, 149] width 89 height 17
type input "9:46 AM"
click at [635, 151] on select "Select From: [STREET_ADDRESS][PERSON_NAME] Stop 2: [STREET_ADDRESS] To: The Fin…" at bounding box center [686, 149] width 197 height 17
select select "{"pickupDeliveryInfoId": "122242681","pickupOrDelivery": "D","stopNum": "2","lo…"
click at [588, 141] on select "Select From: [STREET_ADDRESS][PERSON_NAME] Stop 2: [STREET_ADDRESS] To: The Fin…" at bounding box center [686, 149] width 197 height 17
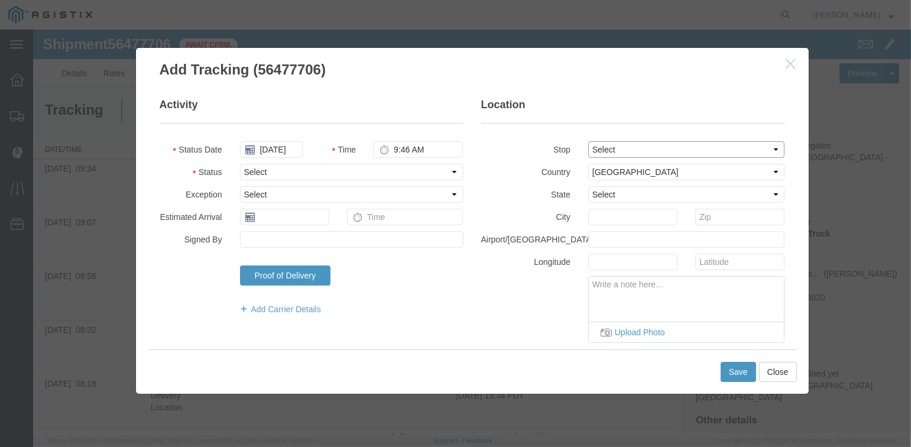
select select "CA"
type input "[GEOGRAPHIC_DATA]"
drag, startPoint x: 368, startPoint y: 172, endPoint x: 367, endPoint y: 179, distance: 7.2
click at [368, 172] on select "Select Arrival Notice Available Arrival Notice Imported Arrive at Delivery Loca…" at bounding box center [351, 172] width 223 height 17
select select "DPTDLVLOC"
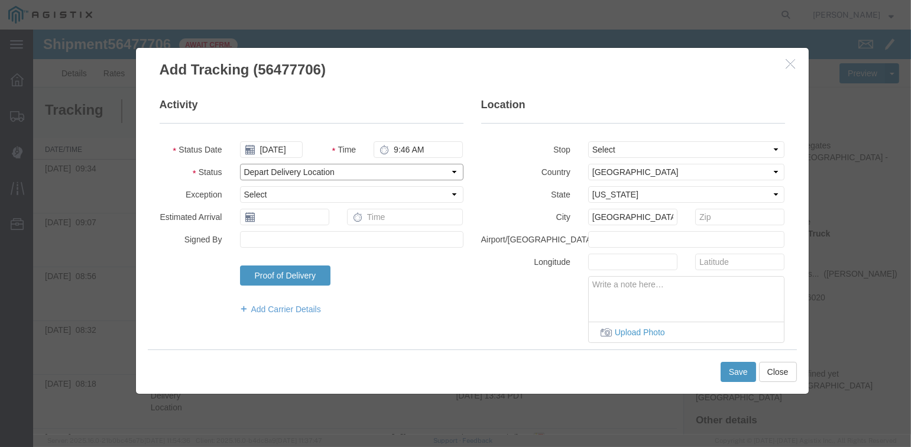
click at [240, 164] on select "Select Arrival Notice Available Arrival Notice Imported Arrive at Delivery Loca…" at bounding box center [351, 172] width 223 height 17
click at [738, 368] on button "Save" at bounding box center [738, 372] width 35 height 20
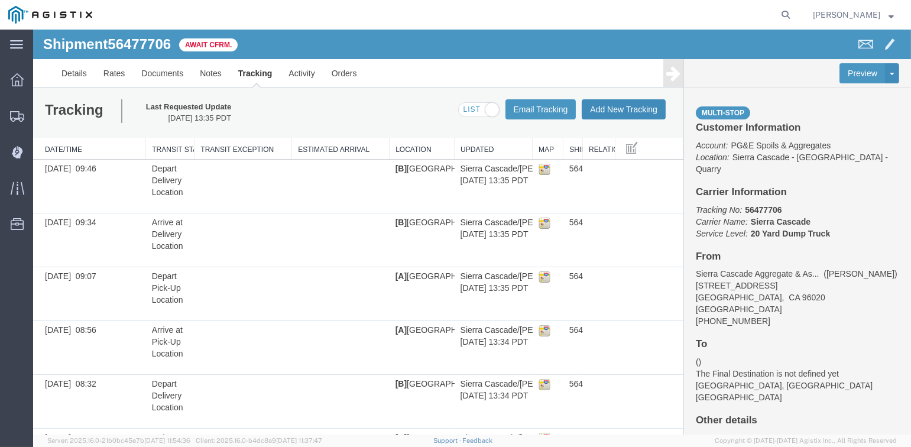
click at [623, 106] on button "Add New Tracking" at bounding box center [624, 109] width 84 height 20
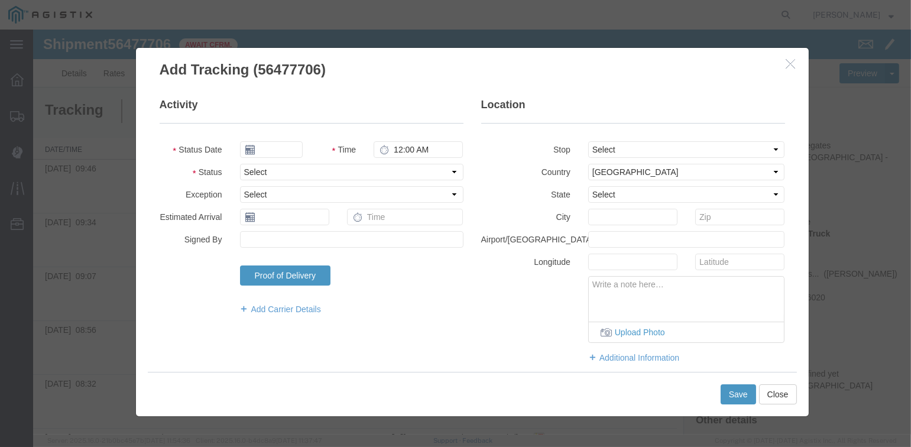
type input "[DATE]"
type input "2:00 PM"
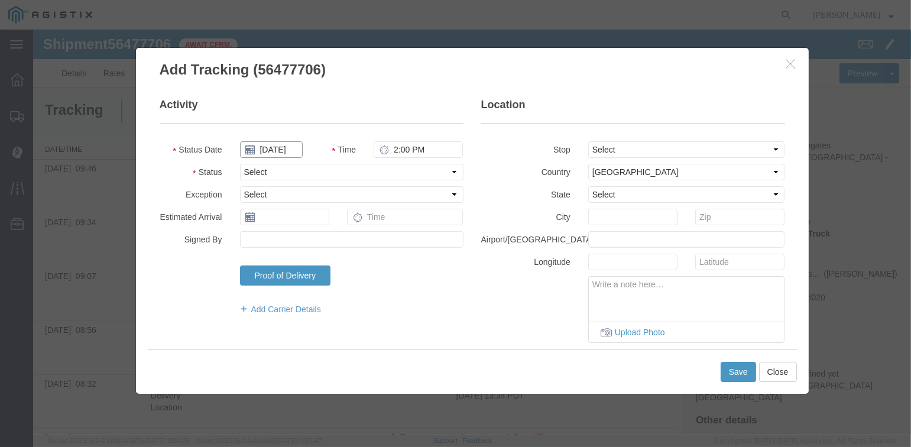
click at [273, 150] on input "[DATE]" at bounding box center [271, 149] width 63 height 17
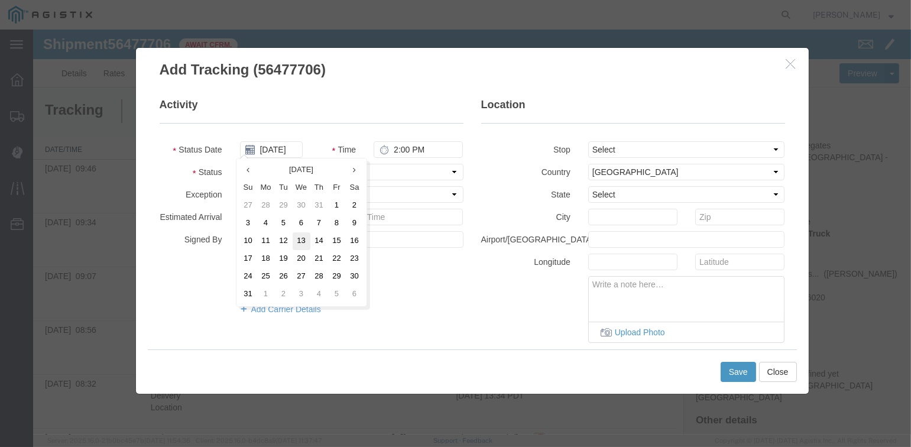
drag, startPoint x: 299, startPoint y: 241, endPoint x: 313, endPoint y: 223, distance: 22.3
click at [300, 239] on td "13" at bounding box center [302, 241] width 18 height 18
type input "[DATE]"
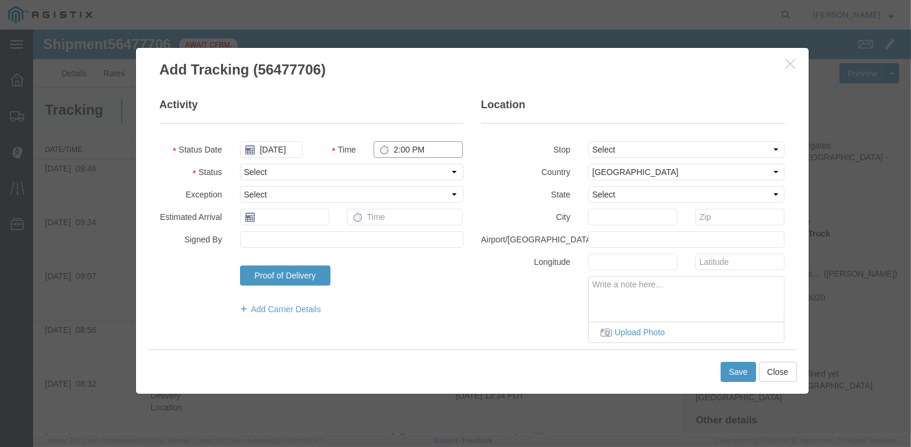
click at [393, 146] on input "2:00 PM" at bounding box center [418, 149] width 89 height 17
type input "10:12 AM"
click at [617, 143] on select "Select From: [STREET_ADDRESS][PERSON_NAME] Stop 2: [STREET_ADDRESS] To: The Fin…" at bounding box center [686, 149] width 197 height 17
select select "{"pickupDeliveryInfoId": "122242680","pickupOrDelivery": "P","stopNum": "1","lo…"
click at [588, 141] on select "Select From: [STREET_ADDRESS][PERSON_NAME] Stop 2: [STREET_ADDRESS] To: The Fin…" at bounding box center [686, 149] width 197 height 17
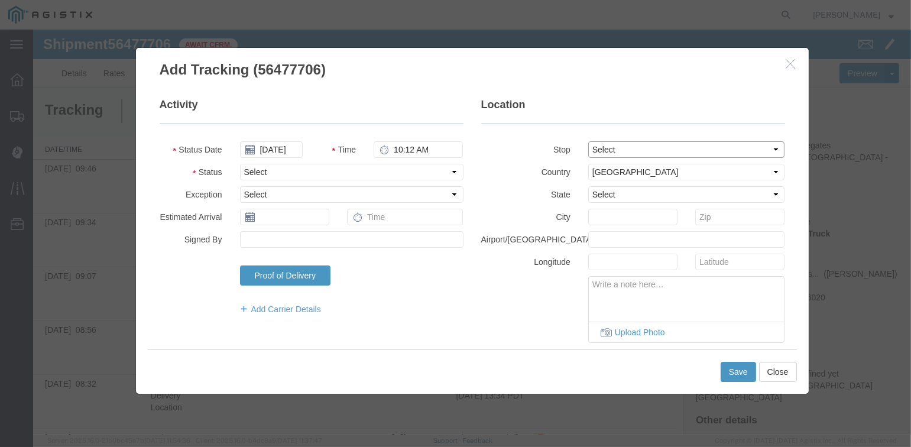
select select "CA"
type input "[PERSON_NAME]"
click at [303, 168] on select "Select Arrival Notice Available Arrival Notice Imported Arrive at Delivery Loca…" at bounding box center [351, 172] width 223 height 17
select select "ARVPULOC"
click at [240, 164] on select "Select Arrival Notice Available Arrival Notice Imported Arrive at Delivery Loca…" at bounding box center [351, 172] width 223 height 17
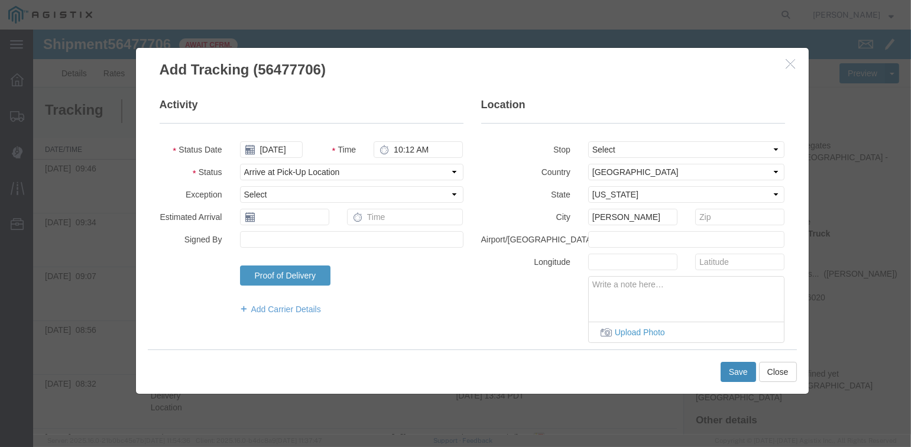
click at [731, 370] on button "Save" at bounding box center [738, 372] width 35 height 20
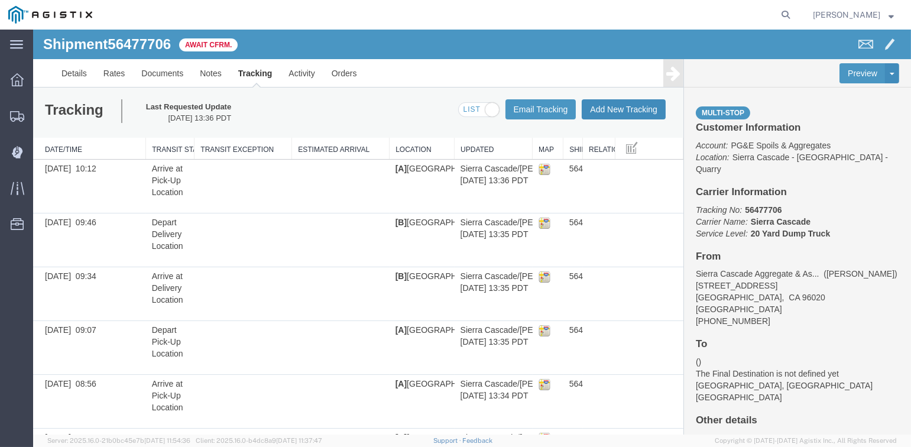
click at [615, 110] on button "Add New Tracking" at bounding box center [624, 109] width 84 height 20
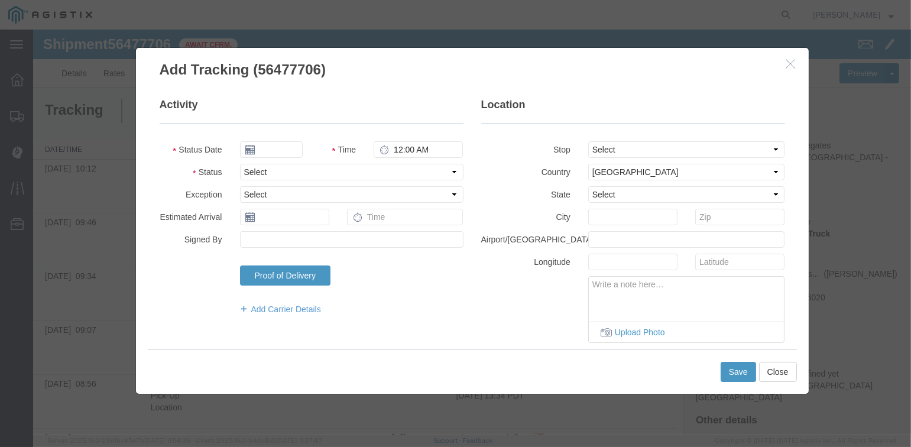
type input "[DATE]"
type input "2:00 PM"
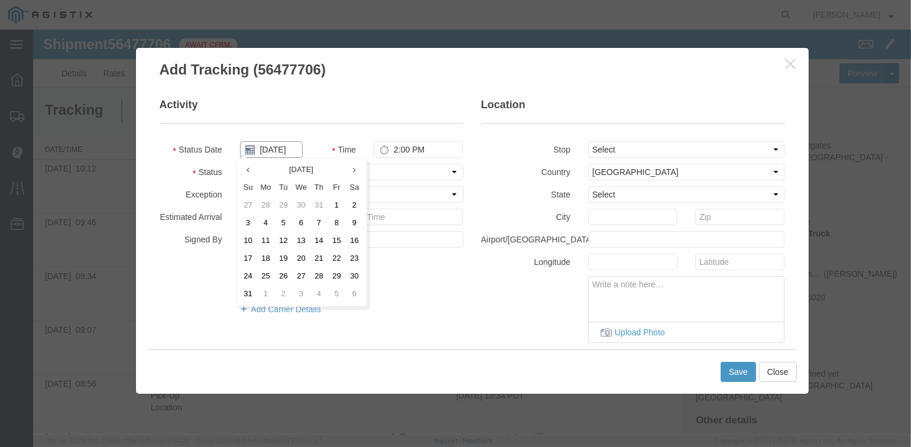
click at [269, 149] on input "[DATE]" at bounding box center [271, 149] width 63 height 17
click at [300, 241] on td "13" at bounding box center [302, 241] width 18 height 18
type input "[DATE]"
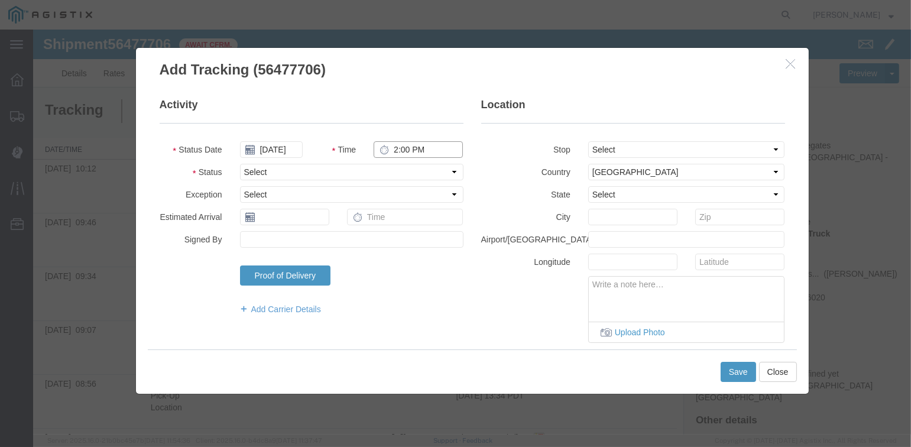
click at [390, 148] on input "2:00 PM" at bounding box center [418, 149] width 89 height 17
type input "10:20 AM"
click at [646, 146] on select "Select From: [STREET_ADDRESS][PERSON_NAME] Stop 2: [STREET_ADDRESS] To: The Fin…" at bounding box center [686, 149] width 197 height 17
select select "{"pickupDeliveryInfoId": "122242680","pickupOrDelivery": "P","stopNum": "1","lo…"
click at [588, 141] on select "Select From: [STREET_ADDRESS][PERSON_NAME] Stop 2: [STREET_ADDRESS] To: The Fin…" at bounding box center [686, 149] width 197 height 17
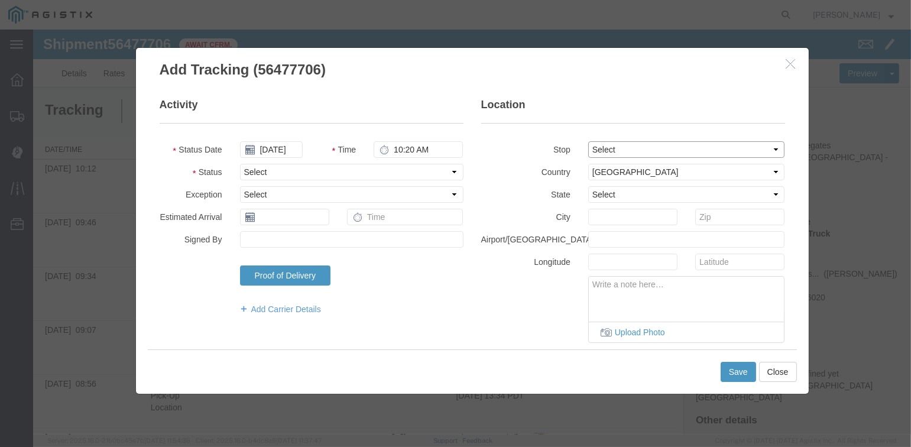
select select "CA"
type input "[PERSON_NAME]"
click at [348, 172] on select "Select Arrival Notice Available Arrival Notice Imported Arrive at Delivery Loca…" at bounding box center [351, 172] width 223 height 17
select select "DPTPULOC"
click at [240, 164] on select "Select Arrival Notice Available Arrival Notice Imported Arrive at Delivery Loca…" at bounding box center [351, 172] width 223 height 17
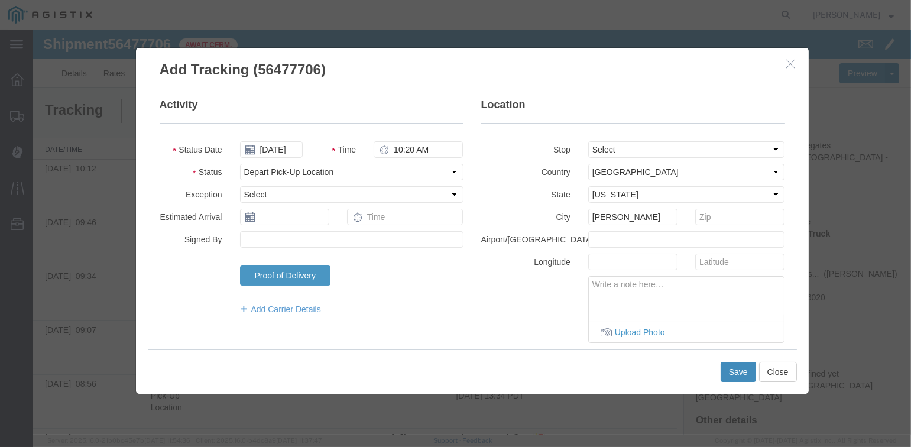
click at [740, 373] on button "Save" at bounding box center [738, 372] width 35 height 20
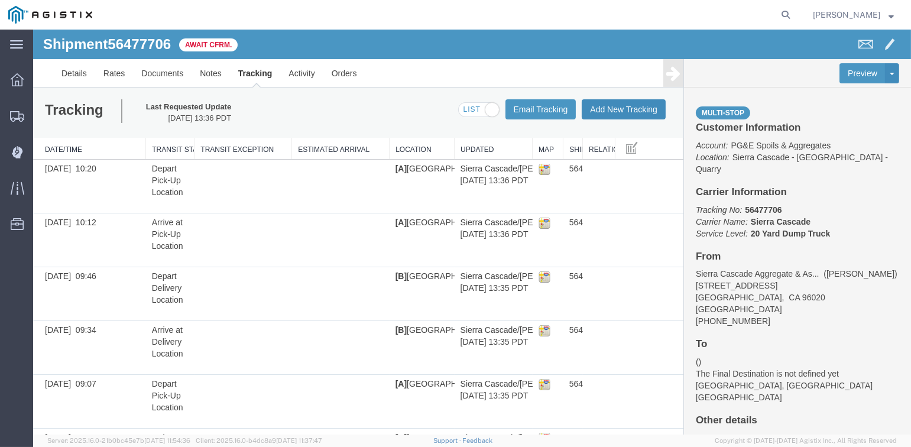
click at [621, 114] on button "Add New Tracking" at bounding box center [624, 109] width 84 height 20
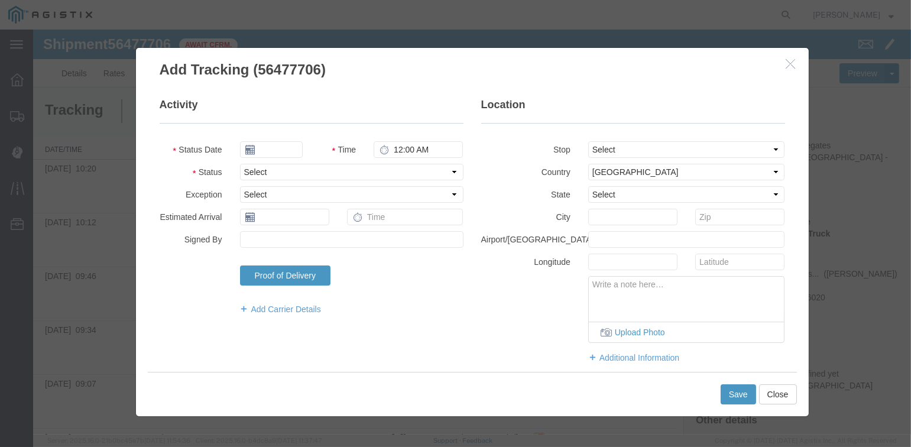
type input "[DATE]"
type input "2:00 PM"
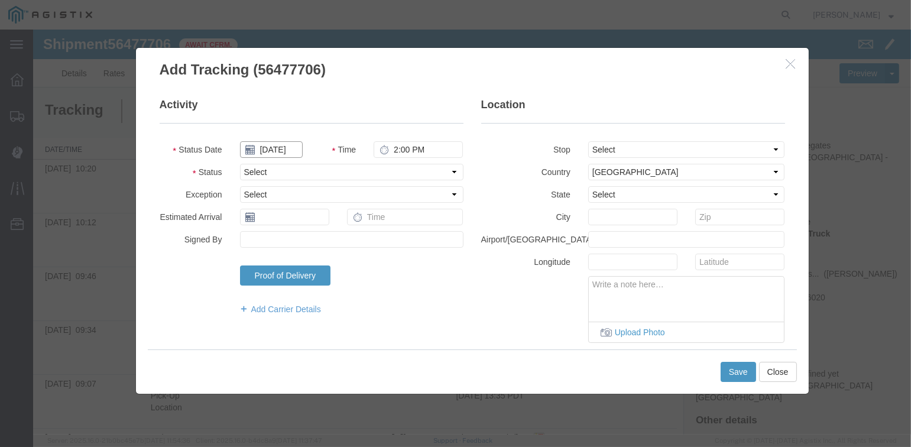
click at [271, 145] on input "[DATE]" at bounding box center [271, 149] width 63 height 17
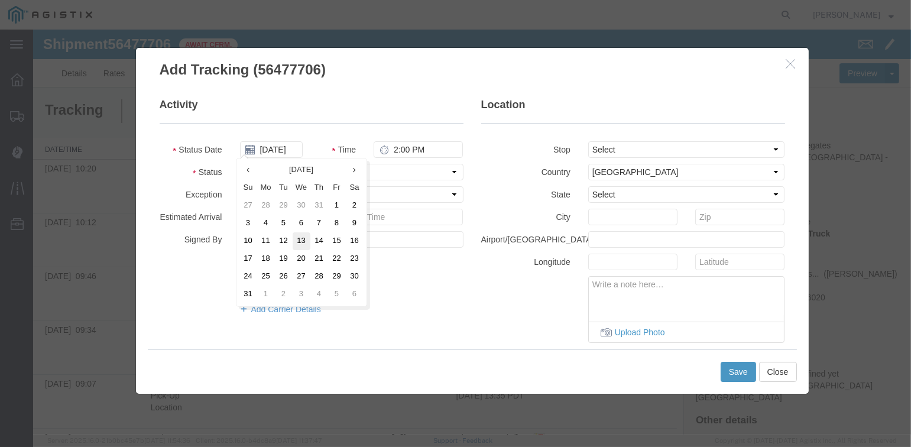
drag, startPoint x: 300, startPoint y: 242, endPoint x: 309, endPoint y: 234, distance: 11.7
click at [300, 241] on td "13" at bounding box center [302, 241] width 18 height 18
type input "[DATE]"
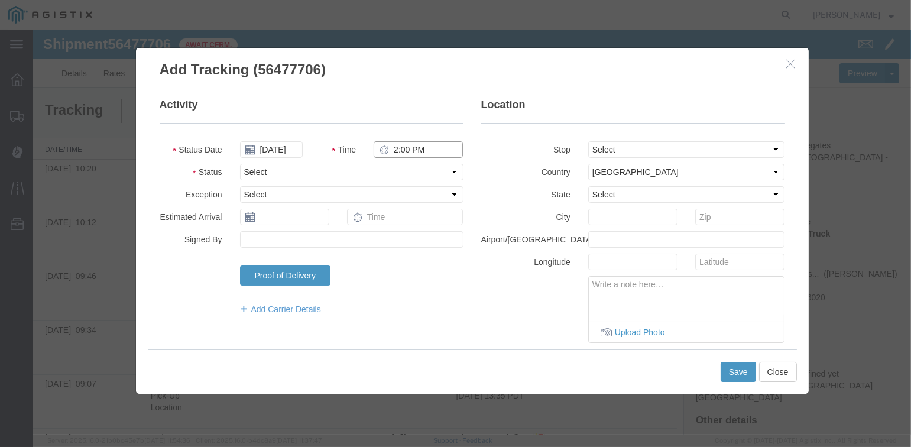
click at [391, 147] on input "2:00 PM" at bounding box center [418, 149] width 89 height 17
type input "11:15 AM"
click at [631, 145] on select "Select From: [STREET_ADDRESS][PERSON_NAME] Stop 2: [STREET_ADDRESS] To: The Fin…" at bounding box center [686, 149] width 197 height 17
select select "{"pickupDeliveryInfoId": "122242681","pickupOrDelivery": "D","stopNum": "2","lo…"
click at [588, 141] on select "Select From: [STREET_ADDRESS][PERSON_NAME] Stop 2: [STREET_ADDRESS] To: The Fin…" at bounding box center [686, 149] width 197 height 17
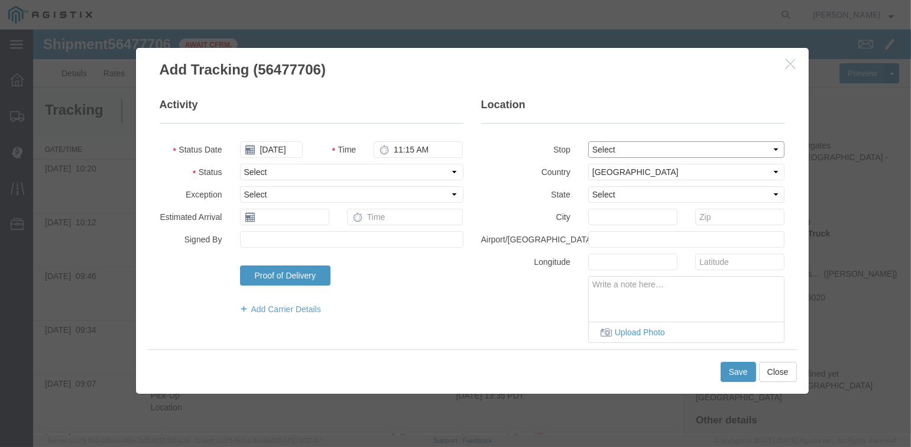
select select "CA"
type input "[GEOGRAPHIC_DATA]"
click at [314, 166] on select "Select Arrival Notice Available Arrival Notice Imported Arrive at Delivery Loca…" at bounding box center [351, 172] width 223 height 17
select select "ARVDLVLOC"
click at [240, 164] on select "Select Arrival Notice Available Arrival Notice Imported Arrive at Delivery Loca…" at bounding box center [351, 172] width 223 height 17
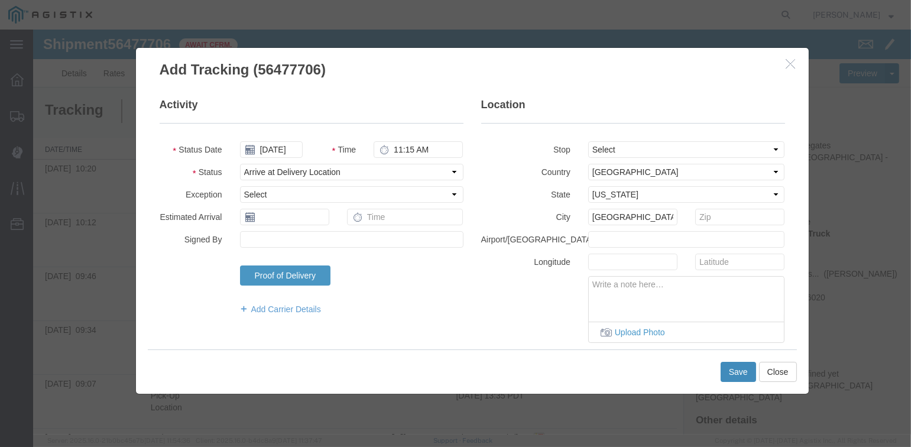
click at [734, 371] on button "Save" at bounding box center [738, 372] width 35 height 20
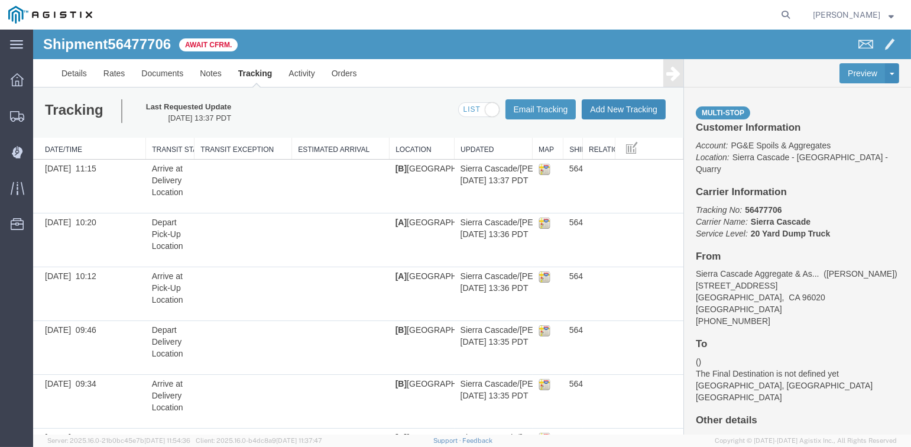
click at [608, 110] on button "Add New Tracking" at bounding box center [624, 109] width 84 height 20
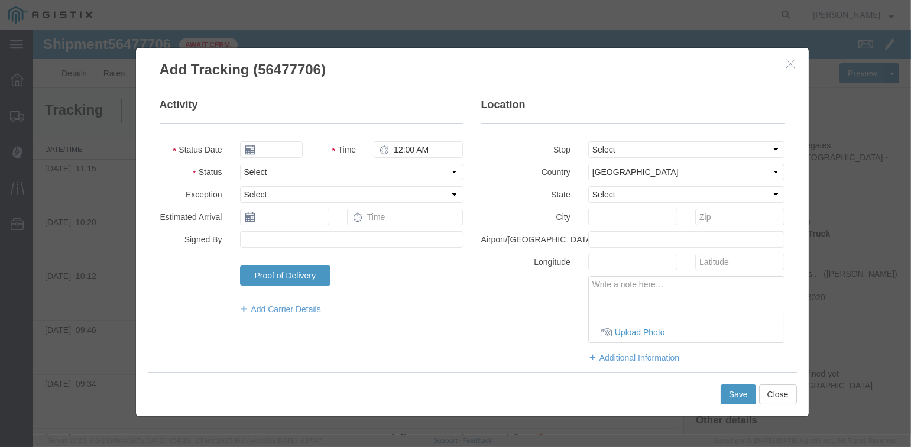
type input "[DATE]"
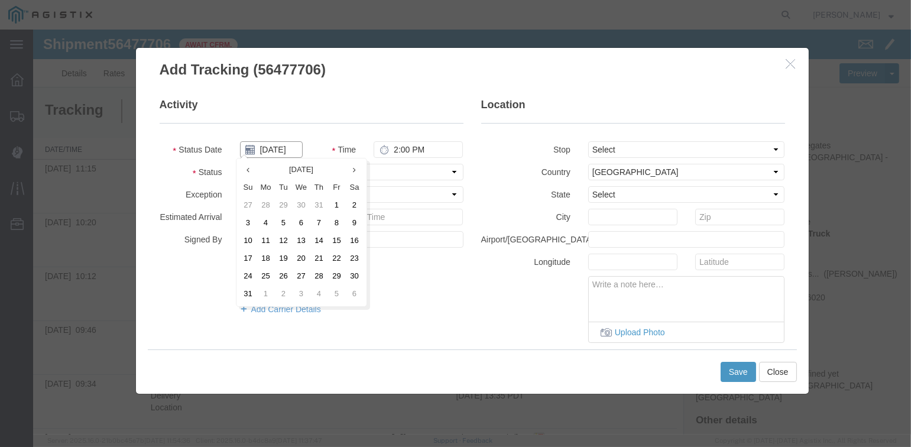
click at [274, 148] on input "[DATE]" at bounding box center [271, 149] width 63 height 17
click at [300, 237] on td "13" at bounding box center [302, 241] width 18 height 18
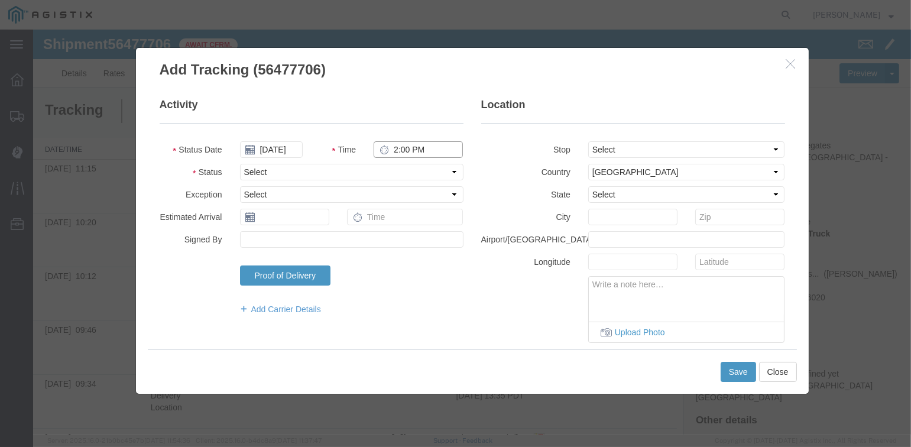
click at [389, 149] on input "2:00 PM" at bounding box center [418, 149] width 89 height 17
click at [633, 147] on select "Select From: [STREET_ADDRESS][PERSON_NAME] Stop 2: [STREET_ADDRESS] To: The Fin…" at bounding box center [686, 149] width 197 height 17
click at [588, 141] on select "Select From: [STREET_ADDRESS][PERSON_NAME] Stop 2: [STREET_ADDRESS] To: The Fin…" at bounding box center [686, 149] width 197 height 17
drag, startPoint x: 325, startPoint y: 170, endPoint x: 326, endPoint y: 177, distance: 6.5
click at [325, 170] on select "Select Arrival Notice Available Arrival Notice Imported Arrive at Delivery Loca…" at bounding box center [351, 172] width 223 height 17
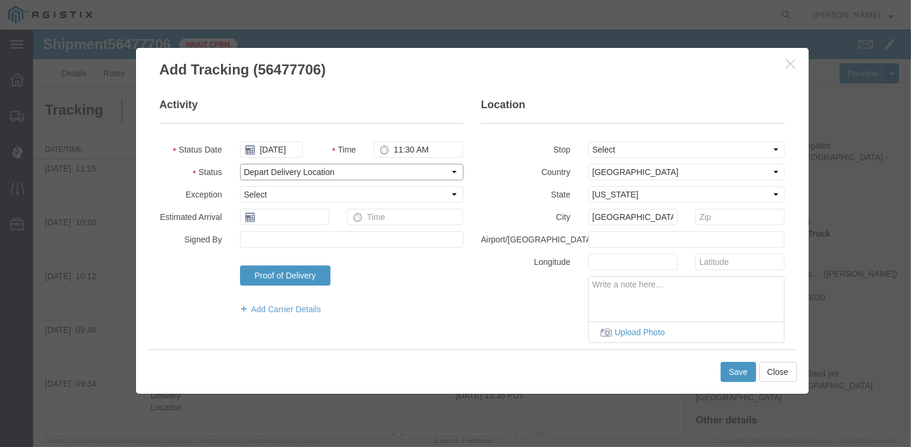
click at [240, 164] on select "Select Arrival Notice Available Arrival Notice Imported Arrive at Delivery Loca…" at bounding box center [351, 172] width 223 height 17
click at [745, 377] on button "Save" at bounding box center [738, 372] width 35 height 20
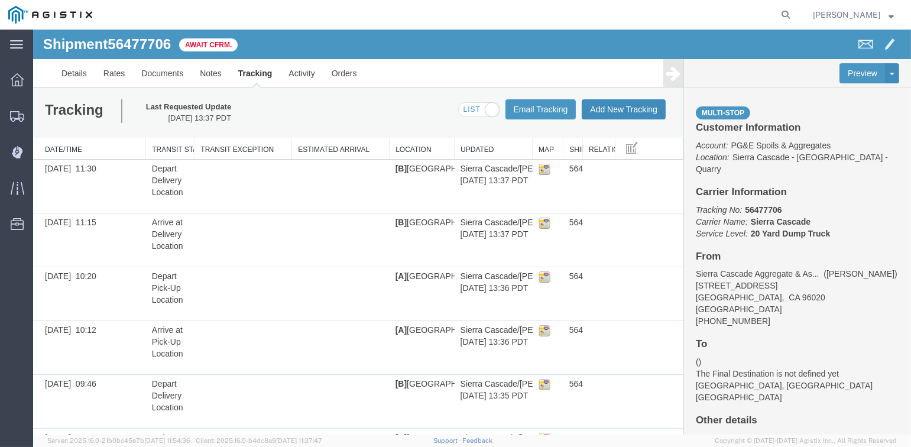
click at [625, 111] on button "Add New Tracking" at bounding box center [624, 109] width 84 height 20
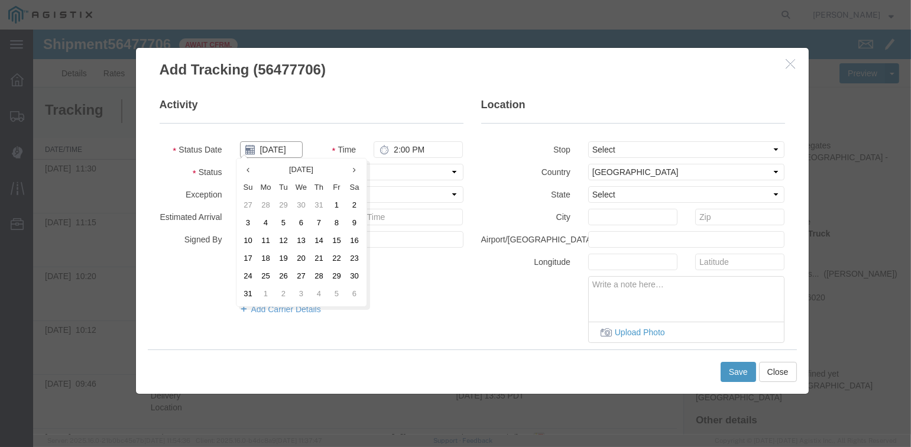
click at [272, 149] on input "[DATE]" at bounding box center [271, 149] width 63 height 17
drag, startPoint x: 298, startPoint y: 244, endPoint x: 358, endPoint y: 183, distance: 85.7
click at [299, 244] on td "13" at bounding box center [302, 241] width 18 height 18
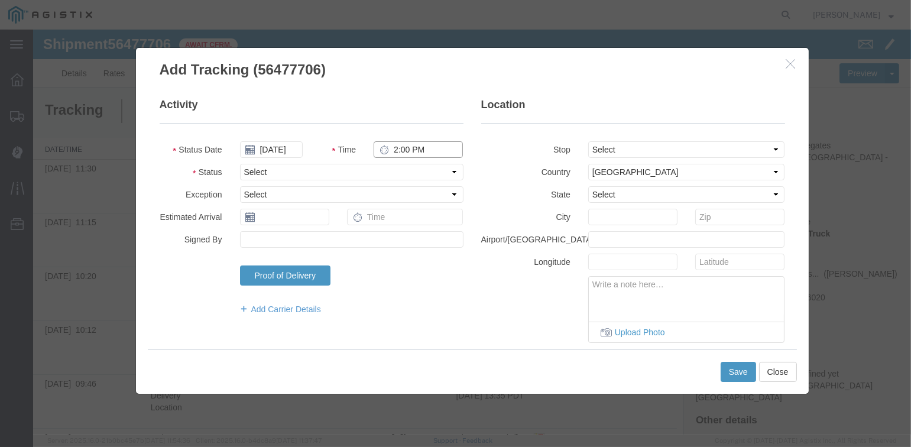
click at [393, 150] on input "2:00 PM" at bounding box center [418, 149] width 89 height 17
click at [362, 173] on select "Select Arrival Notice Available Arrival Notice Imported Arrive at Delivery Loca…" at bounding box center [351, 172] width 223 height 17
click at [240, 164] on select "Select Arrival Notice Available Arrival Notice Imported Arrive at Delivery Loca…" at bounding box center [351, 172] width 223 height 17
click at [723, 375] on button "Save" at bounding box center [738, 372] width 35 height 20
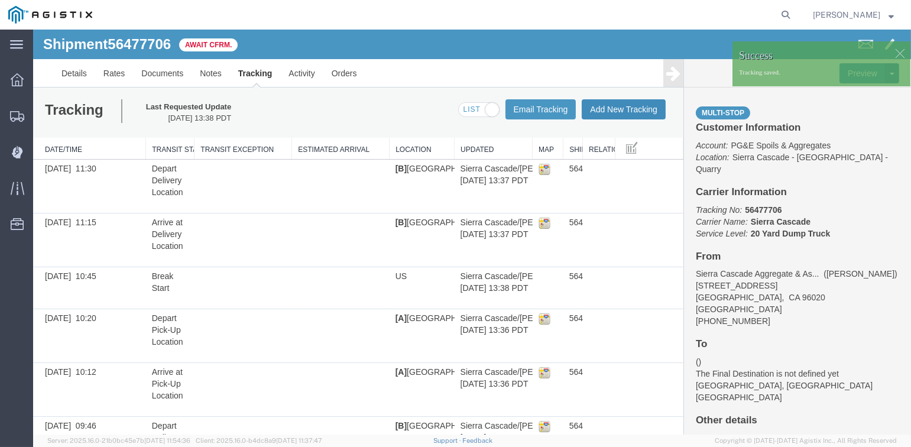
click at [619, 115] on button "Add New Tracking" at bounding box center [624, 109] width 84 height 20
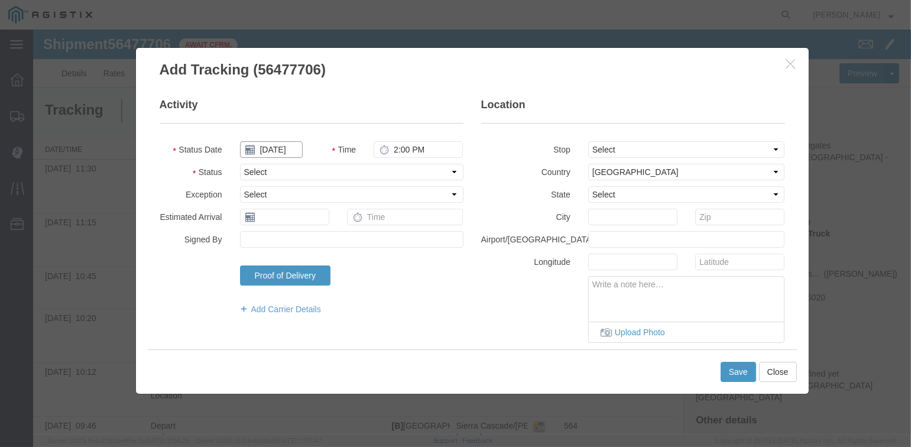
click at [276, 153] on input "[DATE]" at bounding box center [271, 149] width 63 height 17
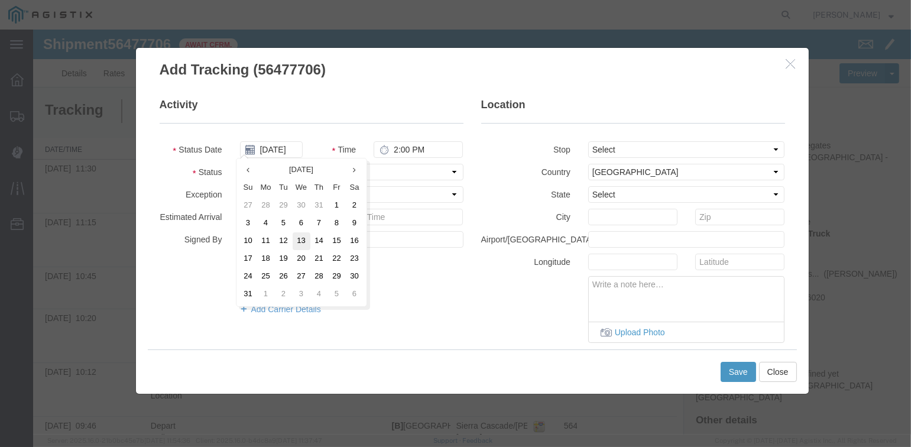
click at [303, 242] on td "13" at bounding box center [302, 241] width 18 height 18
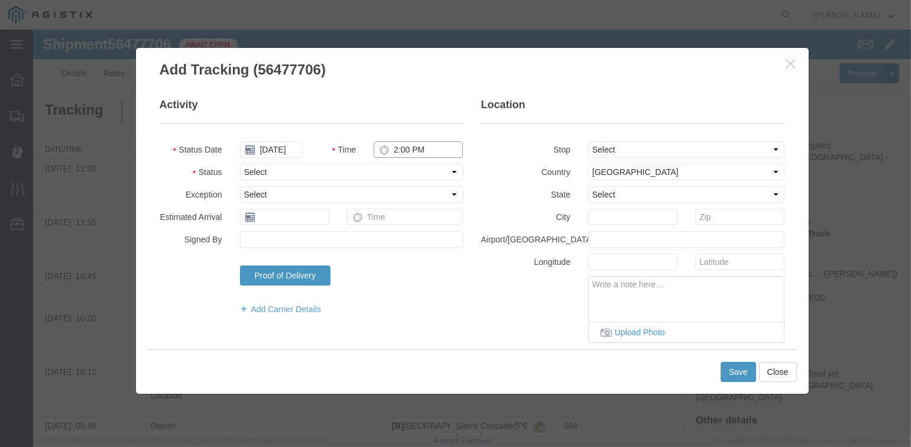
click at [391, 148] on input "2:00 PM" at bounding box center [418, 149] width 89 height 17
click at [267, 173] on select "Select Arrival Notice Available Arrival Notice Imported Arrive at Delivery Loca…" at bounding box center [351, 172] width 223 height 17
click at [240, 164] on select "Select Arrival Notice Available Arrival Notice Imported Arrive at Delivery Loca…" at bounding box center [351, 172] width 223 height 17
click at [737, 373] on button "Save" at bounding box center [738, 372] width 35 height 20
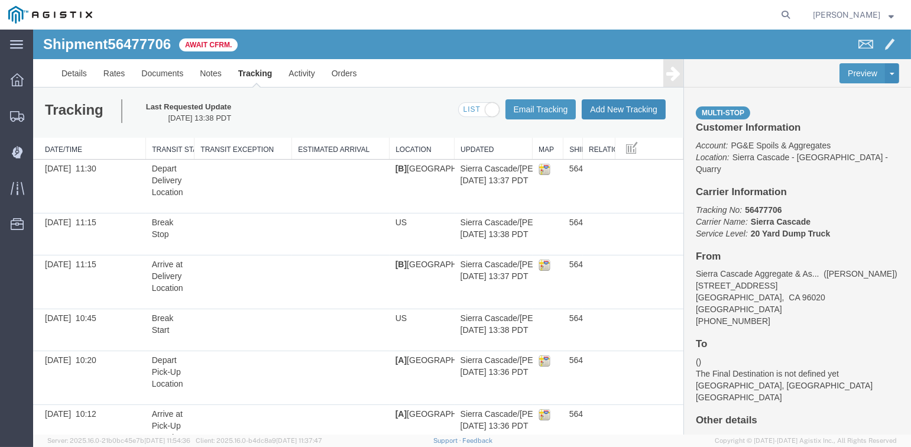
click at [622, 110] on button "Add New Tracking" at bounding box center [624, 109] width 84 height 20
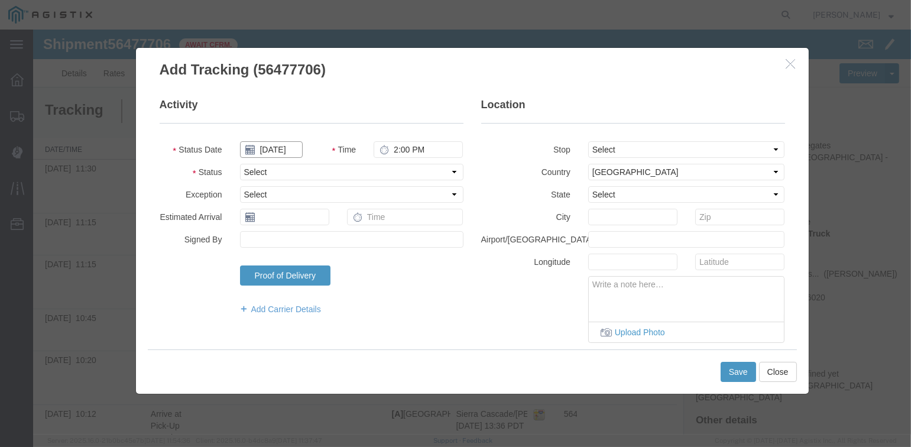
click at [273, 144] on input "[DATE]" at bounding box center [271, 149] width 63 height 17
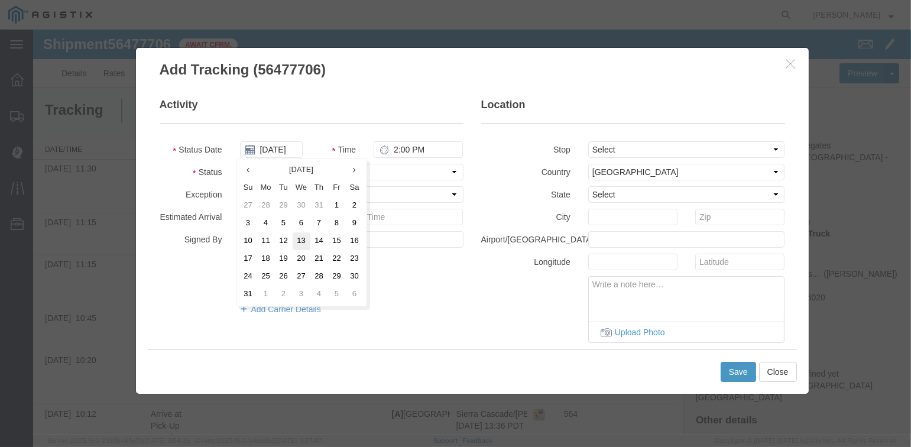
drag, startPoint x: 302, startPoint y: 242, endPoint x: 309, endPoint y: 234, distance: 10.9
click at [303, 242] on td "13" at bounding box center [302, 241] width 18 height 18
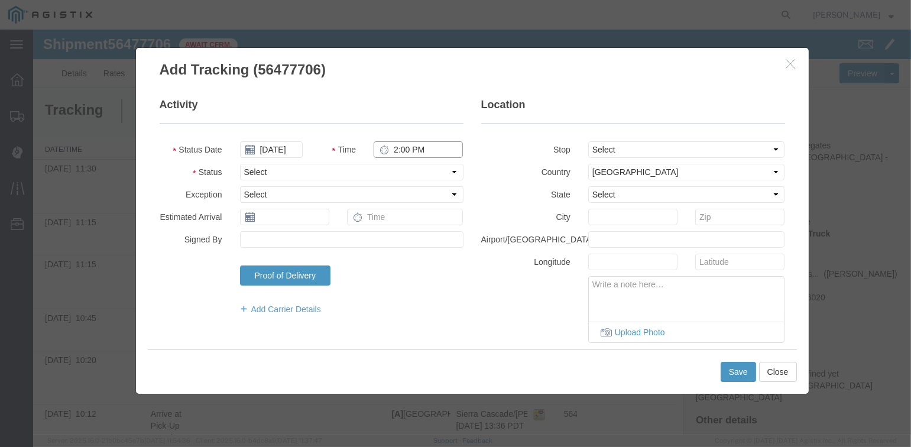
click at [391, 150] on input "2:00 PM" at bounding box center [418, 149] width 89 height 17
click at [688, 145] on select "Select From: [STREET_ADDRESS][PERSON_NAME] Stop 2: [STREET_ADDRESS] To: The Fin…" at bounding box center [686, 149] width 197 height 17
click at [588, 141] on select "Select From: [STREET_ADDRESS][PERSON_NAME] Stop 2: [STREET_ADDRESS] To: The Fin…" at bounding box center [686, 149] width 197 height 17
click at [260, 168] on select "Select Arrival Notice Available Arrival Notice Imported Arrive at Delivery Loca…" at bounding box center [351, 172] width 223 height 17
click at [240, 164] on select "Select Arrival Notice Available Arrival Notice Imported Arrive at Delivery Loca…" at bounding box center [351, 172] width 223 height 17
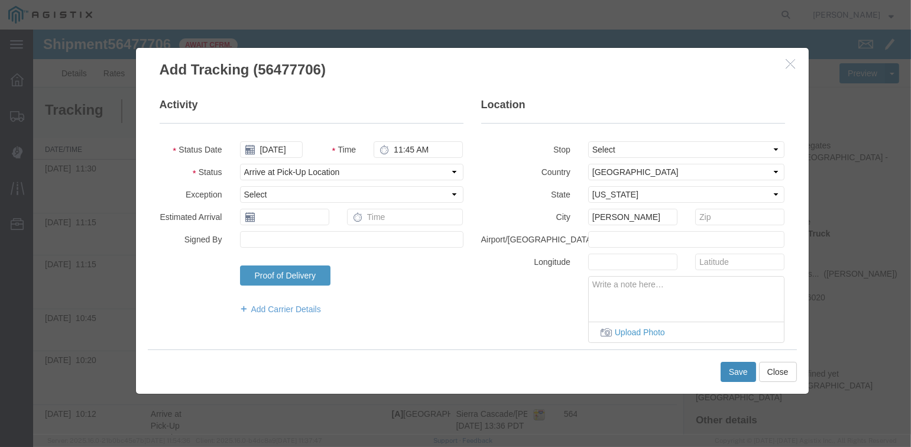
drag, startPoint x: 741, startPoint y: 372, endPoint x: 734, endPoint y: 365, distance: 10.9
click at [741, 372] on button "Save" at bounding box center [738, 372] width 35 height 20
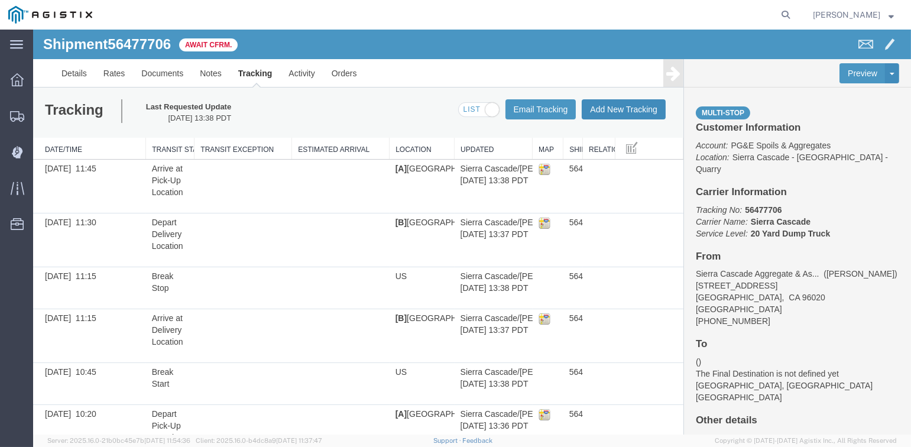
click at [599, 113] on button "Add New Tracking" at bounding box center [624, 109] width 84 height 20
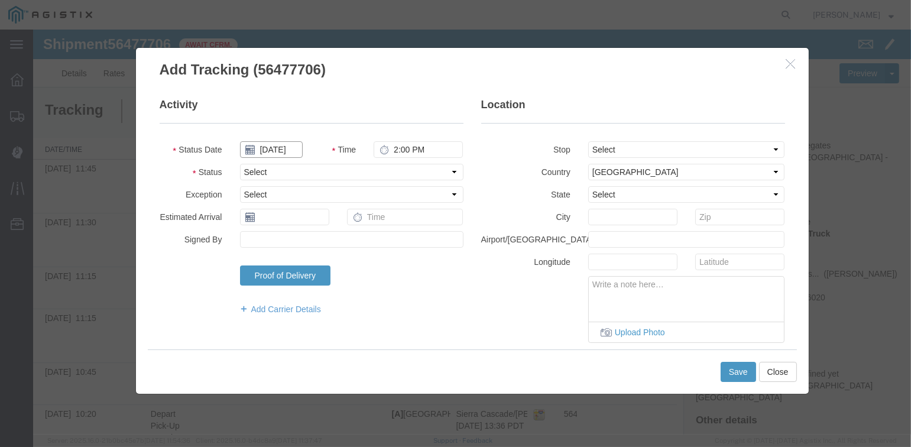
click at [271, 149] on input "[DATE]" at bounding box center [271, 149] width 63 height 17
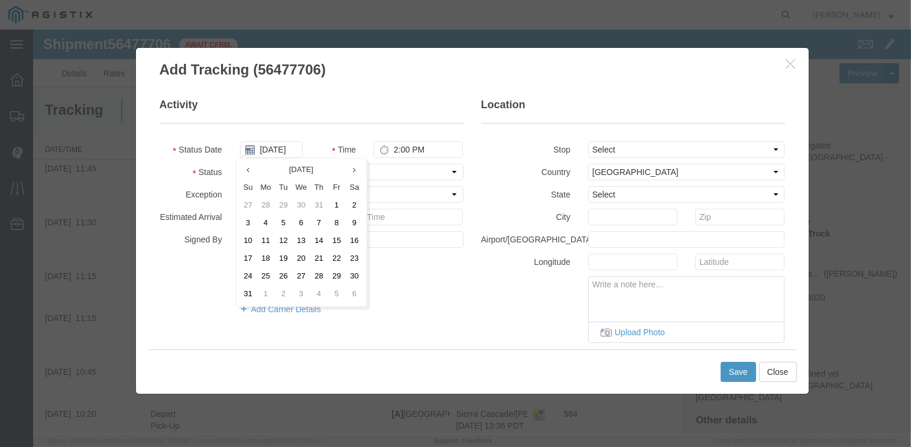
drag, startPoint x: 301, startPoint y: 239, endPoint x: 389, endPoint y: 189, distance: 101.4
click at [301, 239] on td "13" at bounding box center [302, 241] width 18 height 18
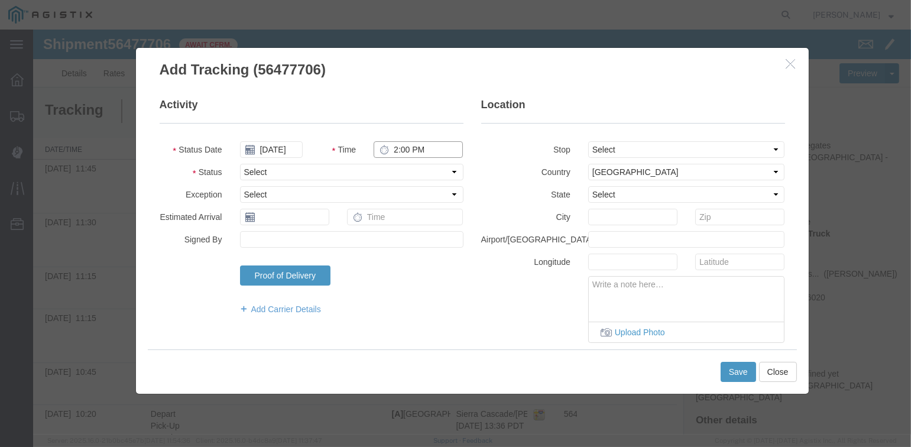
click at [389, 149] on input "2:00 PM" at bounding box center [418, 149] width 89 height 17
click at [656, 142] on select "Select From: [STREET_ADDRESS][PERSON_NAME] Stop 2: [STREET_ADDRESS] To: The Fin…" at bounding box center [686, 149] width 197 height 17
click at [588, 141] on select "Select From: [STREET_ADDRESS][PERSON_NAME] Stop 2: [STREET_ADDRESS] To: The Fin…" at bounding box center [686, 149] width 197 height 17
drag, startPoint x: 371, startPoint y: 168, endPoint x: 377, endPoint y: 180, distance: 13.5
click at [371, 168] on select "Select Arrival Notice Available Arrival Notice Imported Arrive at Delivery Loca…" at bounding box center [351, 172] width 223 height 17
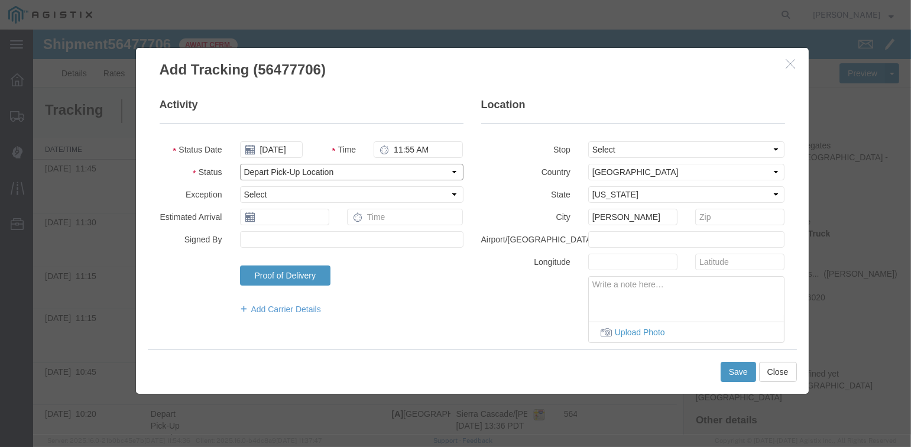
click at [240, 164] on select "Select Arrival Notice Available Arrival Notice Imported Arrive at Delivery Loca…" at bounding box center [351, 172] width 223 height 17
click at [740, 372] on button "Save" at bounding box center [738, 372] width 35 height 20
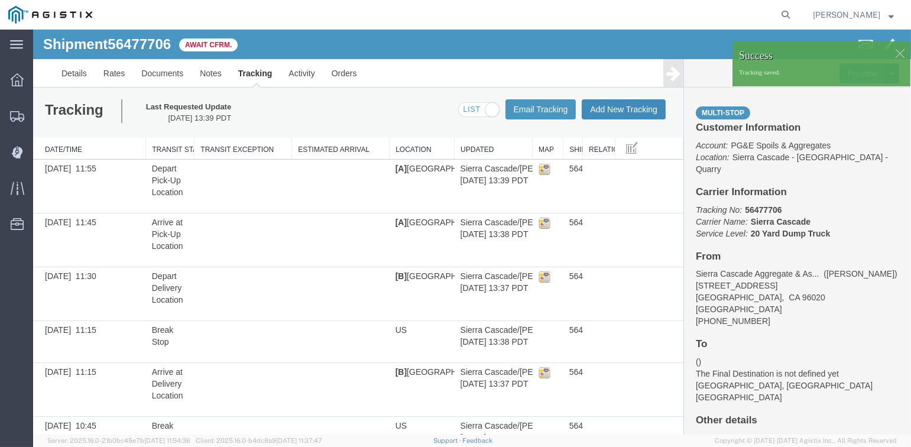
click at [615, 114] on button "Add New Tracking" at bounding box center [624, 109] width 84 height 20
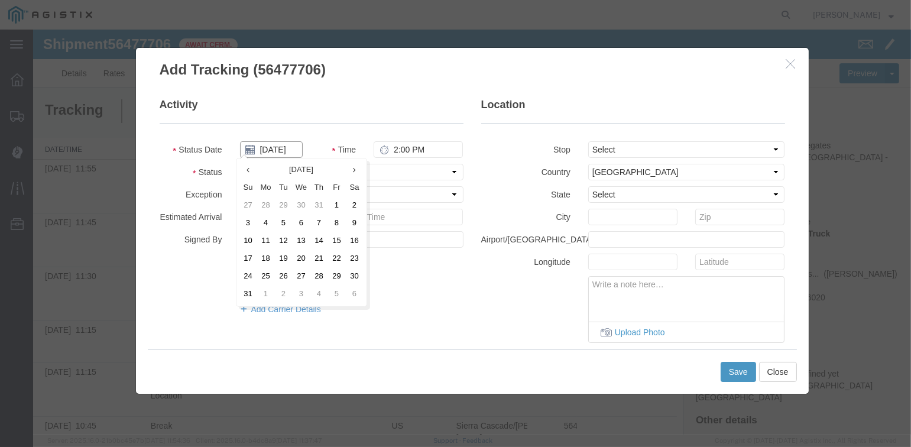
click at [275, 147] on input "[DATE]" at bounding box center [271, 149] width 63 height 17
drag, startPoint x: 301, startPoint y: 239, endPoint x: 378, endPoint y: 166, distance: 106.2
click at [306, 236] on td "13" at bounding box center [302, 241] width 18 height 18
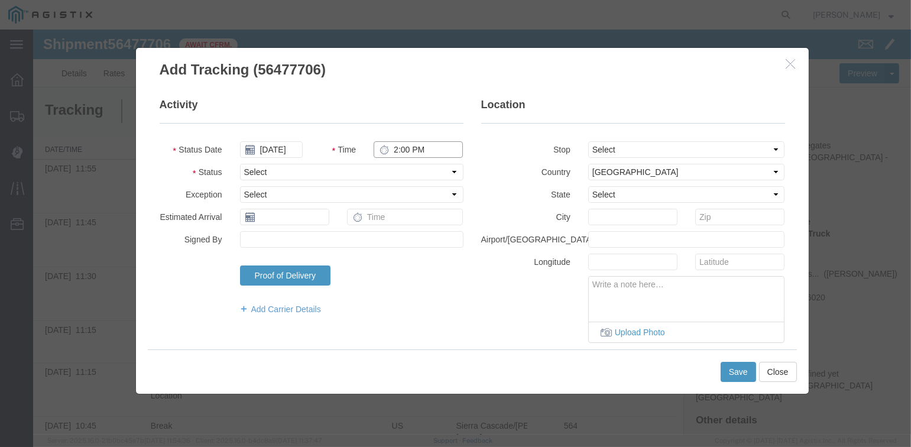
click at [387, 148] on input "2:00 PM" at bounding box center [418, 149] width 89 height 17
click at [624, 147] on select "Select From: [STREET_ADDRESS][PERSON_NAME] Stop 2: [STREET_ADDRESS] To: The Fin…" at bounding box center [686, 149] width 197 height 17
click at [588, 141] on select "Select From: [STREET_ADDRESS][PERSON_NAME] Stop 2: [STREET_ADDRESS] To: The Fin…" at bounding box center [686, 149] width 197 height 17
click at [346, 170] on select "Select Arrival Notice Available Arrival Notice Imported Arrive at Delivery Loca…" at bounding box center [351, 172] width 223 height 17
click at [240, 164] on select "Select Arrival Notice Available Arrival Notice Imported Arrive at Delivery Loca…" at bounding box center [351, 172] width 223 height 17
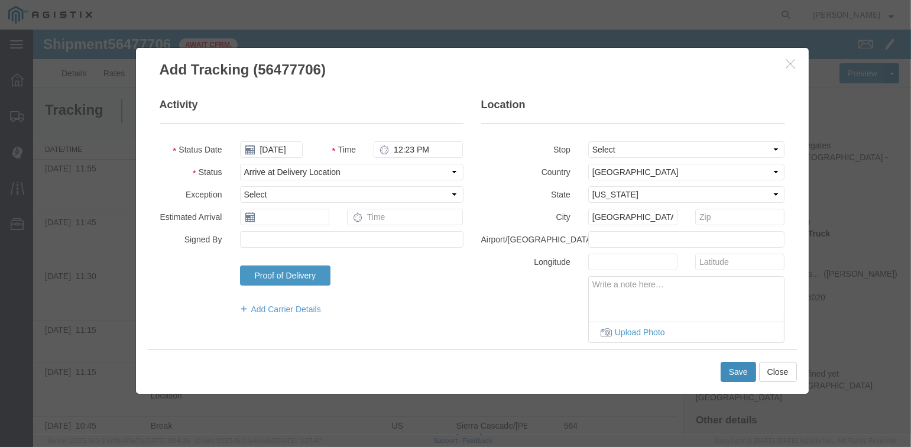
drag, startPoint x: 736, startPoint y: 375, endPoint x: 744, endPoint y: 378, distance: 8.2
click at [737, 375] on button "Save" at bounding box center [738, 372] width 35 height 20
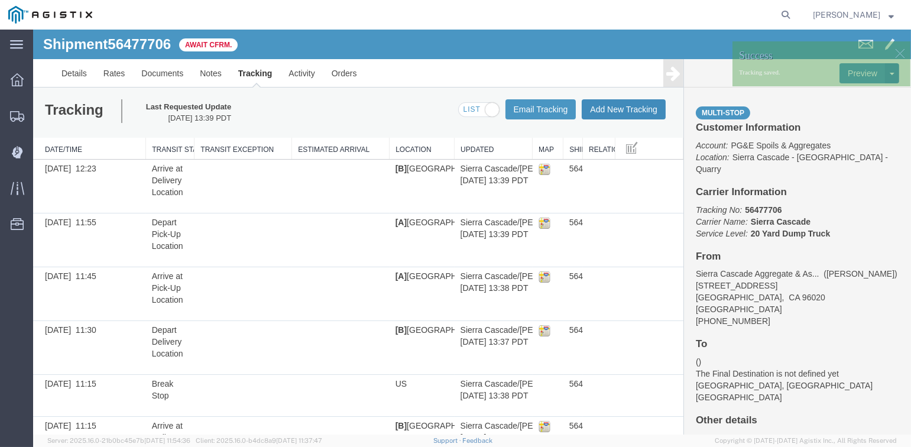
click at [624, 106] on button "Add New Tracking" at bounding box center [624, 109] width 84 height 20
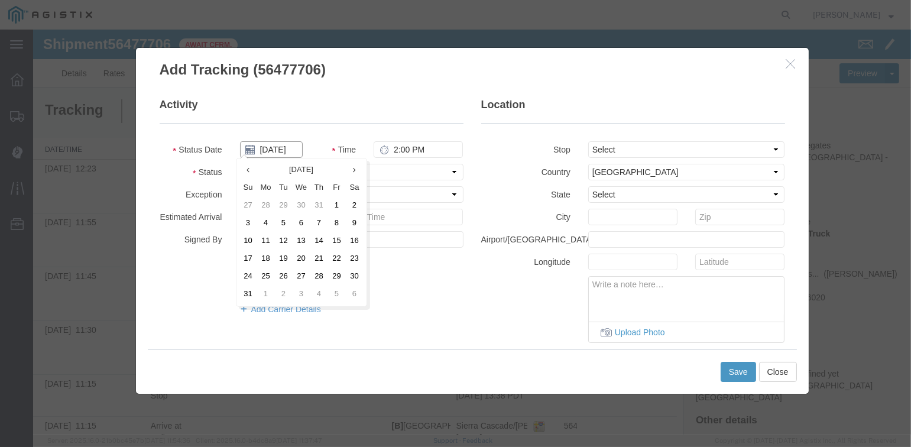
click at [275, 151] on input "[DATE]" at bounding box center [271, 149] width 63 height 17
drag, startPoint x: 299, startPoint y: 242, endPoint x: 365, endPoint y: 171, distance: 97.0
click at [304, 238] on td "13" at bounding box center [302, 241] width 18 height 18
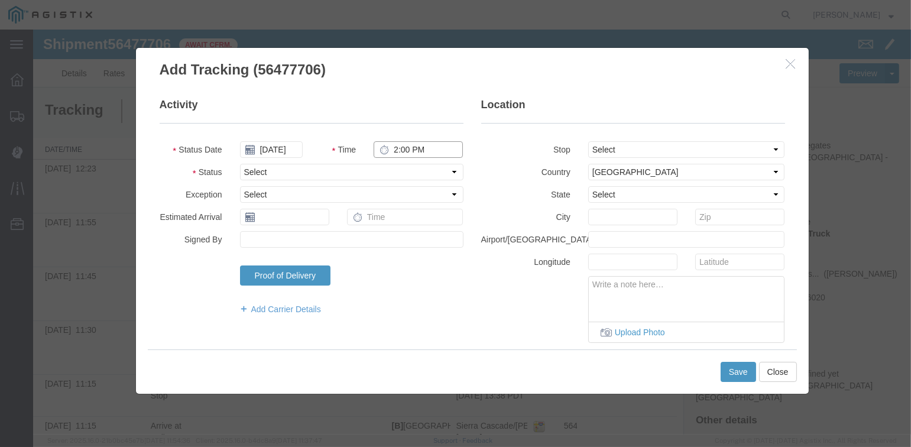
click at [394, 145] on input "2:00 PM" at bounding box center [418, 149] width 89 height 17
click at [643, 157] on select "Select From: [STREET_ADDRESS][PERSON_NAME] Stop 2: [STREET_ADDRESS] To: The Fin…" at bounding box center [686, 149] width 197 height 17
click at [588, 141] on select "Select From: [STREET_ADDRESS][PERSON_NAME] Stop 2: [STREET_ADDRESS] To: The Fin…" at bounding box center [686, 149] width 197 height 17
drag, startPoint x: 397, startPoint y: 169, endPoint x: 399, endPoint y: 175, distance: 6.4
click at [397, 169] on select "Select Arrival Notice Available Arrival Notice Imported Arrive at Delivery Loca…" at bounding box center [351, 172] width 223 height 17
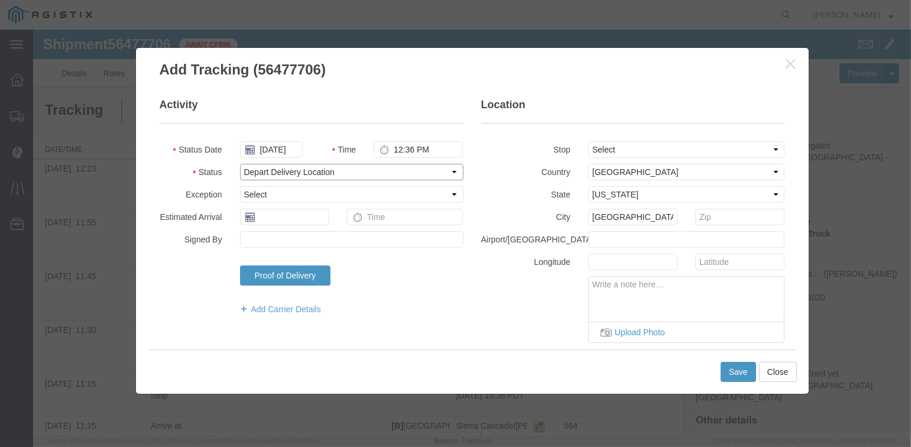
click at [240, 164] on select "Select Arrival Notice Available Arrival Notice Imported Arrive at Delivery Loca…" at bounding box center [351, 172] width 223 height 17
click at [737, 375] on button "Save" at bounding box center [738, 372] width 35 height 20
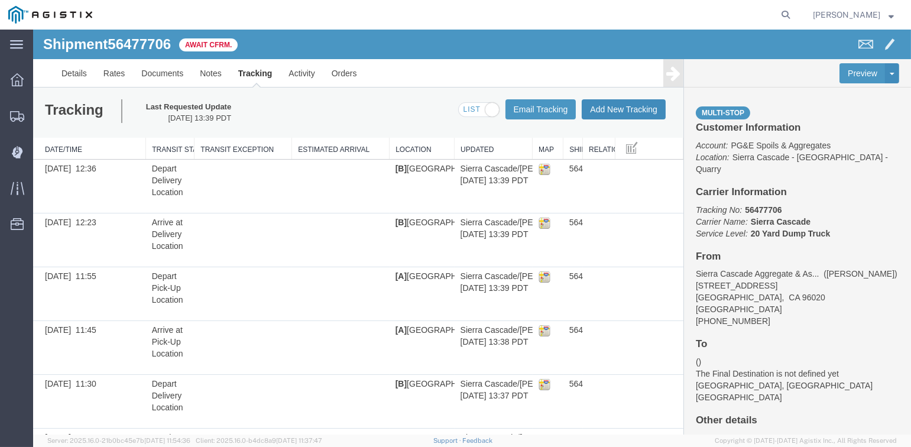
click at [634, 113] on button "Add New Tracking" at bounding box center [624, 109] width 84 height 20
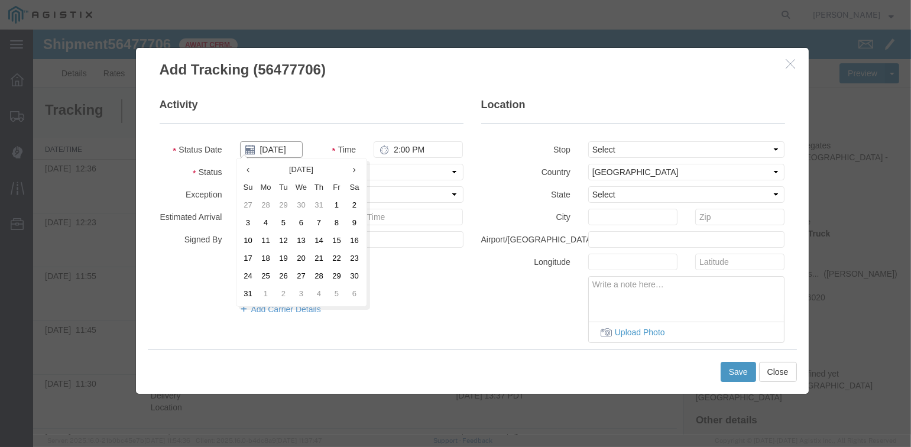
click at [272, 151] on input "[DATE]" at bounding box center [271, 149] width 63 height 17
drag, startPoint x: 302, startPoint y: 245, endPoint x: 401, endPoint y: 176, distance: 121.0
click at [309, 240] on td "13" at bounding box center [302, 241] width 18 height 18
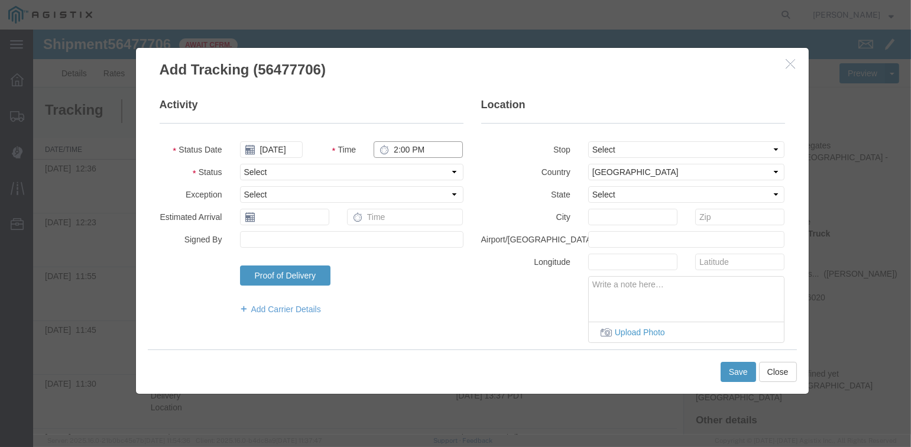
click at [391, 152] on input "2:00 PM" at bounding box center [418, 149] width 89 height 17
click at [625, 151] on select "Select From: [STREET_ADDRESS][PERSON_NAME] Stop 2: [STREET_ADDRESS] To: The Fin…" at bounding box center [686, 149] width 197 height 17
click at [588, 141] on select "Select From: [STREET_ADDRESS][PERSON_NAME] Stop 2: [STREET_ADDRESS] To: The Fin…" at bounding box center [686, 149] width 197 height 17
click at [397, 168] on select "Select Arrival Notice Available Arrival Notice Imported Arrive at Delivery Loca…" at bounding box center [351, 172] width 223 height 17
click at [240, 164] on select "Select Arrival Notice Available Arrival Notice Imported Arrive at Delivery Loca…" at bounding box center [351, 172] width 223 height 17
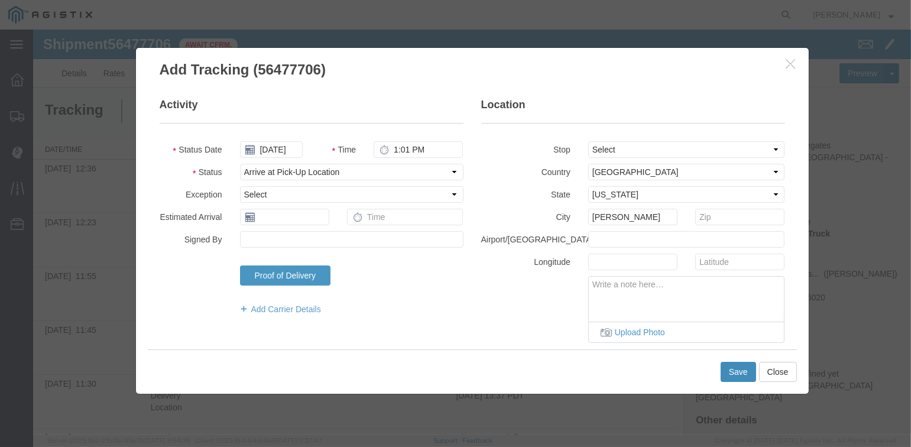
click at [743, 372] on button "Save" at bounding box center [738, 372] width 35 height 20
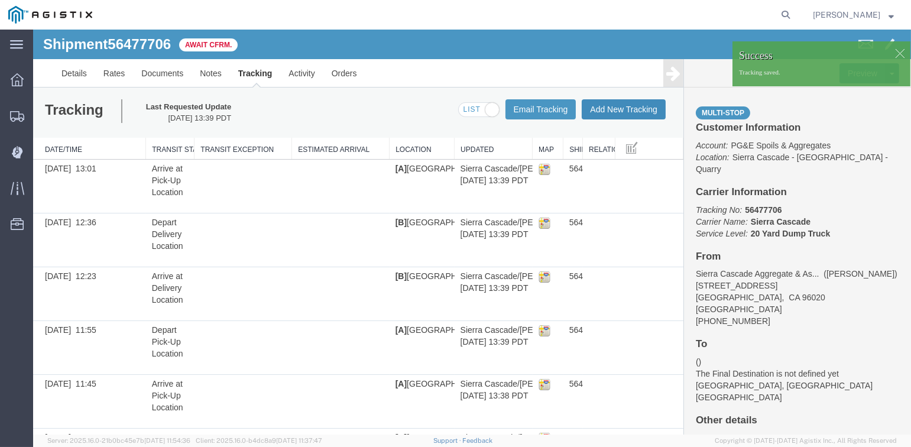
click at [610, 114] on button "Add New Tracking" at bounding box center [624, 109] width 84 height 20
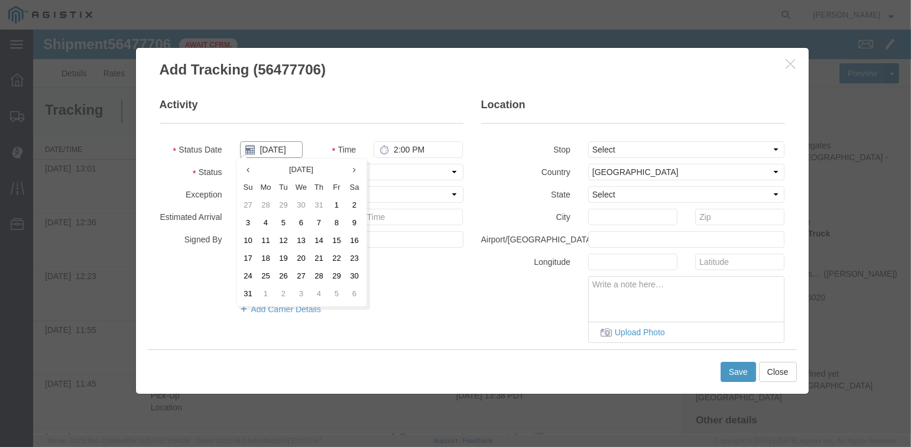
click at [266, 149] on input "[DATE]" at bounding box center [271, 149] width 63 height 17
click at [305, 239] on td "13" at bounding box center [302, 241] width 18 height 18
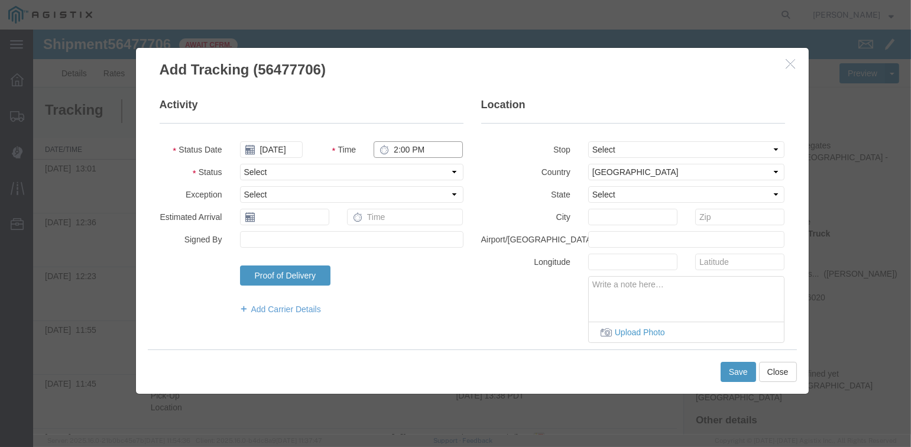
click at [388, 148] on input "2:00 PM" at bounding box center [418, 149] width 89 height 17
click at [694, 150] on select "Select From: [STREET_ADDRESS][PERSON_NAME] Stop 2: [STREET_ADDRESS] To: The Fin…" at bounding box center [686, 149] width 197 height 17
click at [588, 141] on select "Select From: [STREET_ADDRESS][PERSON_NAME] Stop 2: [STREET_ADDRESS] To: The Fin…" at bounding box center [686, 149] width 197 height 17
click at [268, 171] on select "Select Arrival Notice Available Arrival Notice Imported Arrive at Delivery Loca…" at bounding box center [351, 172] width 223 height 17
click at [240, 164] on select "Select Arrival Notice Available Arrival Notice Imported Arrive at Delivery Loca…" at bounding box center [351, 172] width 223 height 17
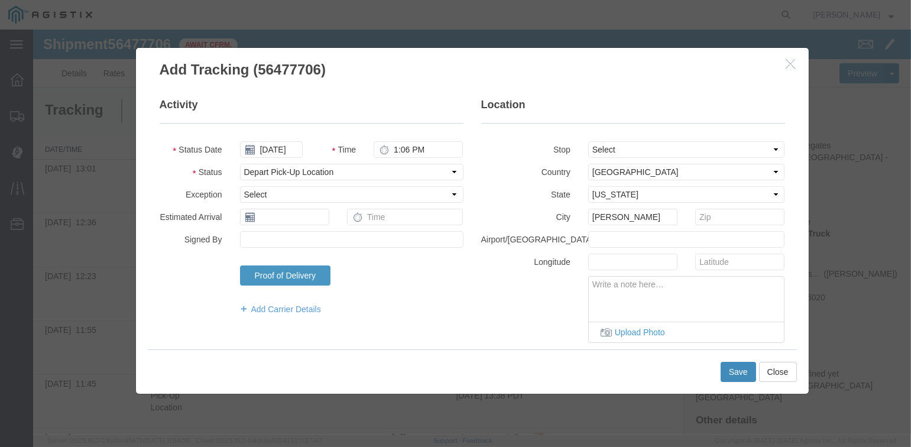
click at [735, 372] on button "Save" at bounding box center [738, 372] width 35 height 20
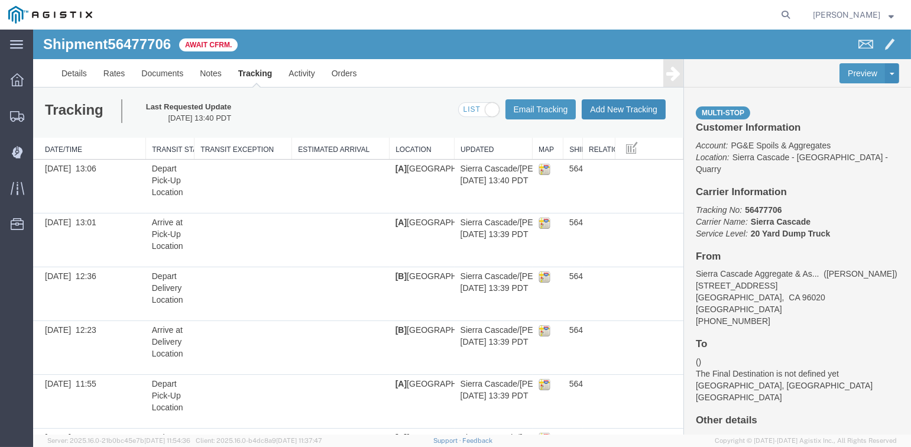
click at [623, 108] on button "Add New Tracking" at bounding box center [624, 109] width 84 height 20
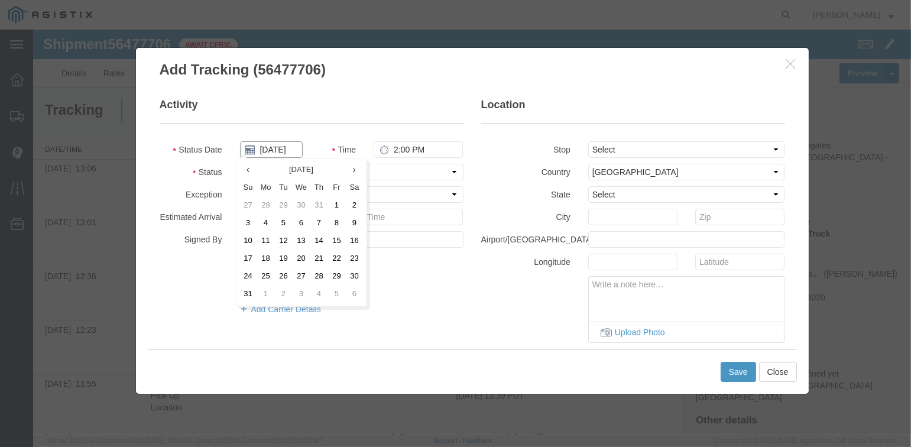
drag, startPoint x: 271, startPoint y: 146, endPoint x: 283, endPoint y: 154, distance: 14.9
click at [272, 146] on input "[DATE]" at bounding box center [271, 149] width 63 height 17
click at [303, 232] on td "13" at bounding box center [302, 241] width 18 height 18
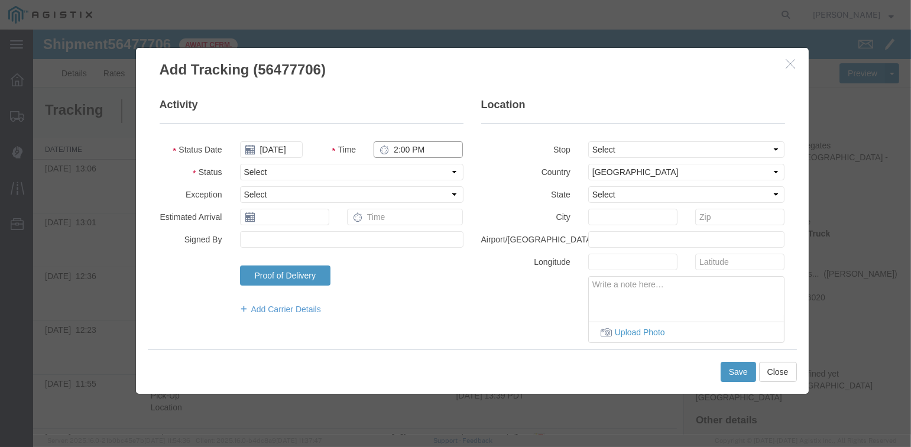
click at [397, 150] on input "2:00 PM" at bounding box center [418, 149] width 89 height 17
click at [634, 148] on select "Select From: [STREET_ADDRESS][PERSON_NAME] Stop 2: [STREET_ADDRESS] To: The Fin…" at bounding box center [686, 149] width 197 height 17
click at [588, 141] on select "Select From: [STREET_ADDRESS][PERSON_NAME] Stop 2: [STREET_ADDRESS] To: The Fin…" at bounding box center [686, 149] width 197 height 17
click at [369, 171] on select "Select Arrival Notice Available Arrival Notice Imported Arrive at Delivery Loca…" at bounding box center [351, 172] width 223 height 17
click at [240, 164] on select "Select Arrival Notice Available Arrival Notice Imported Arrive at Delivery Loca…" at bounding box center [351, 172] width 223 height 17
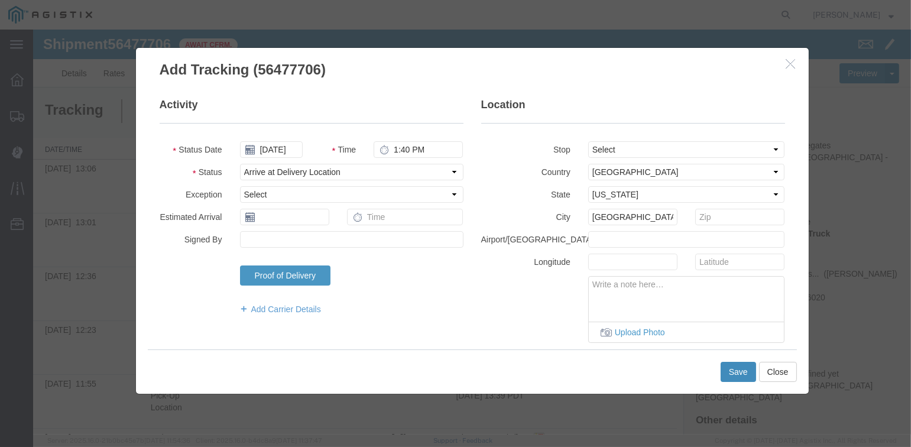
click at [732, 369] on button "Save" at bounding box center [738, 372] width 35 height 20
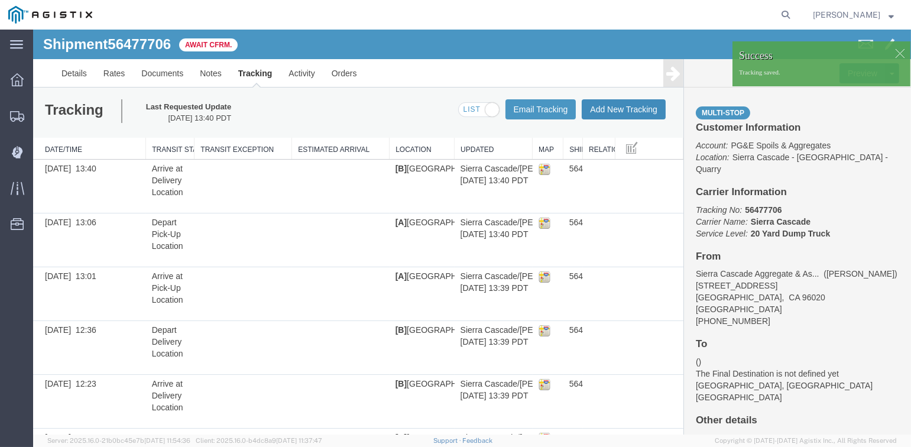
click at [621, 114] on button "Add New Tracking" at bounding box center [624, 109] width 84 height 20
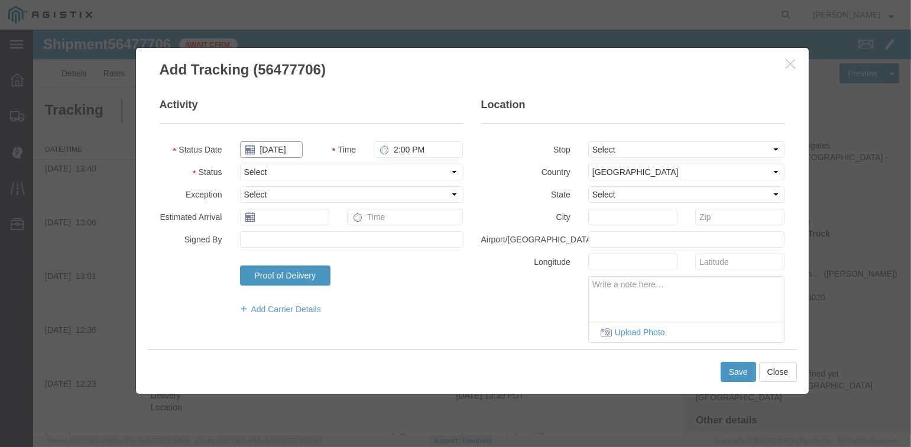
click at [275, 148] on input "[DATE]" at bounding box center [271, 149] width 63 height 17
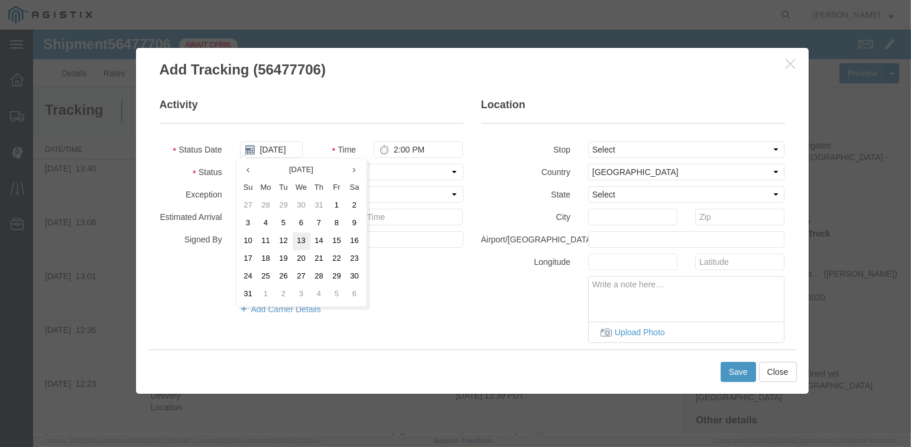
click at [300, 239] on td "13" at bounding box center [302, 241] width 18 height 18
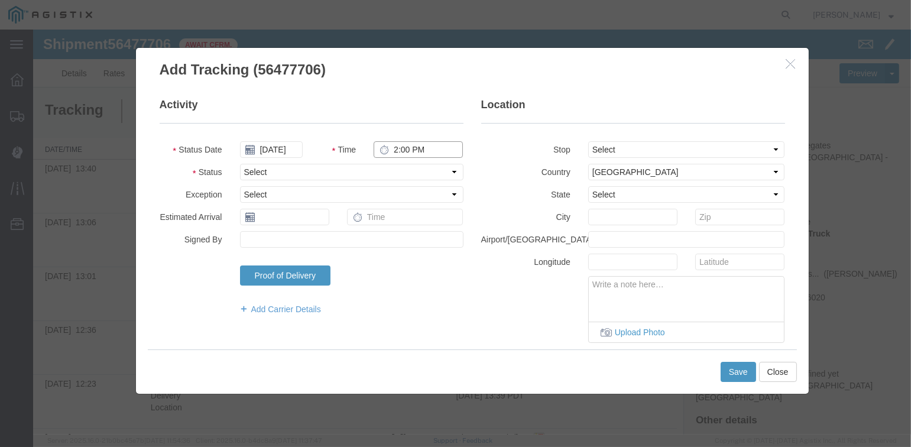
click at [391, 147] on input "2:00 PM" at bounding box center [418, 149] width 89 height 17
click at [631, 145] on select "Select From: [STREET_ADDRESS][PERSON_NAME] Stop 2: [STREET_ADDRESS] To: The Fin…" at bounding box center [686, 149] width 197 height 17
click at [588, 141] on select "Select From: [STREET_ADDRESS][PERSON_NAME] Stop 2: [STREET_ADDRESS] To: The Fin…" at bounding box center [686, 149] width 197 height 17
click at [309, 170] on select "Select Arrival Notice Available Arrival Notice Imported Arrive at Delivery Loca…" at bounding box center [351, 172] width 223 height 17
click at [240, 164] on select "Select Arrival Notice Available Arrival Notice Imported Arrive at Delivery Loca…" at bounding box center [351, 172] width 223 height 17
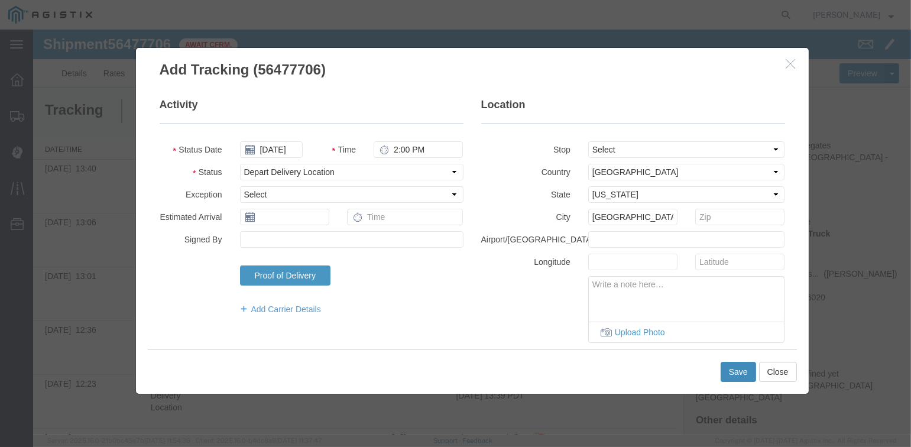
click at [732, 375] on button "Save" at bounding box center [738, 372] width 35 height 20
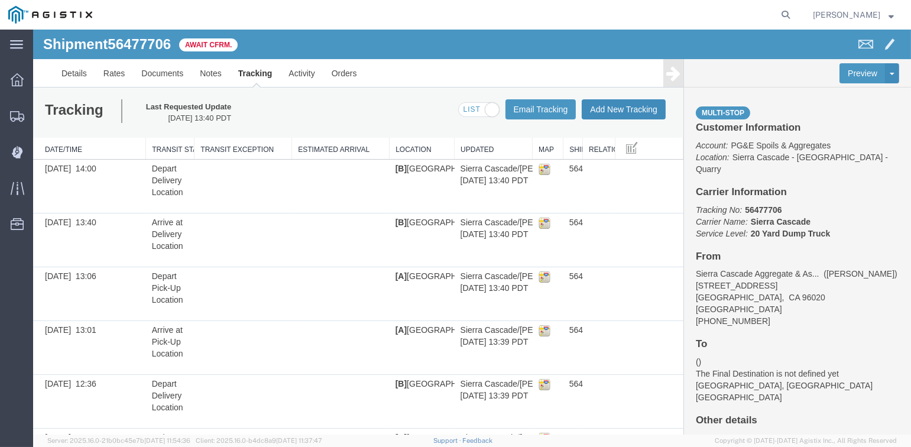
click at [607, 111] on button "Add New Tracking" at bounding box center [624, 109] width 84 height 20
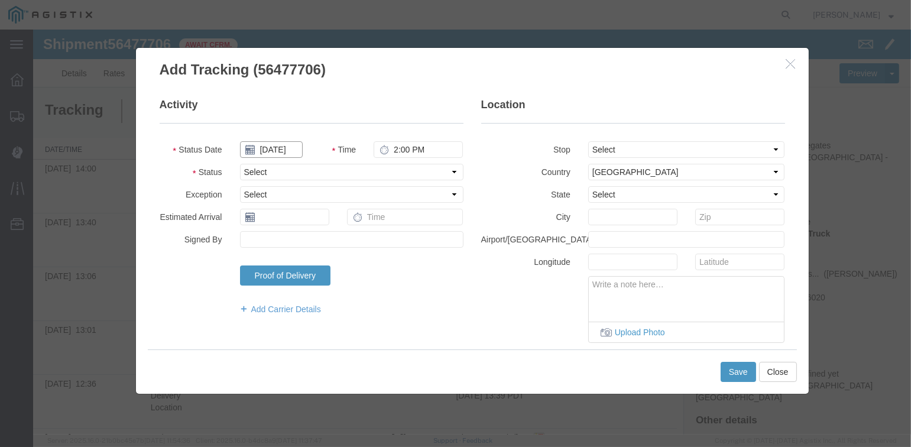
click at [271, 148] on input "[DATE]" at bounding box center [271, 149] width 63 height 17
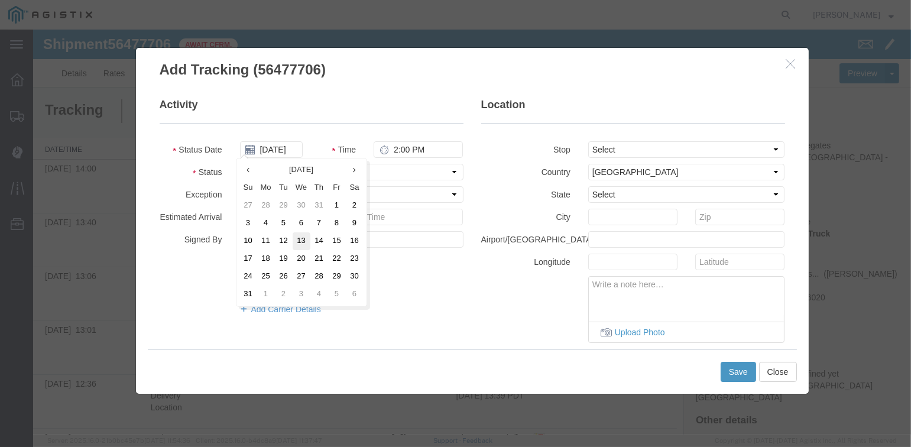
click at [303, 240] on td "13" at bounding box center [302, 241] width 18 height 18
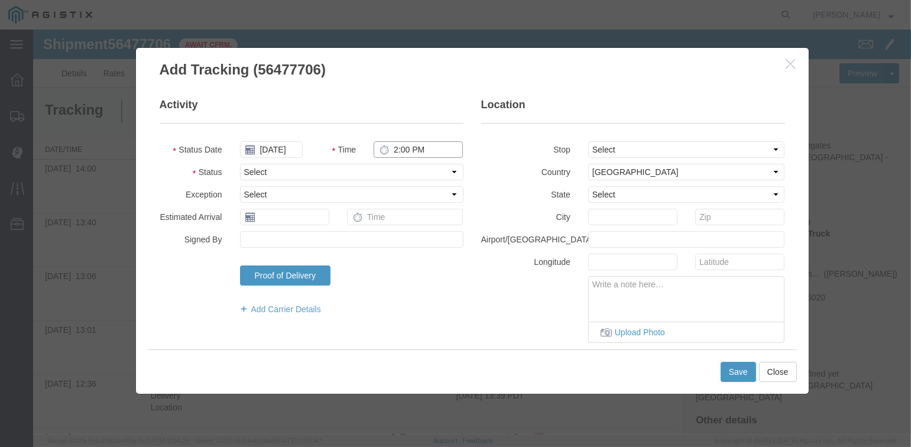
click at [394, 150] on input "2:00 PM" at bounding box center [418, 149] width 89 height 17
click at [419, 166] on select "Select Arrival Notice Available Arrival Notice Imported Arrive at Delivery Loca…" at bounding box center [351, 172] width 223 height 17
click at [240, 164] on select "Select Arrival Notice Available Arrival Notice Imported Arrive at Delivery Loca…" at bounding box center [351, 172] width 223 height 17
drag, startPoint x: 636, startPoint y: 148, endPoint x: 643, endPoint y: 157, distance: 10.9
click at [636, 148] on select "Select From: [STREET_ADDRESS][PERSON_NAME] Stop 2: [STREET_ADDRESS] To: The Fin…" at bounding box center [686, 149] width 197 height 17
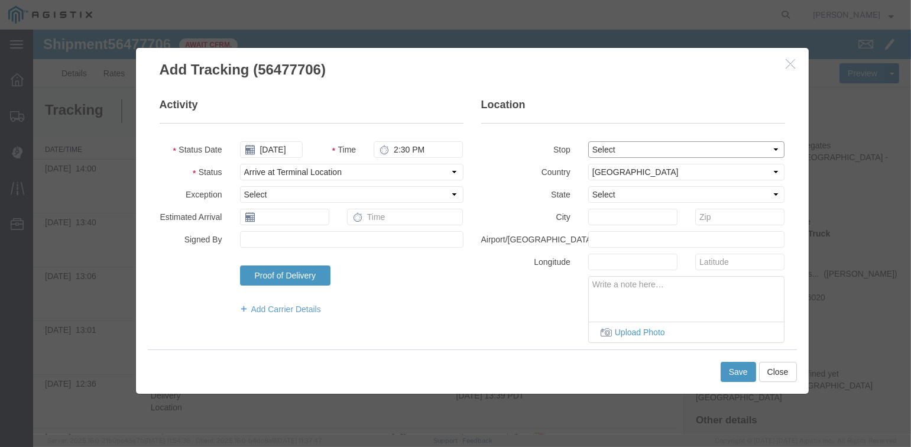
click at [588, 141] on select "Select From: [STREET_ADDRESS][PERSON_NAME] Stop 2: [STREET_ADDRESS] To: The Fin…" at bounding box center [686, 149] width 197 height 17
click at [731, 375] on button "Save" at bounding box center [738, 372] width 35 height 20
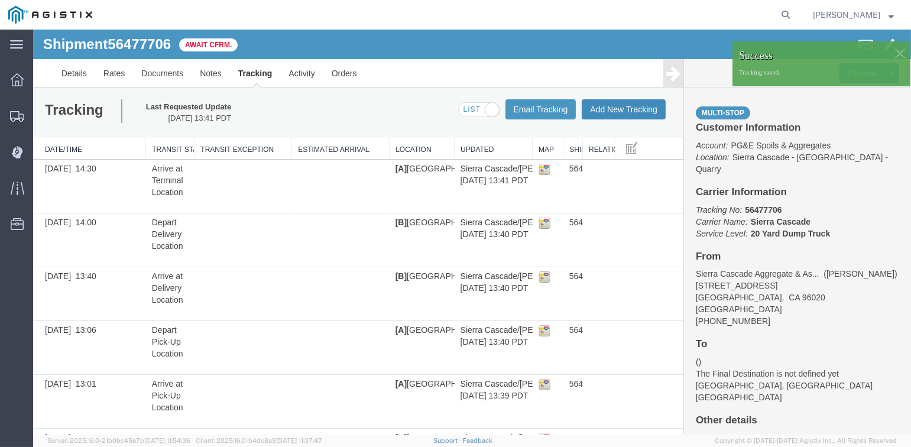
click at [605, 111] on button "Add New Tracking" at bounding box center [624, 109] width 84 height 20
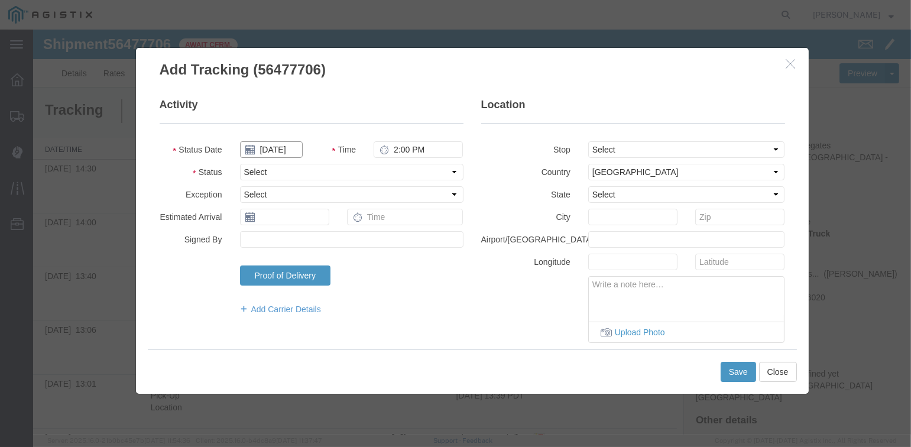
click at [270, 151] on input "[DATE]" at bounding box center [271, 149] width 63 height 17
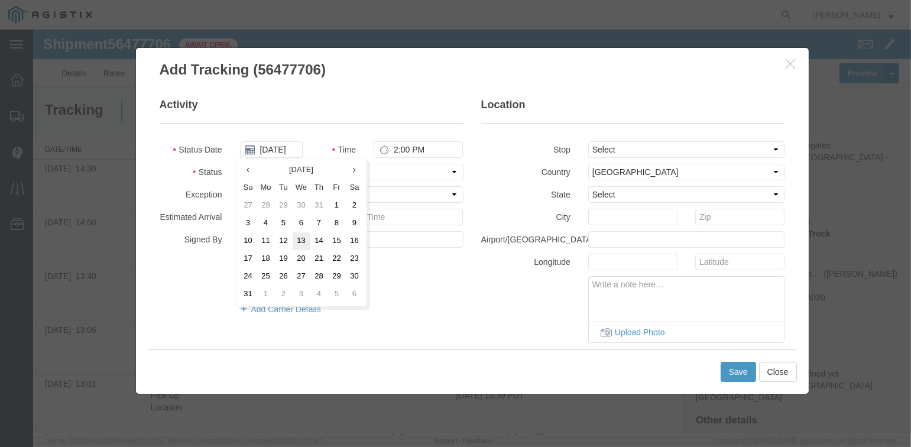
drag, startPoint x: 300, startPoint y: 240, endPoint x: 328, endPoint y: 222, distance: 32.5
click at [302, 239] on td "13" at bounding box center [302, 241] width 18 height 18
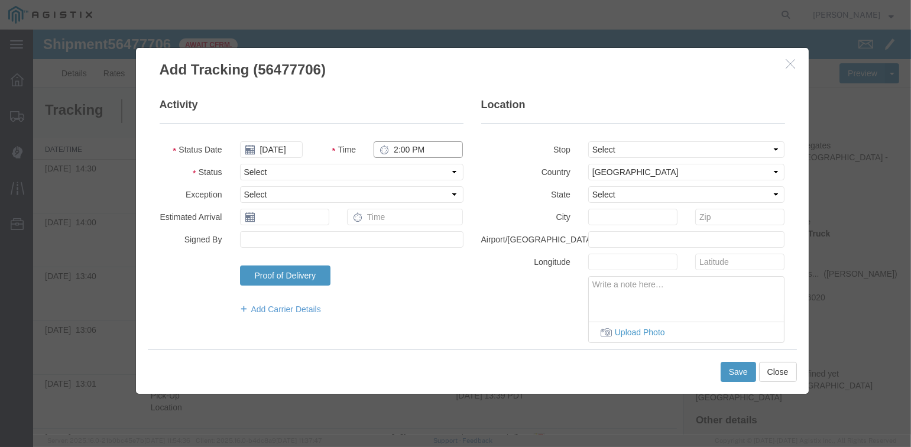
click at [391, 148] on input "2:00 PM" at bounding box center [418, 149] width 89 height 17
click at [361, 170] on select "Select Arrival Notice Available Arrival Notice Imported Arrive at Delivery Loca…" at bounding box center [351, 172] width 223 height 17
click at [240, 164] on select "Select Arrival Notice Available Arrival Notice Imported Arrive at Delivery Loca…" at bounding box center [351, 172] width 223 height 17
click at [744, 375] on button "Save" at bounding box center [738, 372] width 35 height 20
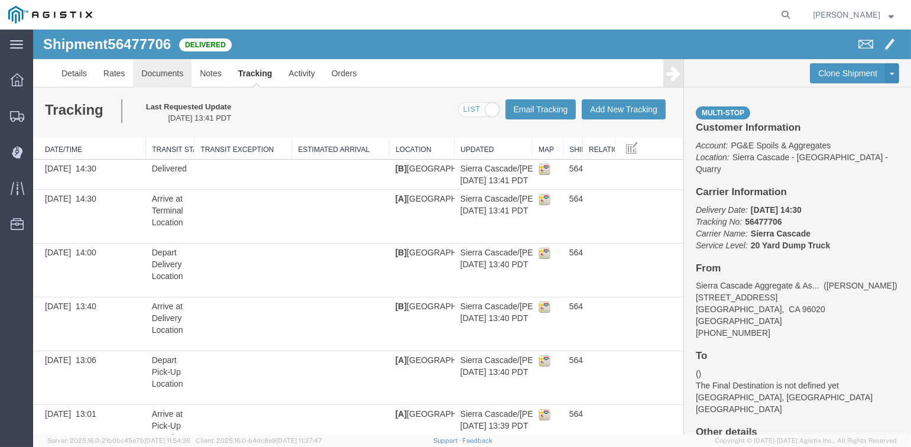
click at [157, 72] on link "Documents" at bounding box center [162, 73] width 59 height 28
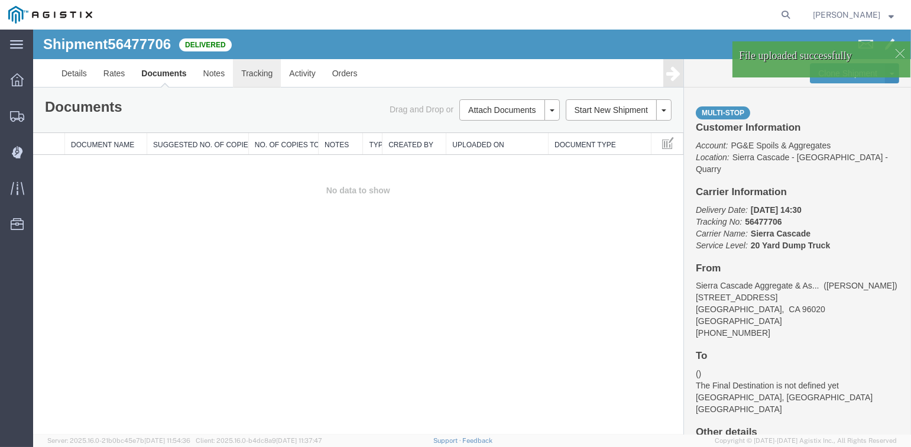
click at [262, 75] on link "Tracking" at bounding box center [257, 73] width 48 height 28
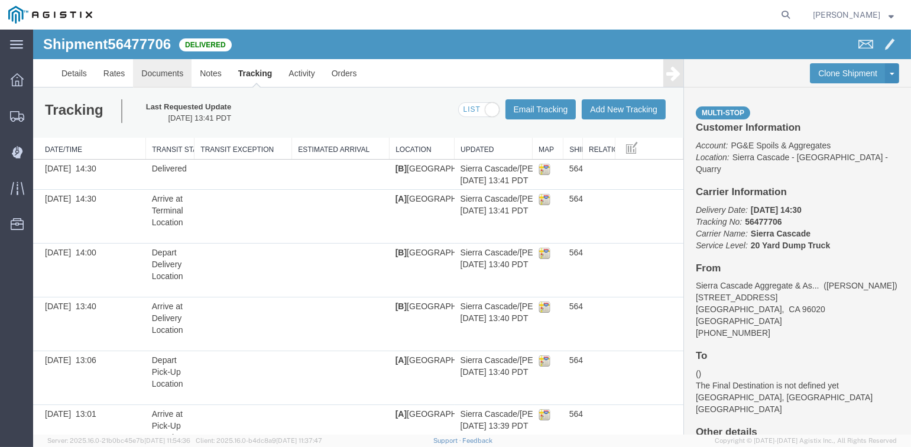
click at [174, 74] on link "Documents" at bounding box center [162, 73] width 59 height 28
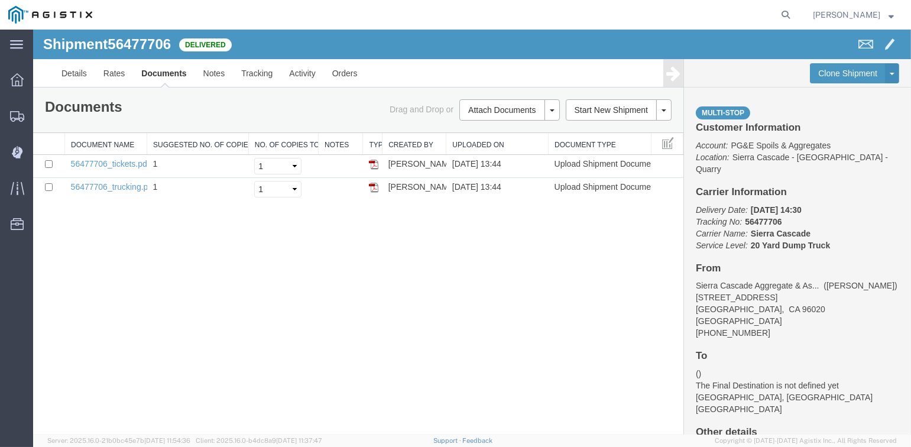
click at [891, 15] on strong "button" at bounding box center [891, 14] width 5 height 4
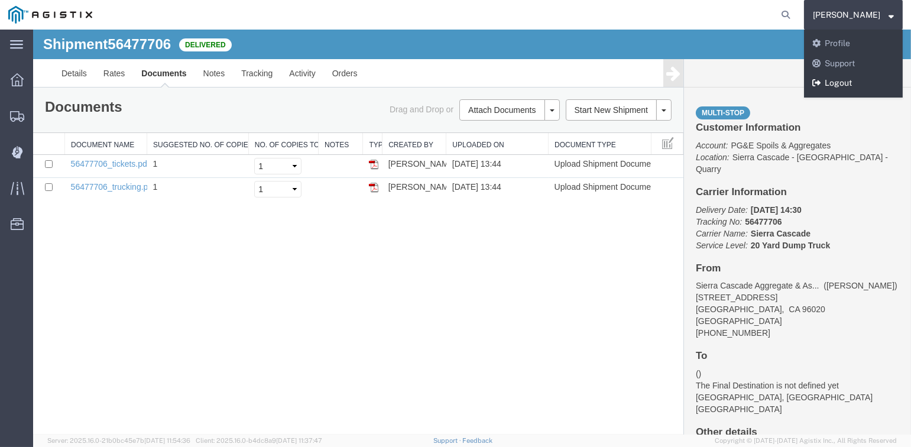
click at [857, 82] on link "Logout" at bounding box center [853, 83] width 99 height 20
